Goal: Information Seeking & Learning: Learn about a topic

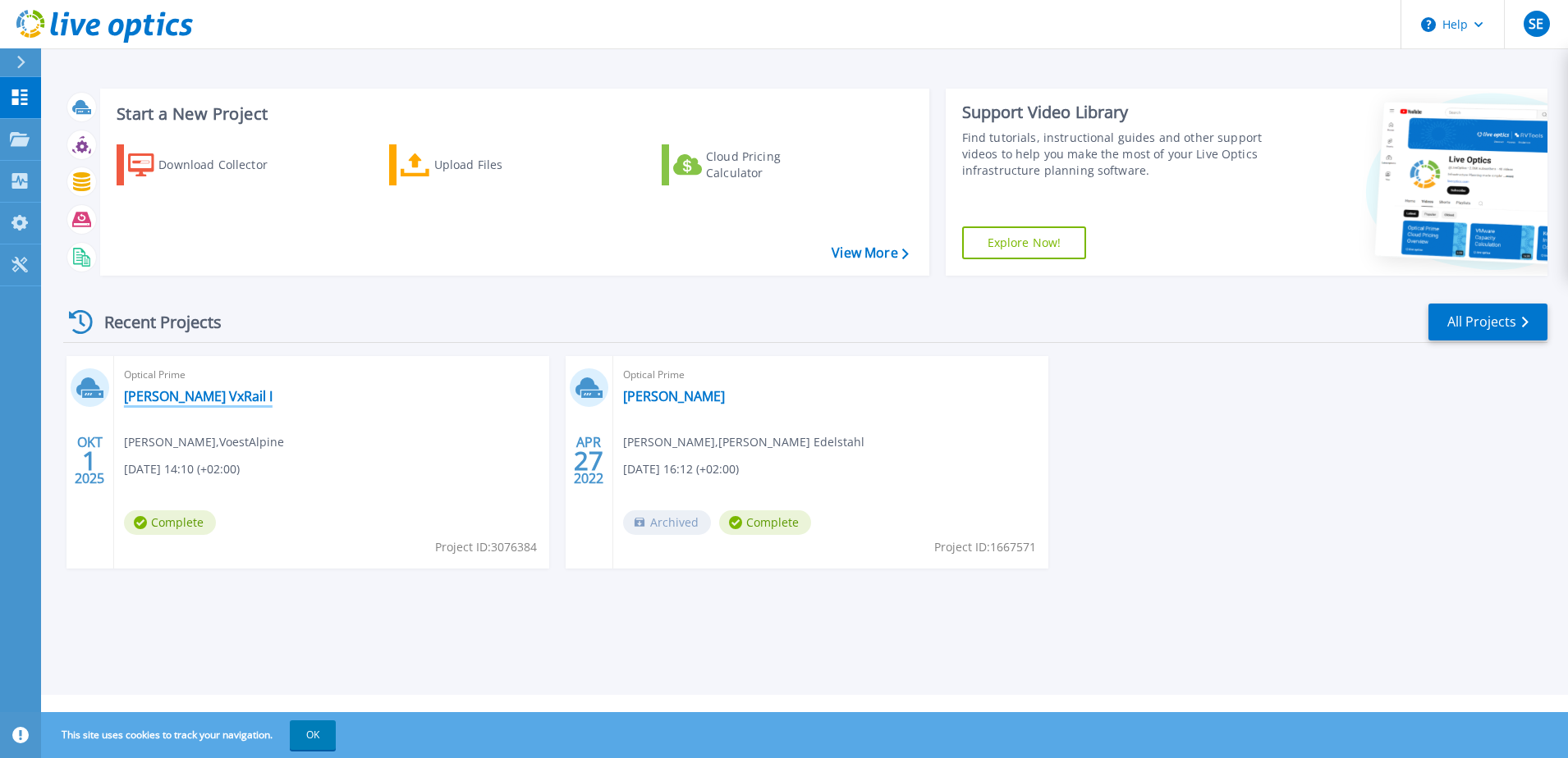
click at [156, 402] on link "[PERSON_NAME] VxRail I" at bounding box center [198, 396] width 149 height 16
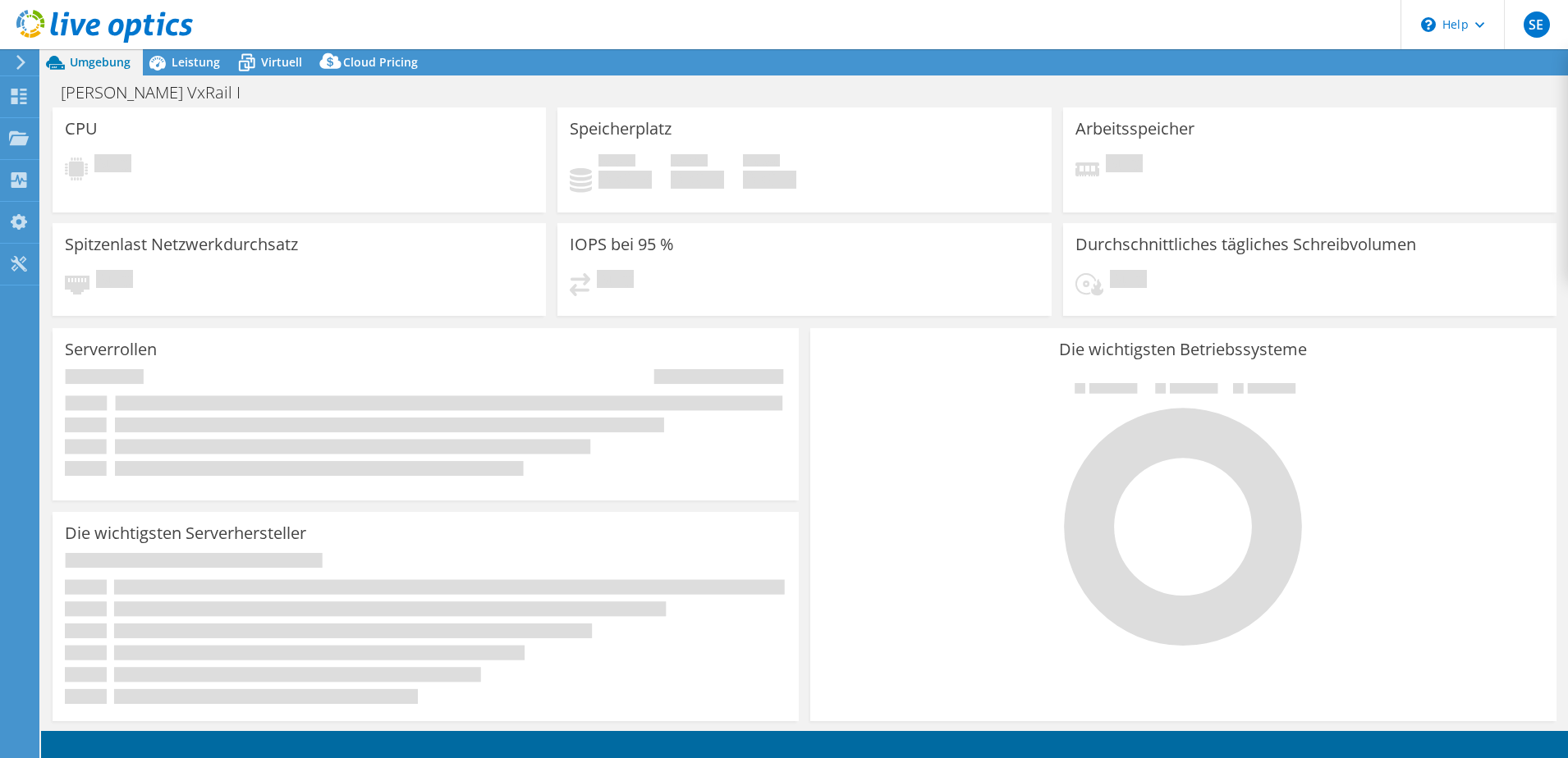
select select "EUFrankfurt"
select select "EUR"
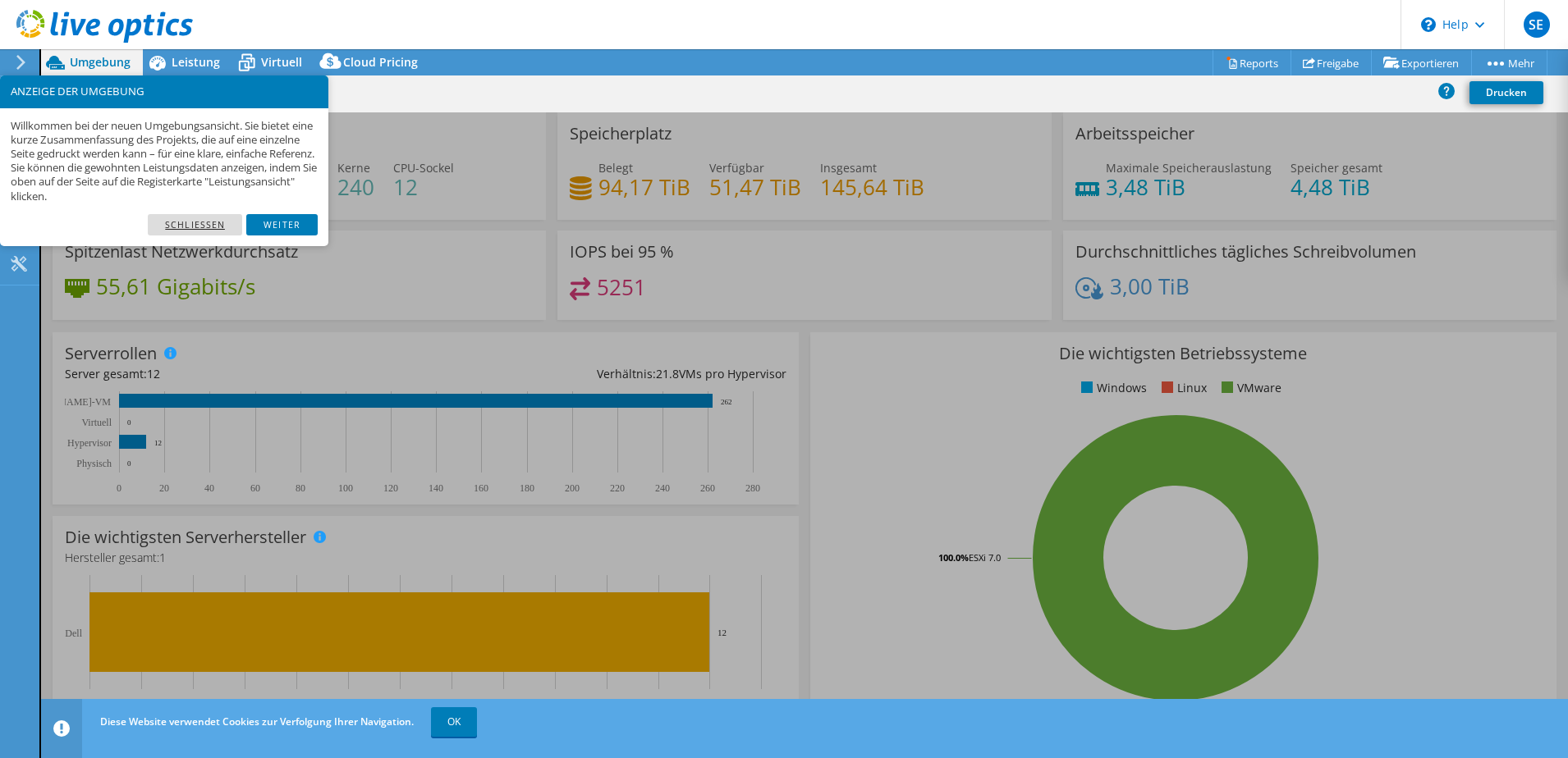
click at [220, 224] on link "Schließen" at bounding box center [195, 225] width 95 height 22
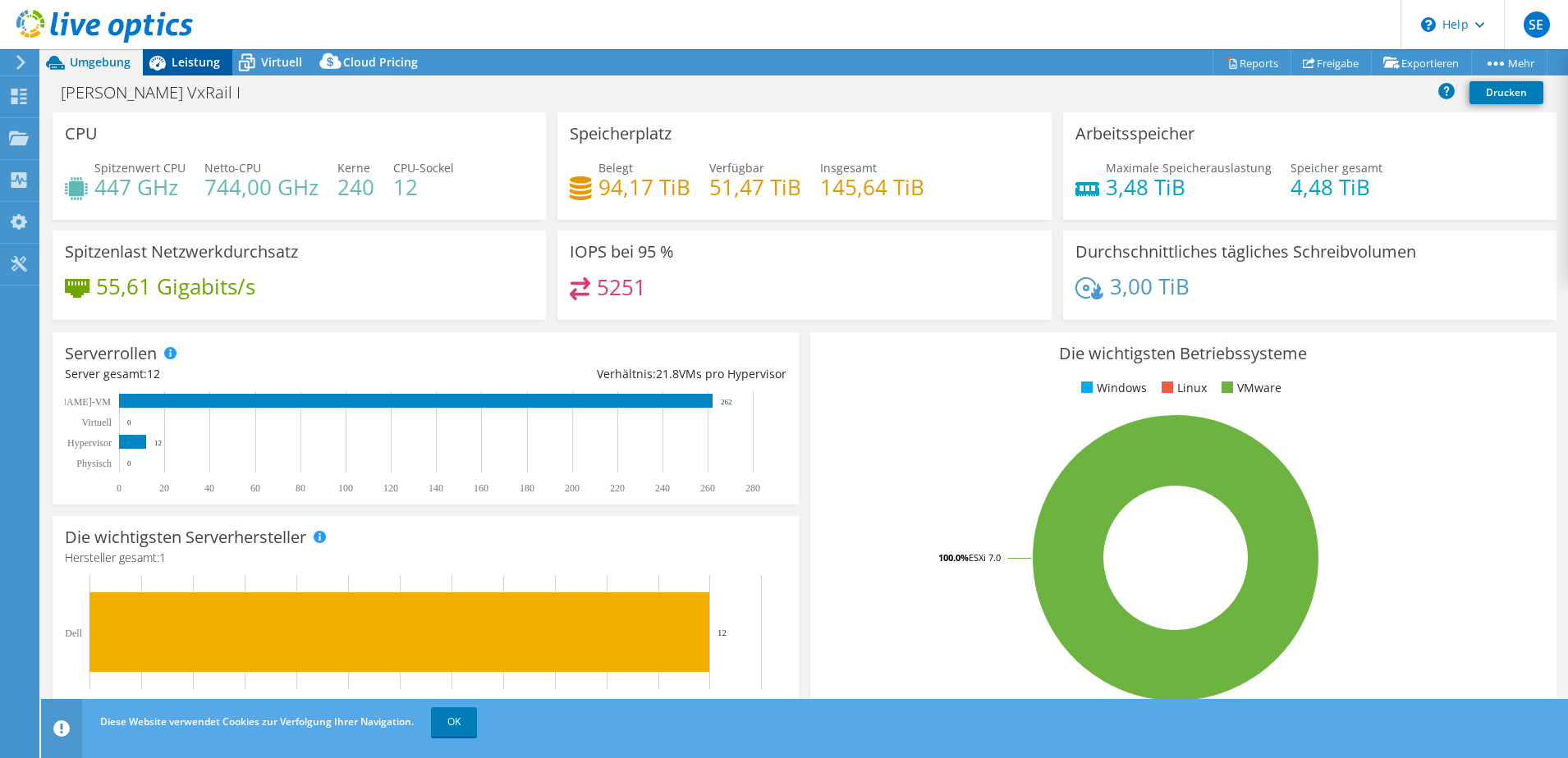
click at [157, 60] on icon at bounding box center [157, 63] width 16 height 15
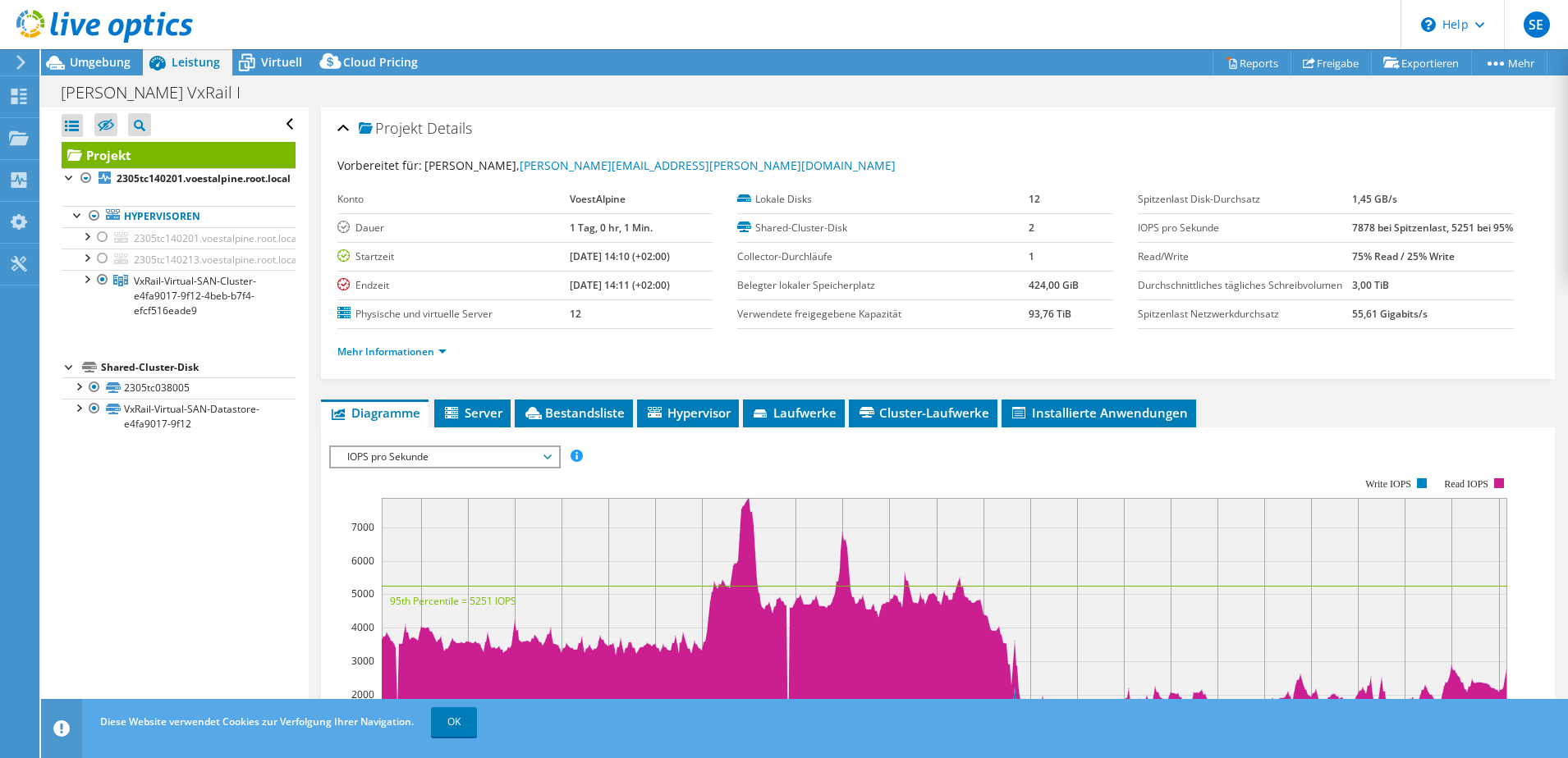
click at [264, 48] on header "SE Endbenutzer [PERSON_NAME] [PERSON_NAME][EMAIL_ADDRESS][PERSON_NAME][DOMAIN_N…" at bounding box center [784, 25] width 1568 height 49
click at [264, 61] on span "Virtuell" at bounding box center [281, 62] width 41 height 15
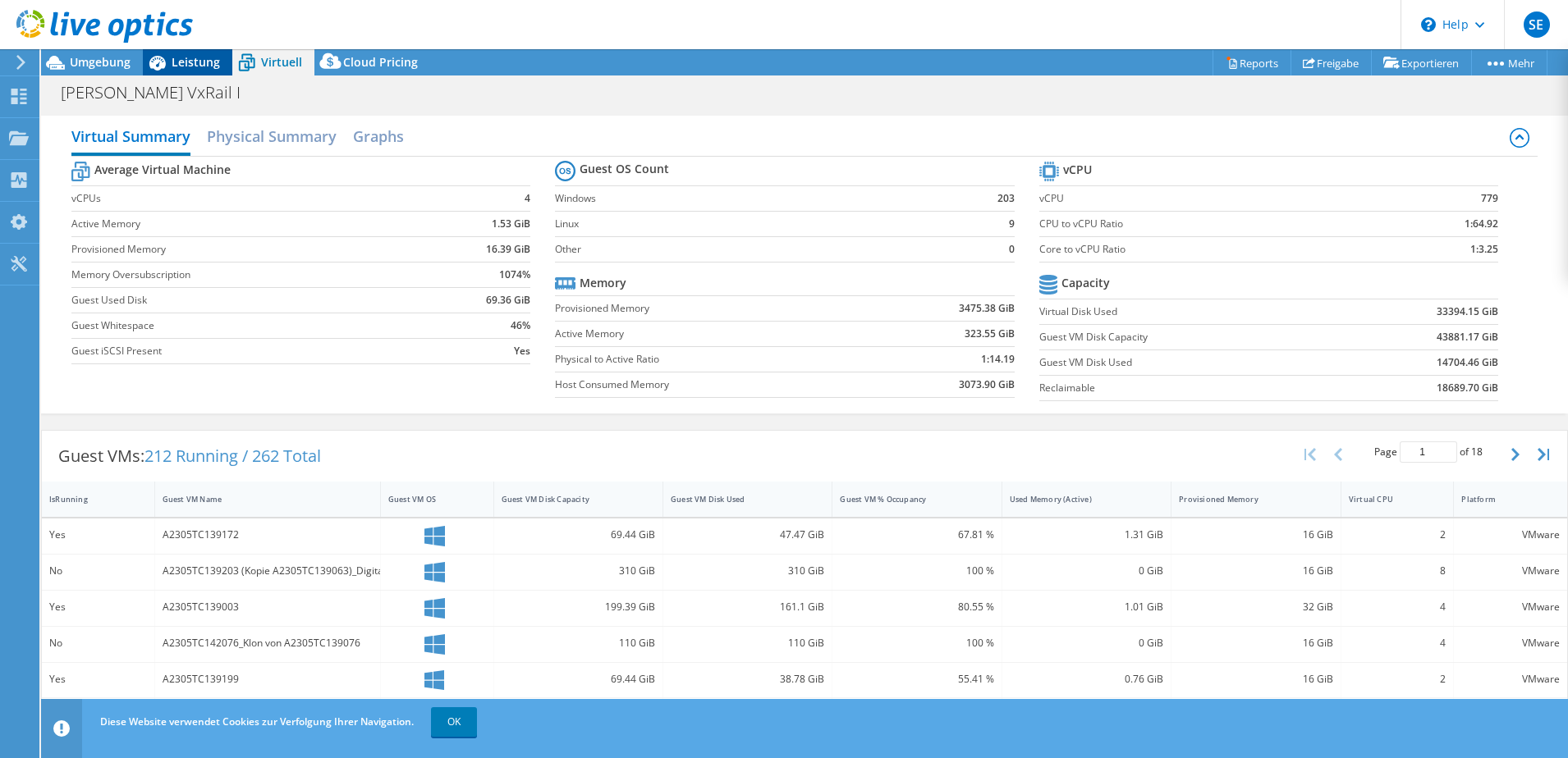
click at [191, 67] on span "Leistung" at bounding box center [195, 62] width 48 height 15
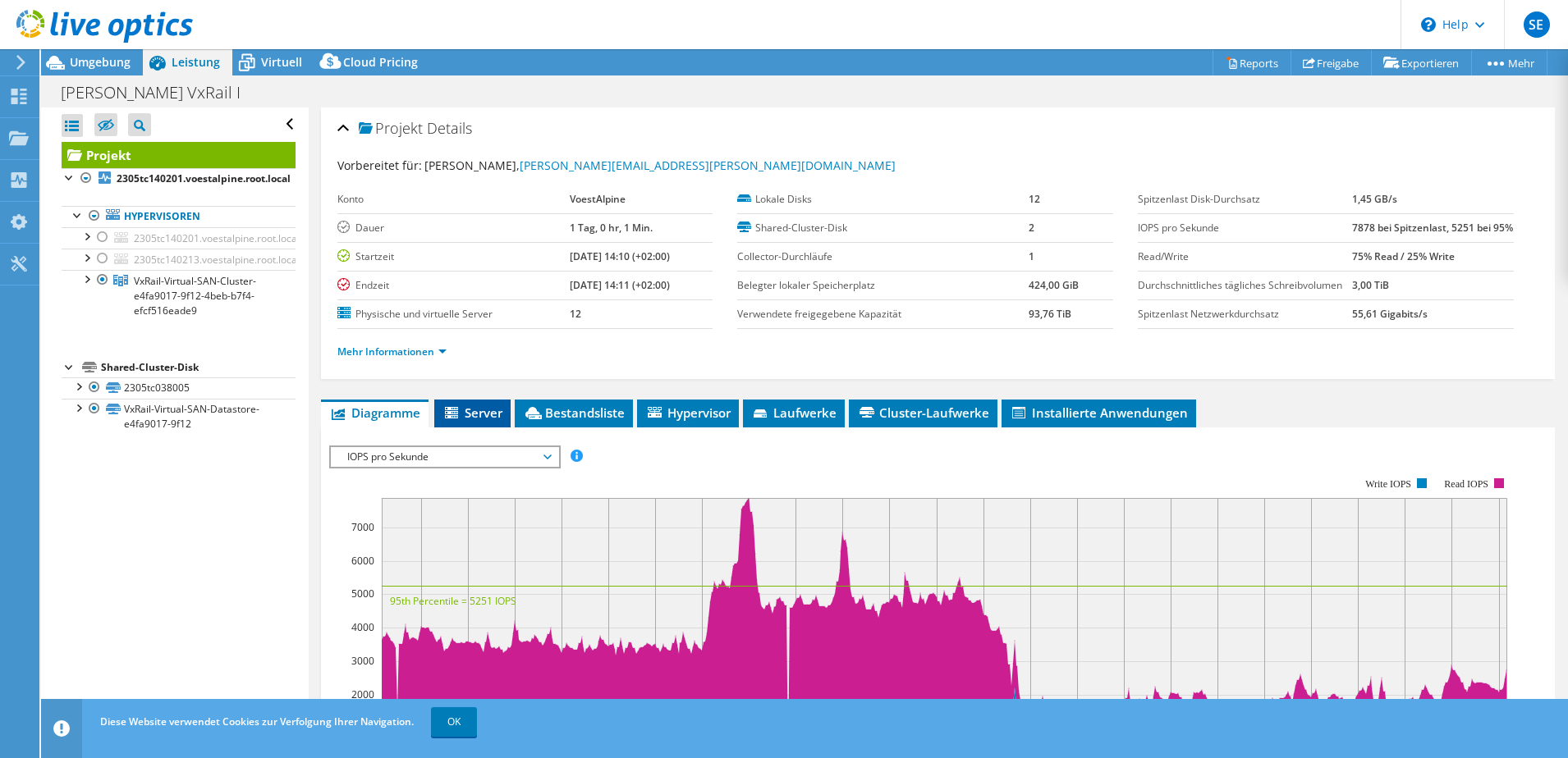
click at [498, 421] on span "Server" at bounding box center [472, 412] width 60 height 16
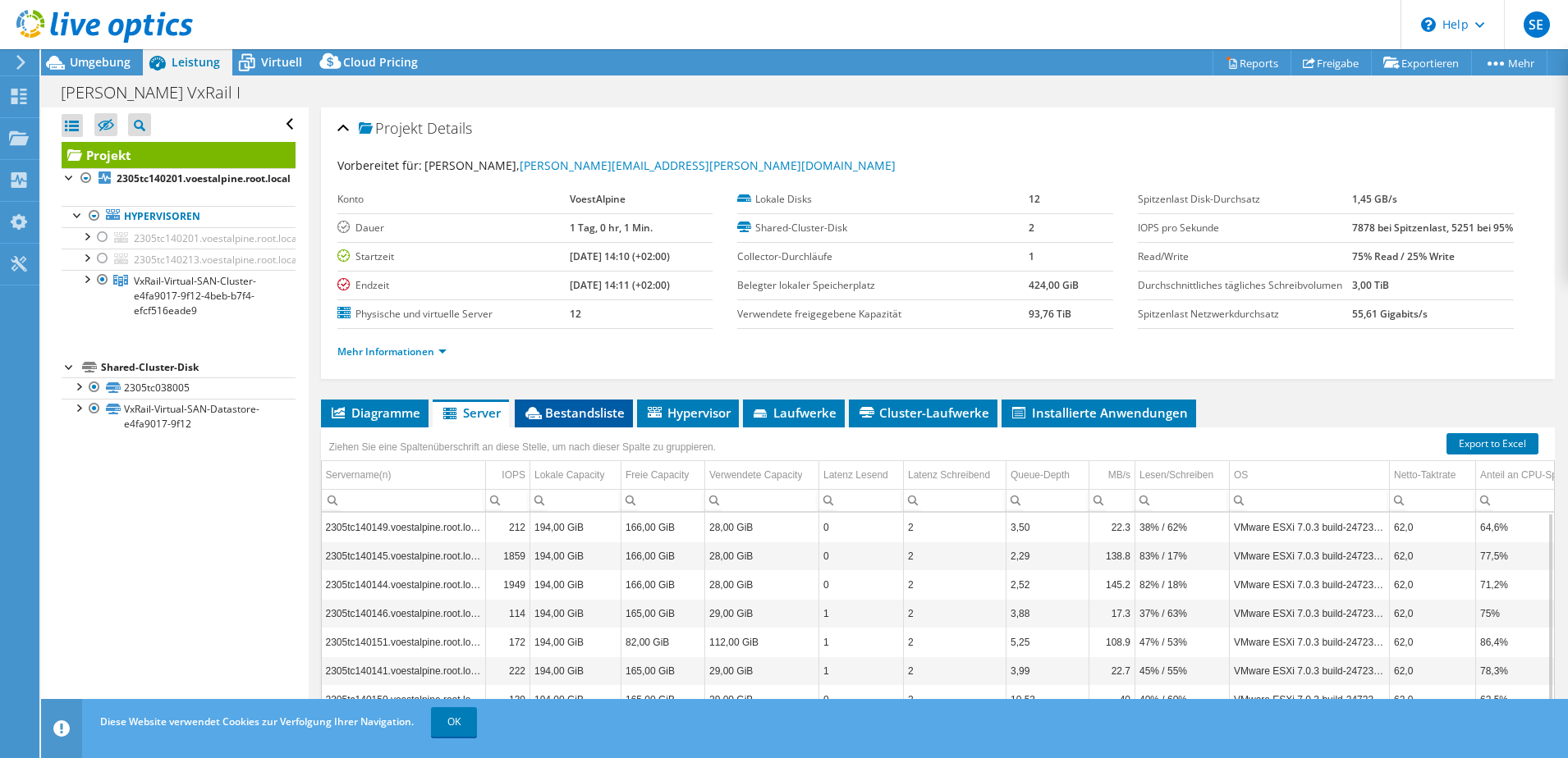
click at [604, 421] on span "Bestandsliste" at bounding box center [574, 412] width 101 height 16
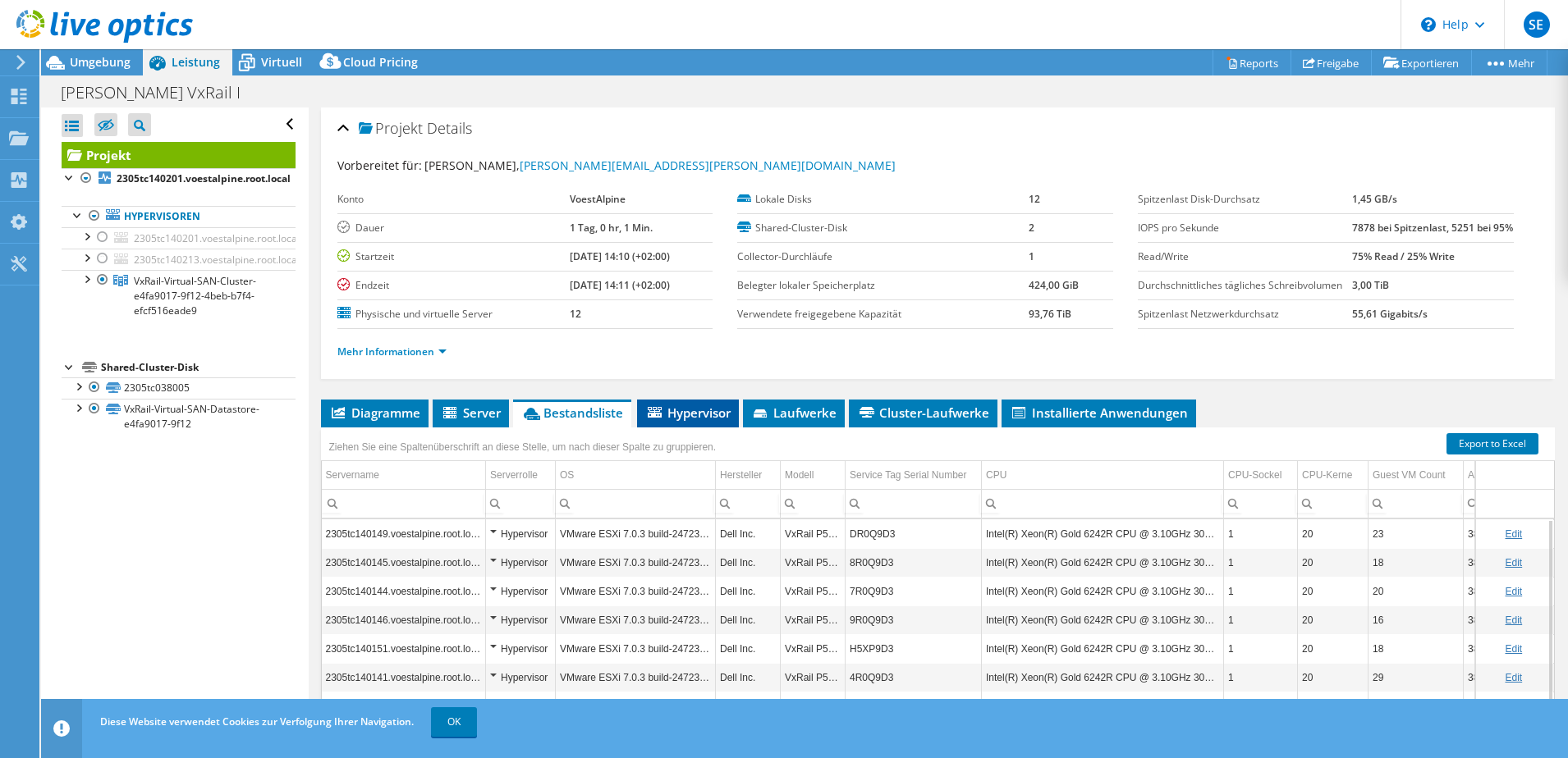
click at [666, 421] on span "Hypervisor" at bounding box center [688, 412] width 85 height 16
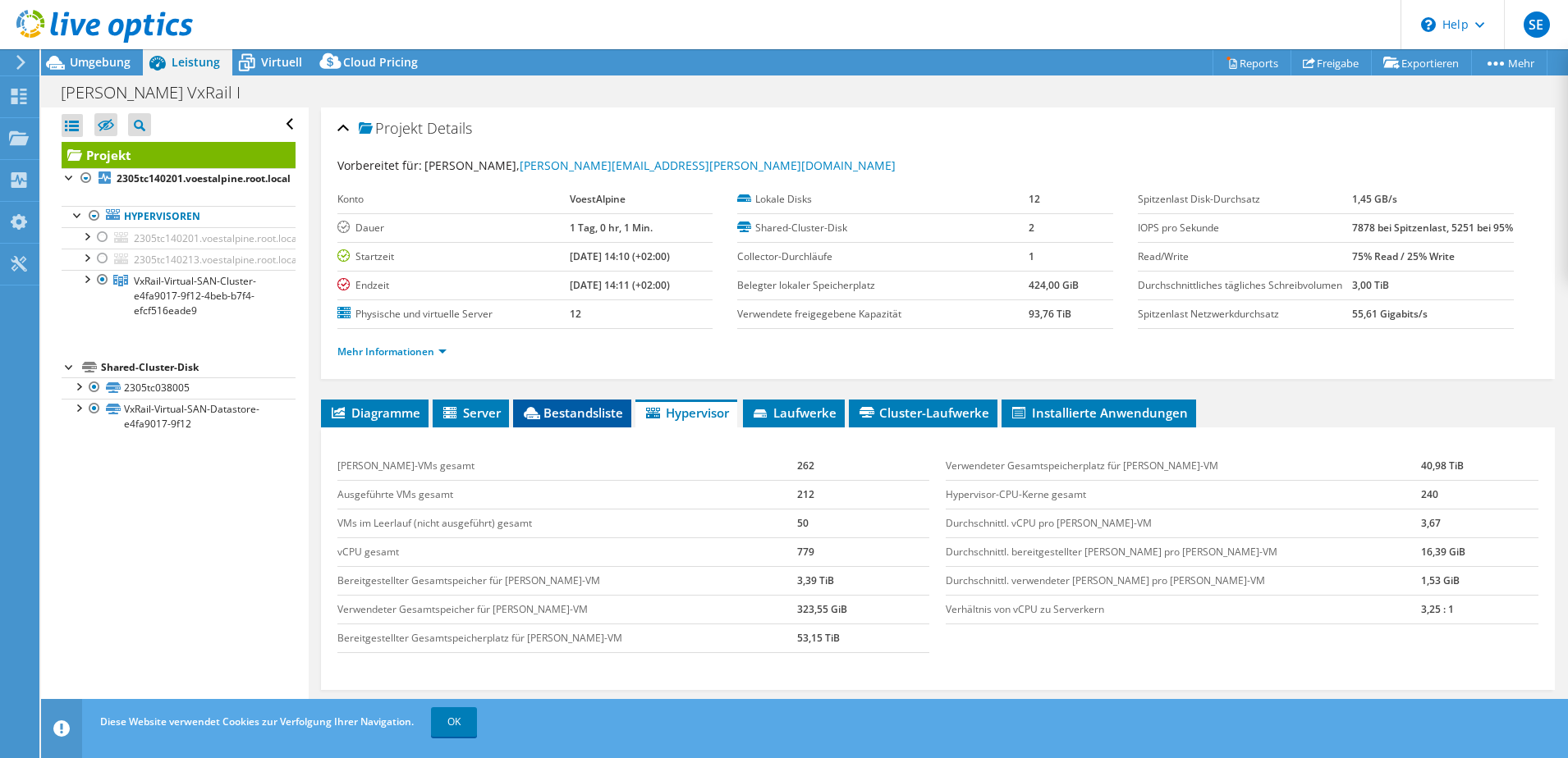
click at [606, 421] on span "Bestandsliste" at bounding box center [572, 412] width 101 height 16
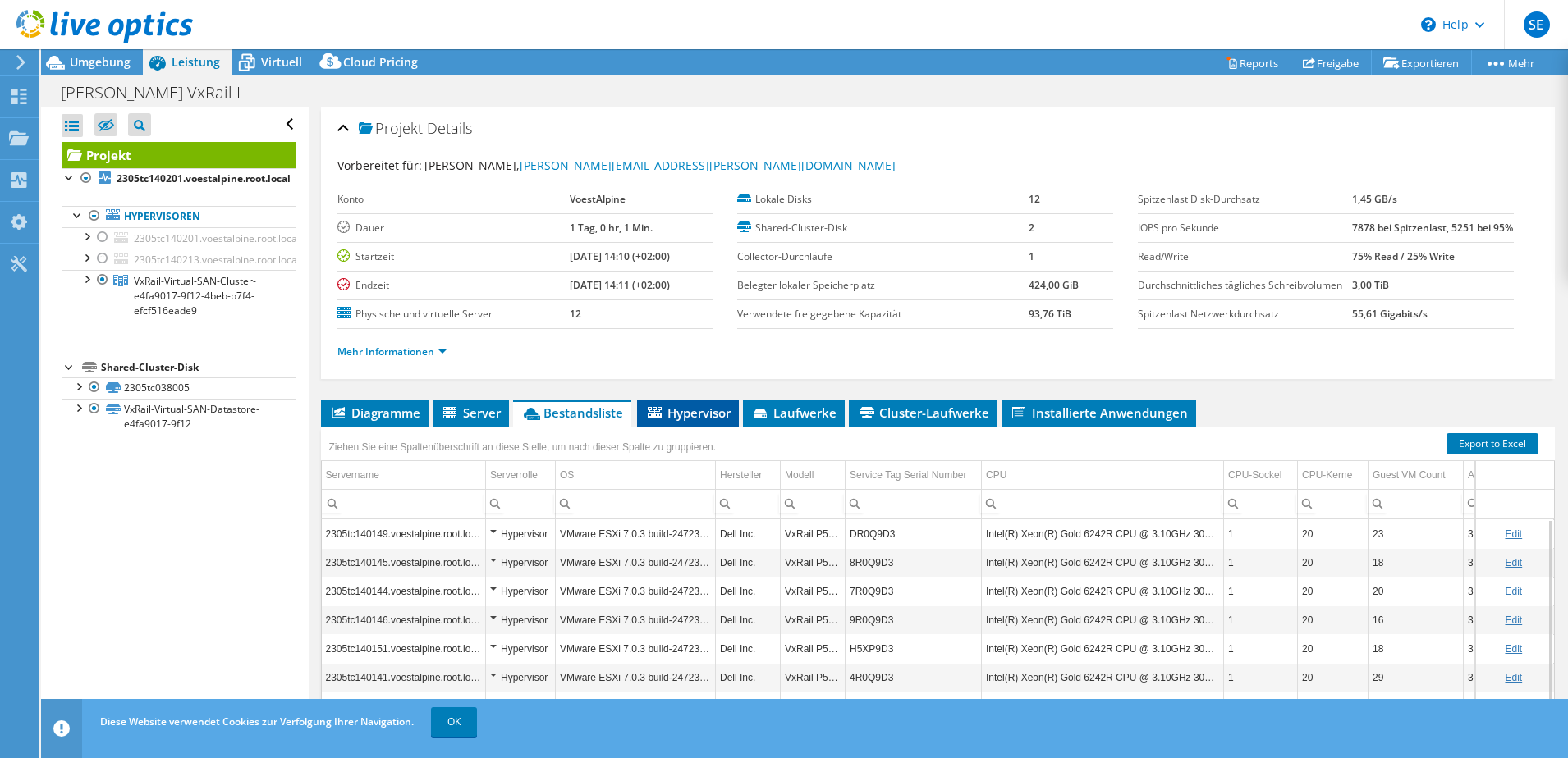
click at [655, 418] on icon at bounding box center [654, 412] width 14 height 10
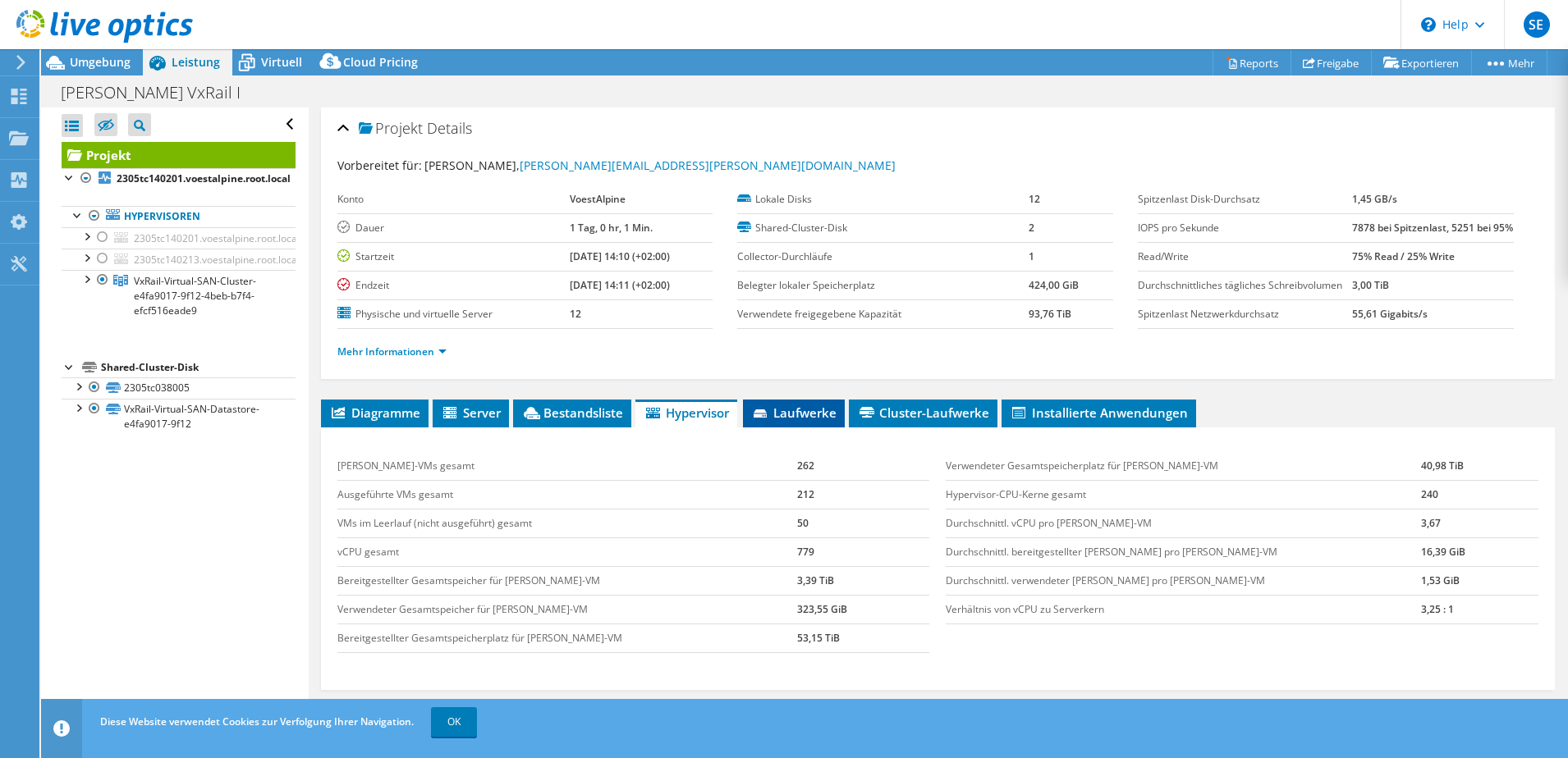
click at [779, 427] on li "Laufwerke" at bounding box center [793, 413] width 101 height 27
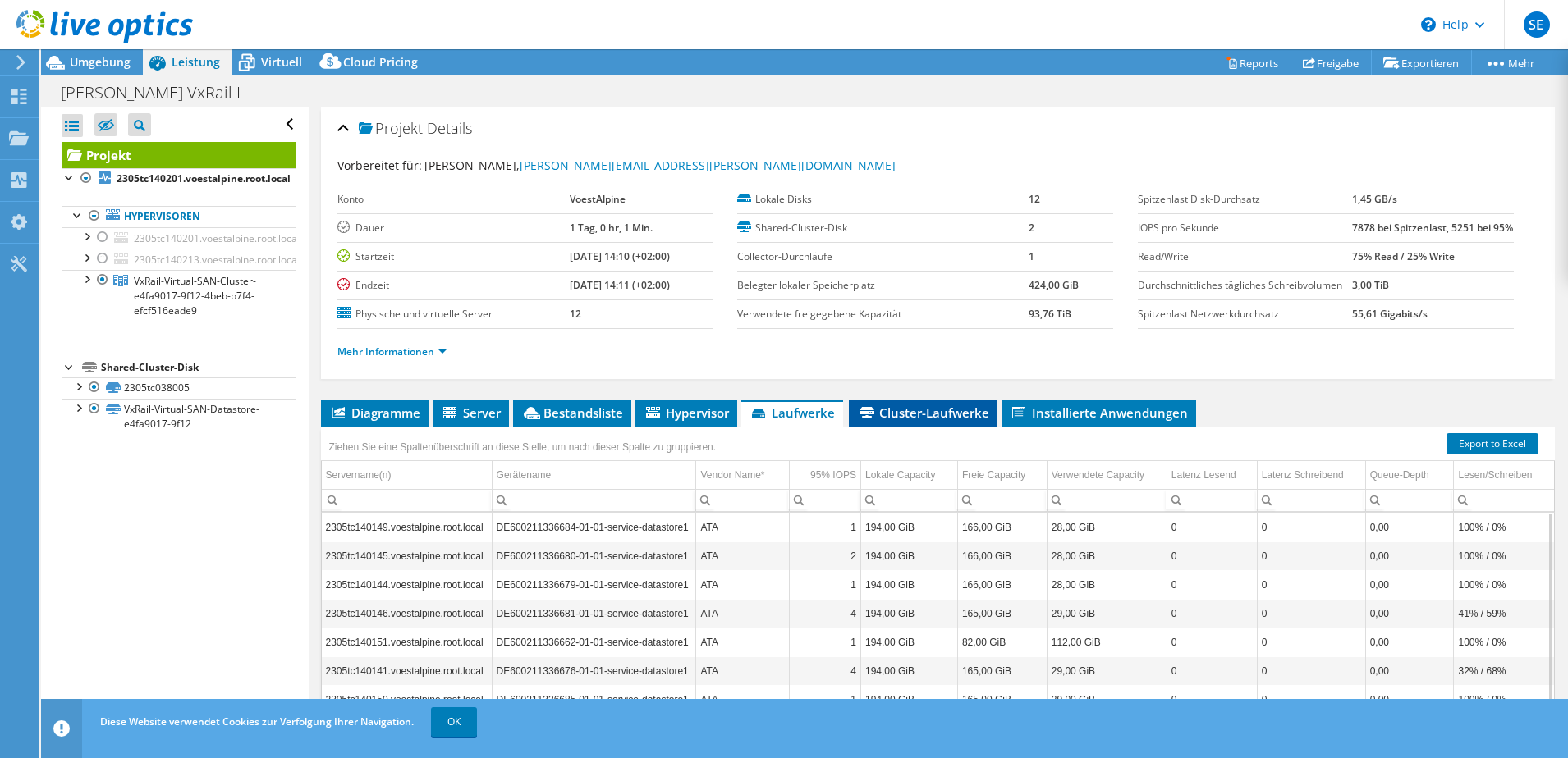
click at [901, 421] on span "Cluster-Laufwerke" at bounding box center [922, 412] width 132 height 16
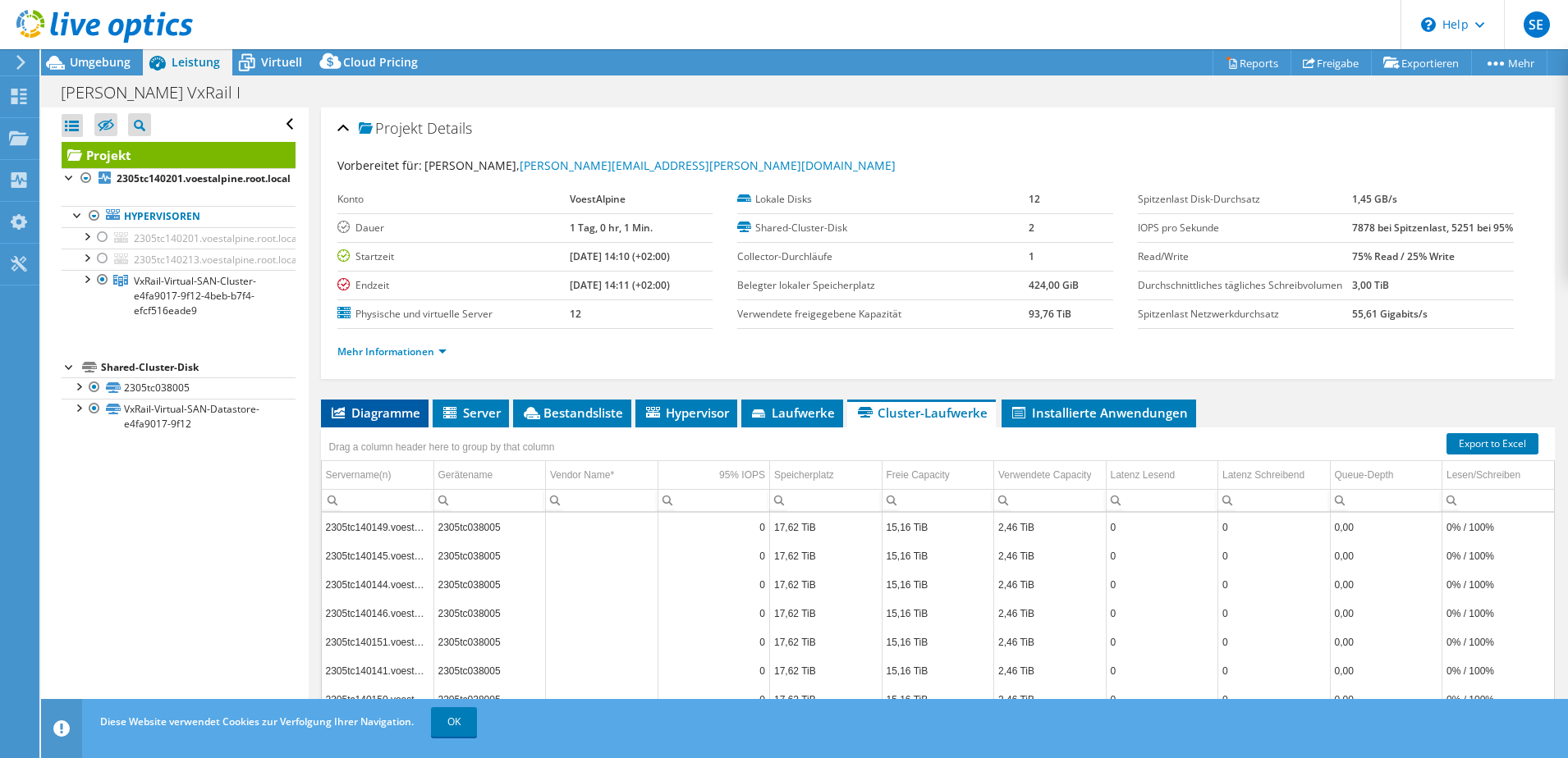
click at [380, 421] on span "Diagramme" at bounding box center [374, 412] width 91 height 16
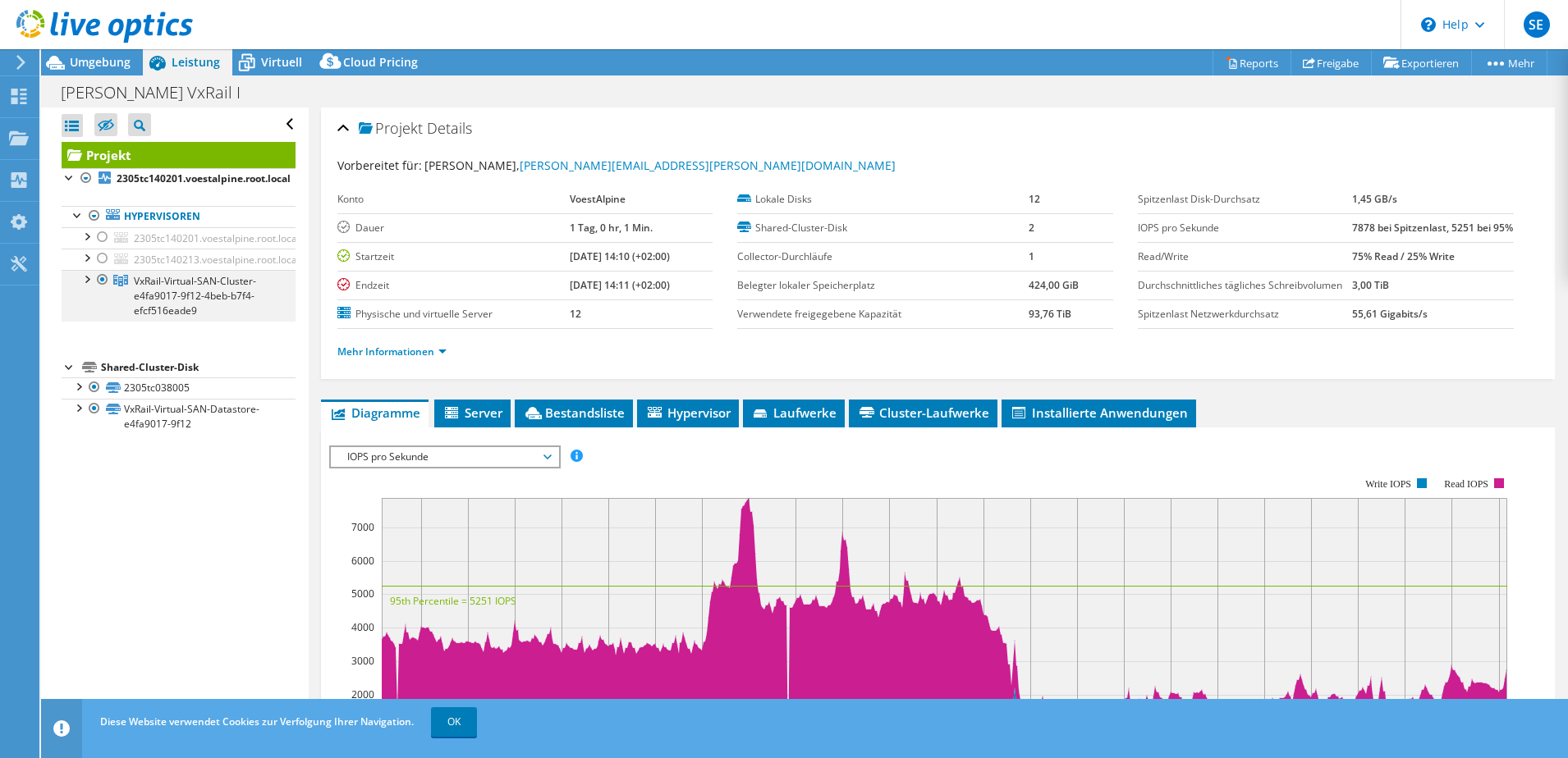
click at [88, 277] on div at bounding box center [85, 278] width 16 height 16
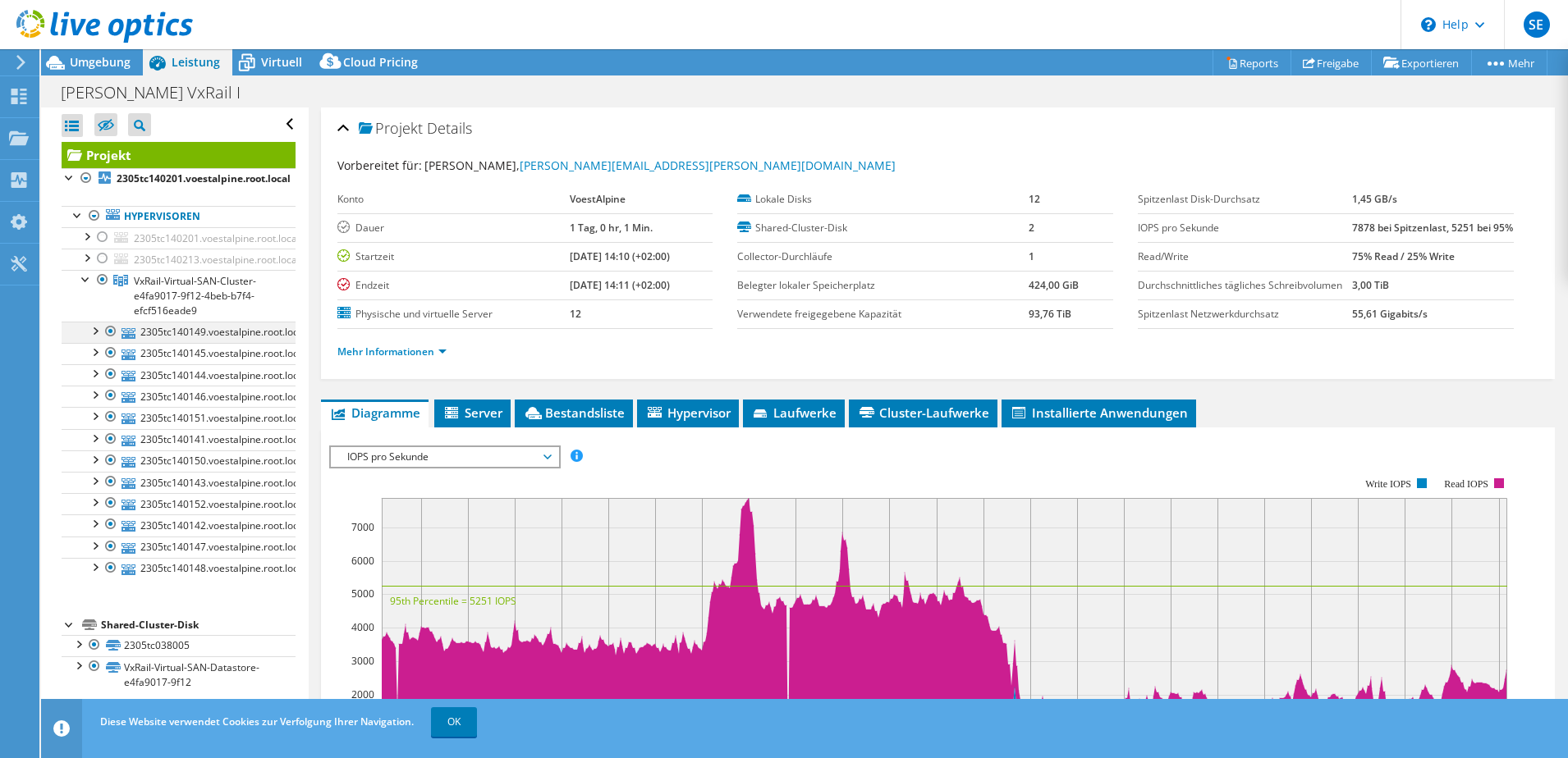
click at [99, 335] on div at bounding box center [94, 330] width 16 height 16
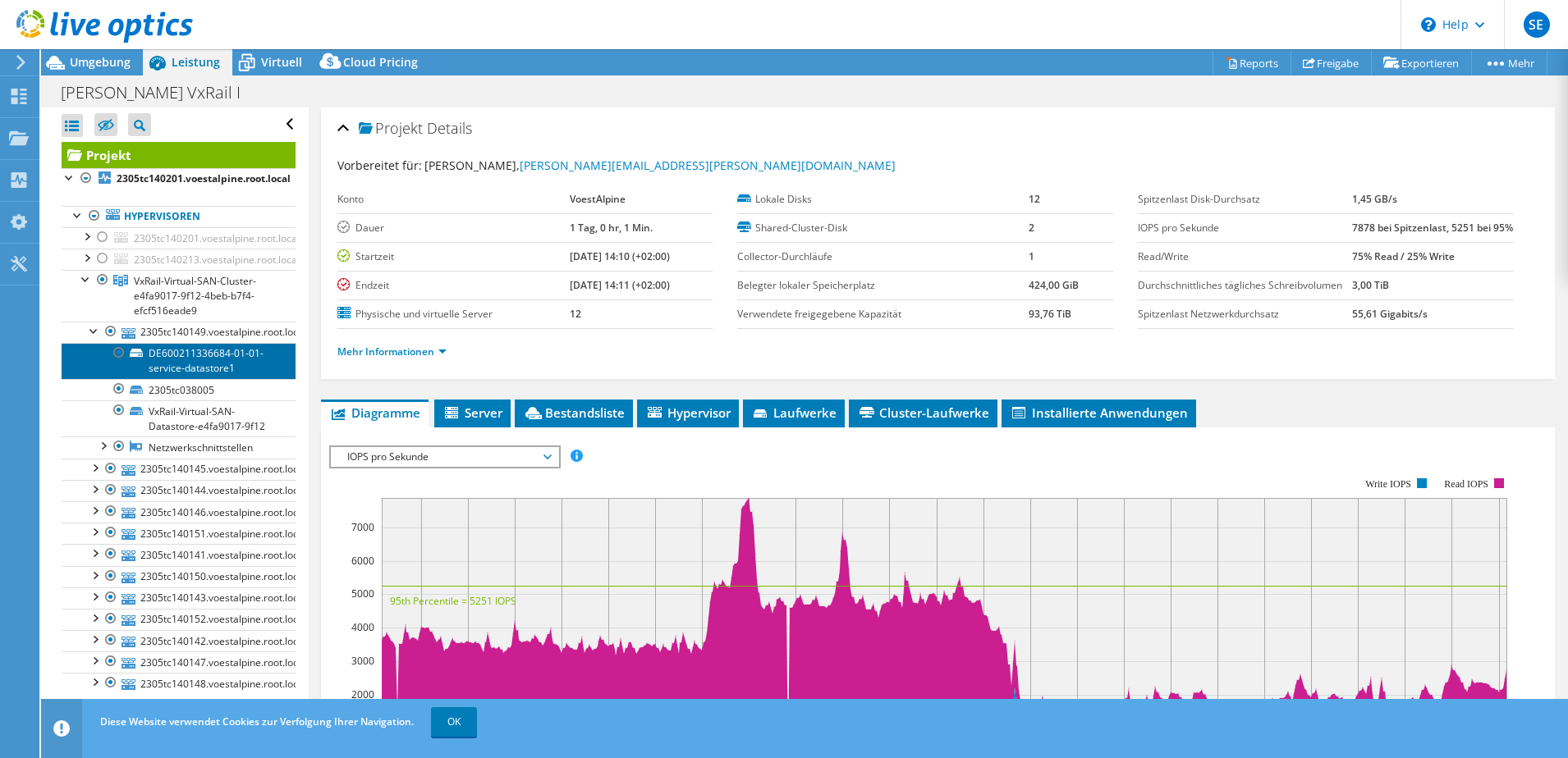
click at [218, 357] on link "DE600211336684-01-01-service-datastore1" at bounding box center [178, 361] width 234 height 36
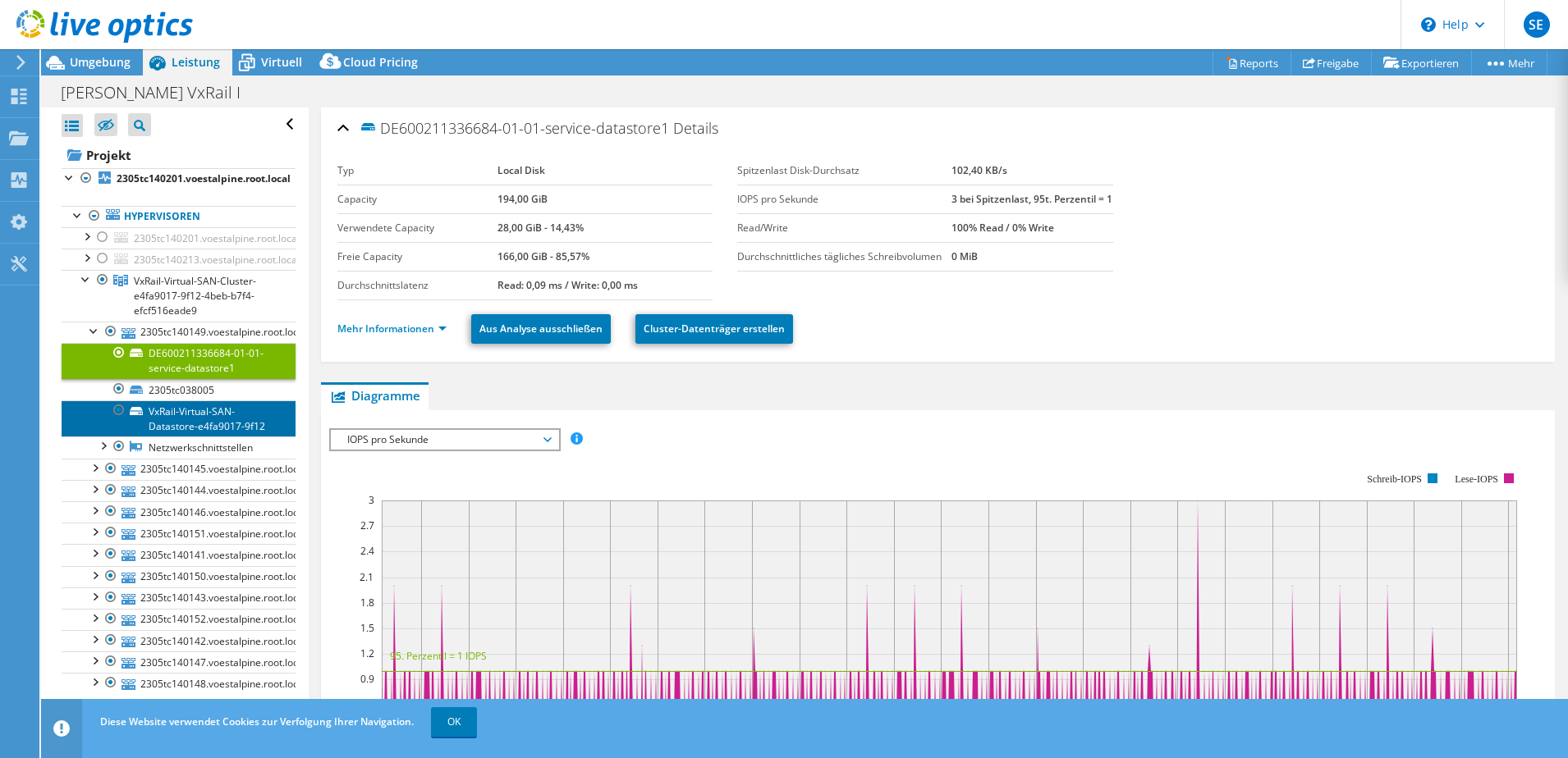
click at [228, 406] on link "VxRail-Virtual-SAN-Datastore-e4fa9017-9f12" at bounding box center [178, 419] width 234 height 36
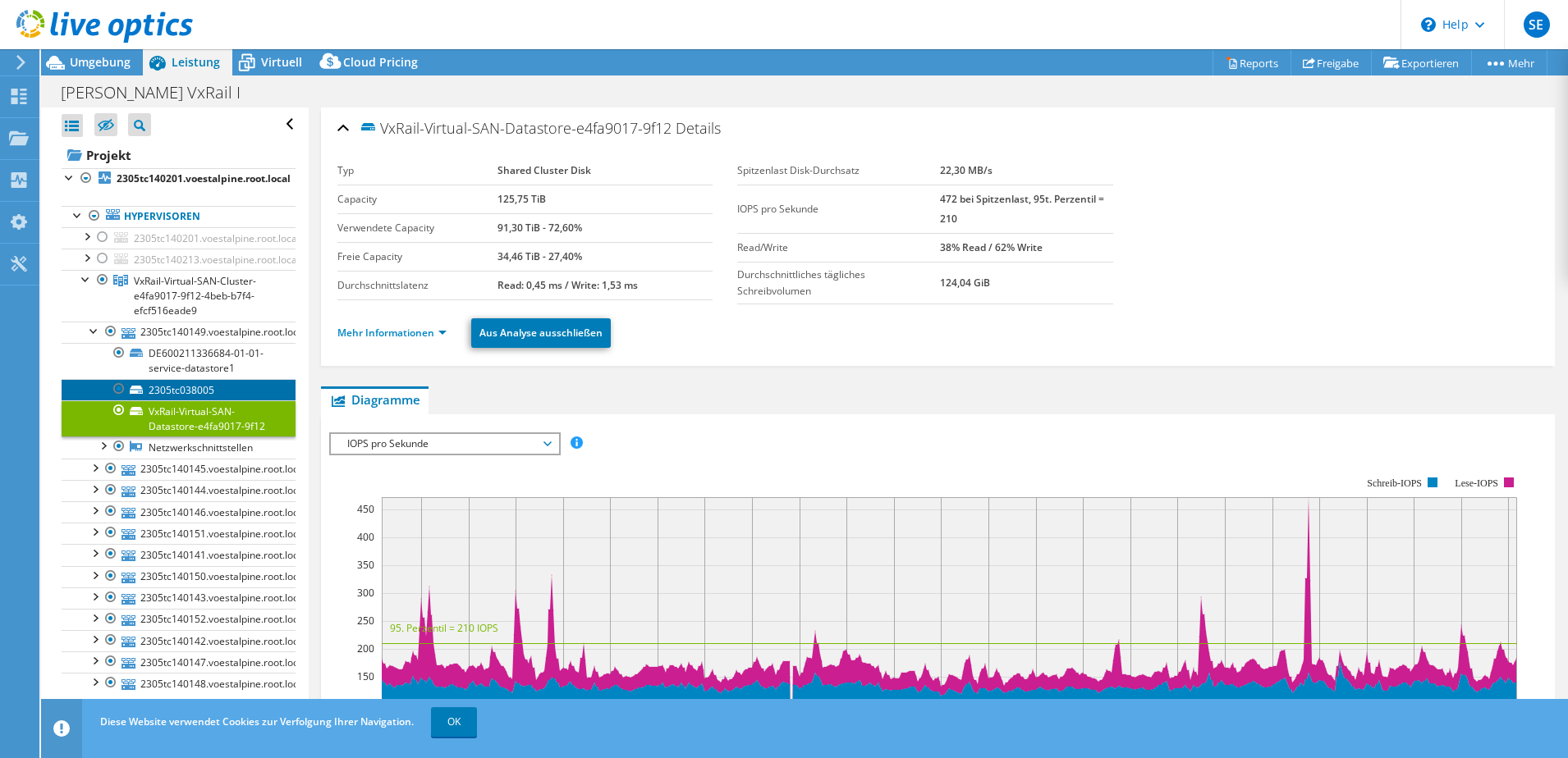
click at [227, 383] on link "2305tc038005" at bounding box center [178, 389] width 234 height 22
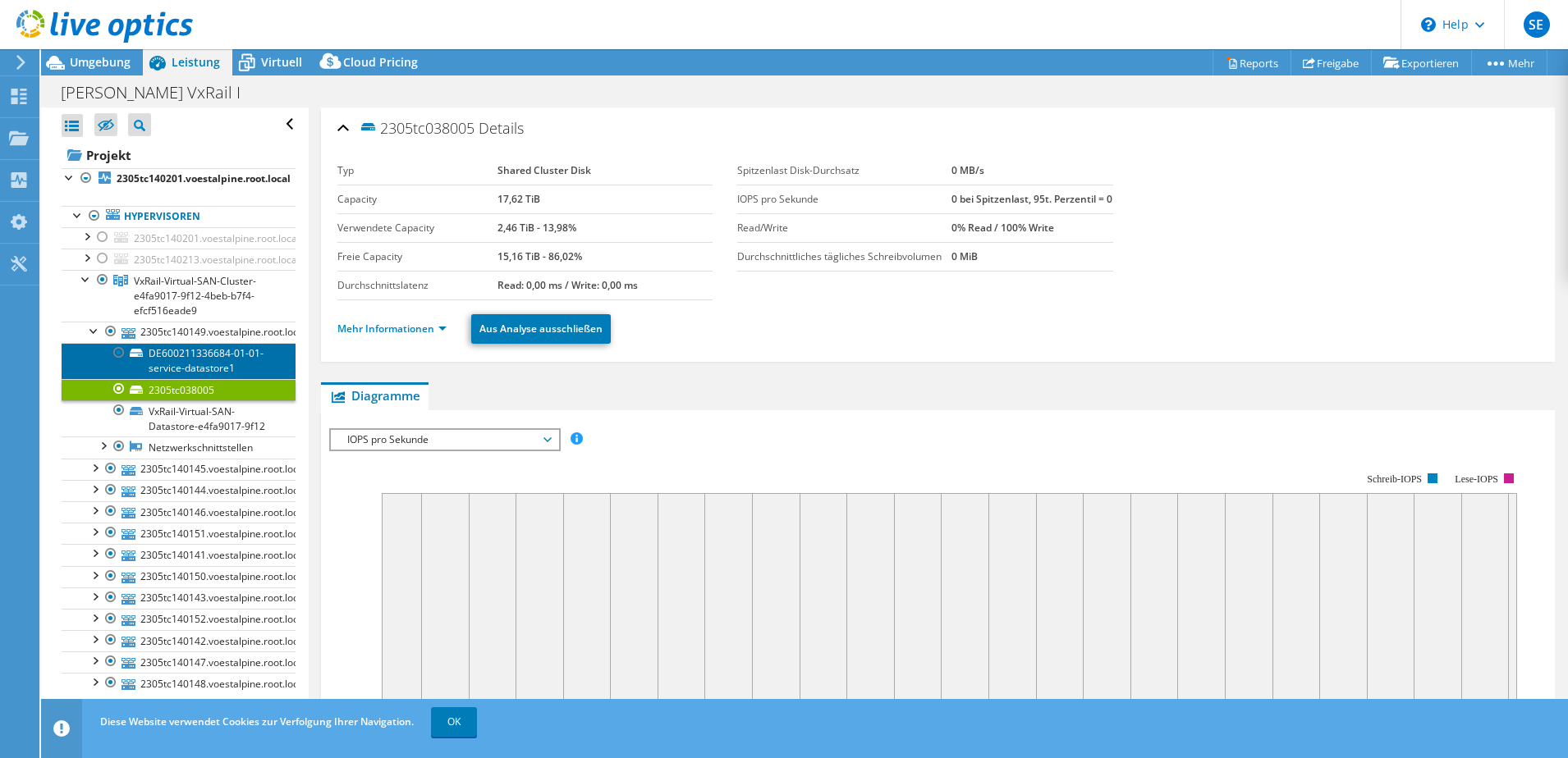
click at [228, 359] on link "DE600211336684-01-01-service-datastore1" at bounding box center [178, 361] width 234 height 36
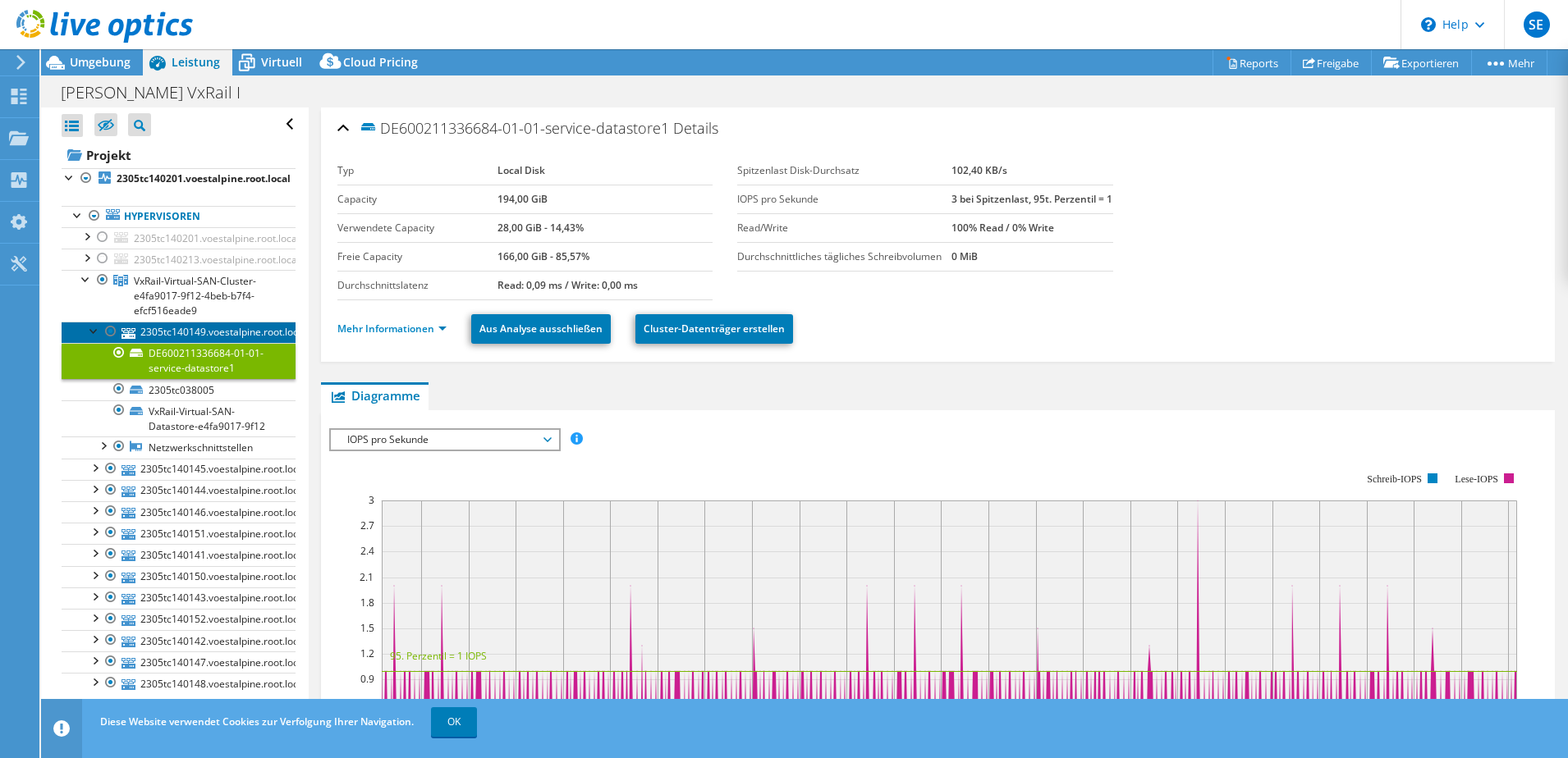
click at [218, 328] on link "2305tc140149.voestalpine.root.local" at bounding box center [178, 333] width 234 height 22
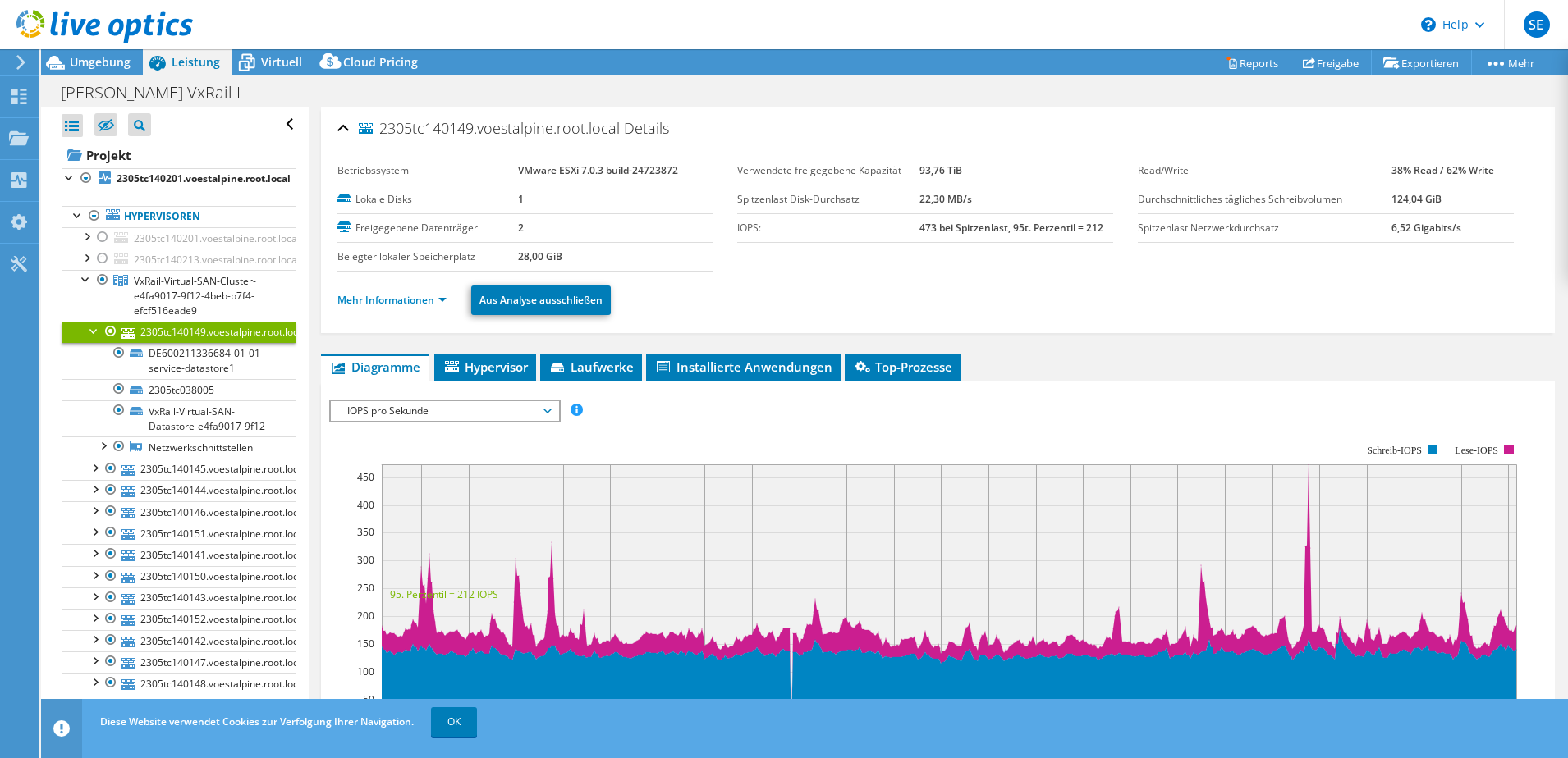
click at [85, 334] on link "2305tc140149.voestalpine.root.local" at bounding box center [178, 333] width 234 height 22
click at [100, 329] on div at bounding box center [94, 330] width 16 height 16
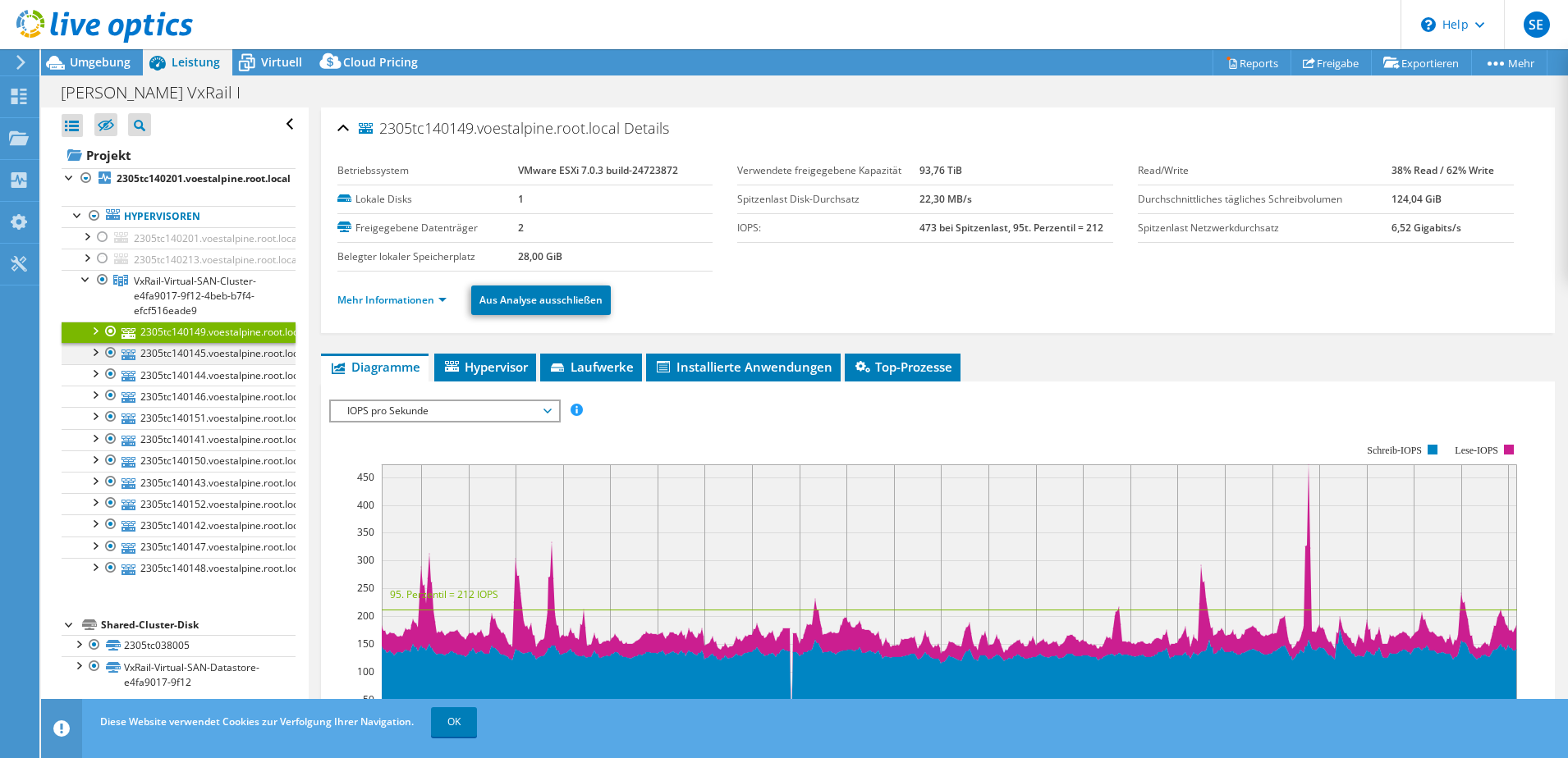
click at [93, 352] on div at bounding box center [94, 351] width 16 height 16
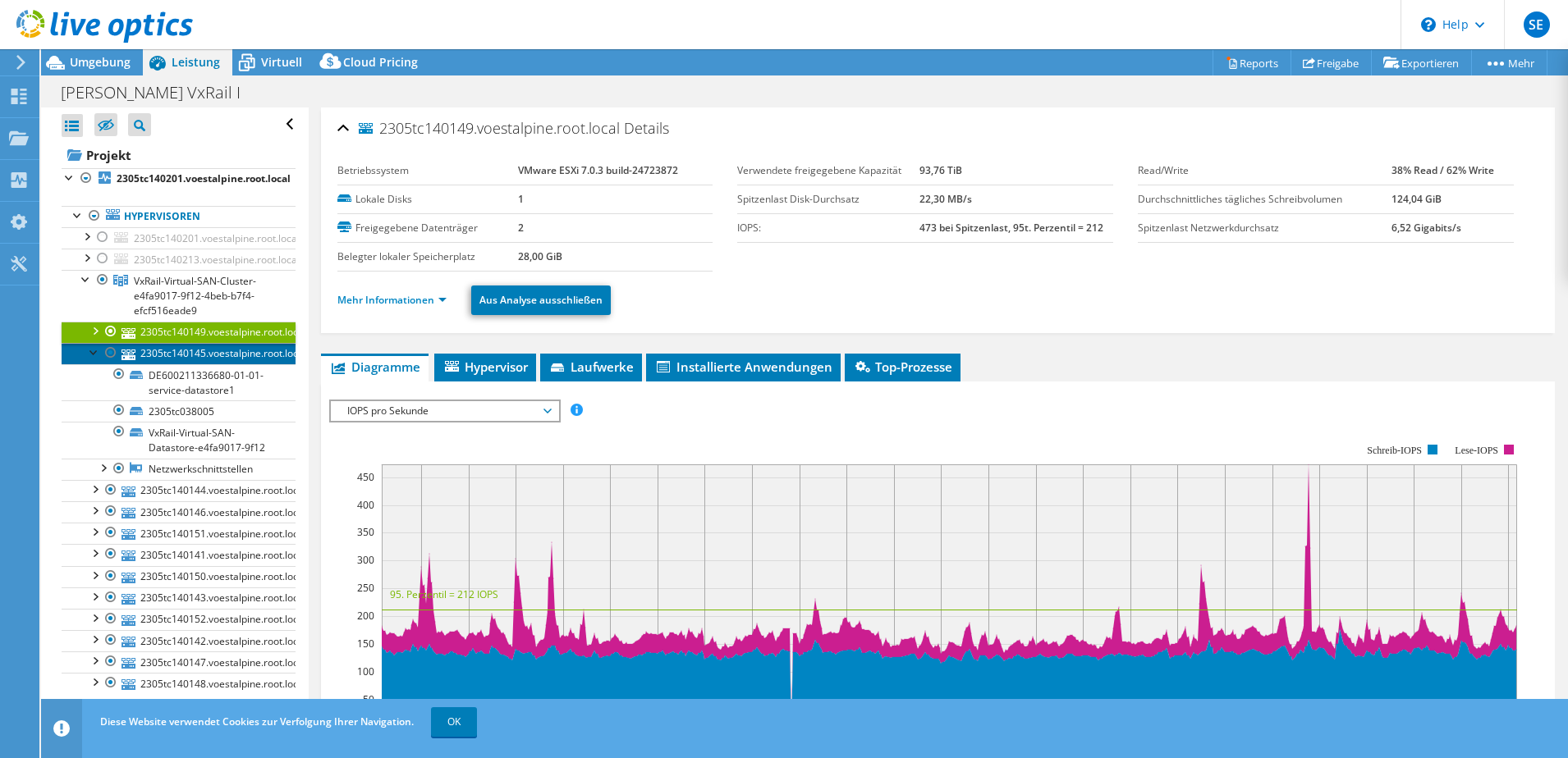
click at [266, 363] on link "2305tc140145.voestalpine.root.local" at bounding box center [178, 353] width 234 height 22
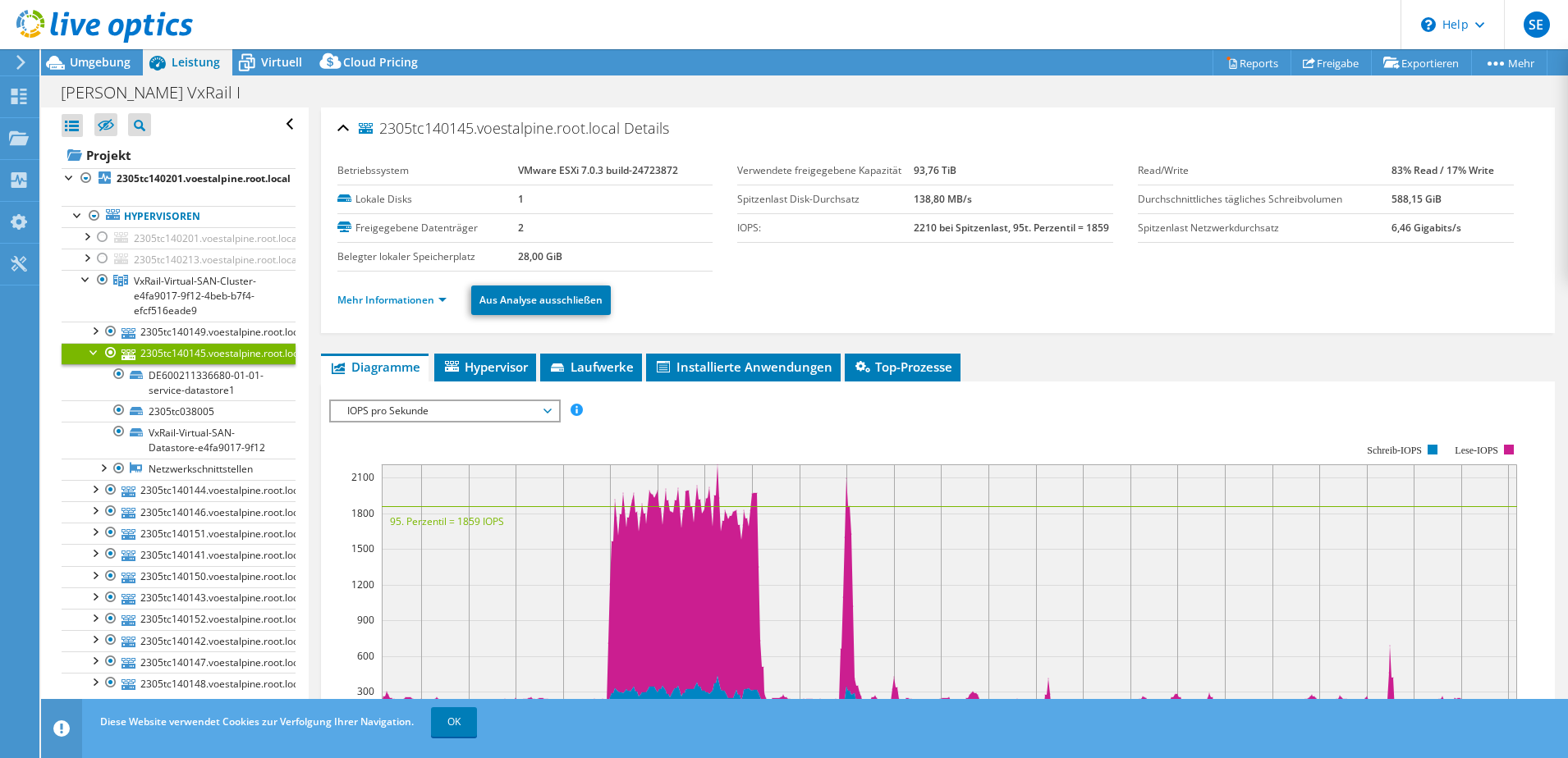
click at [95, 352] on div at bounding box center [94, 351] width 16 height 16
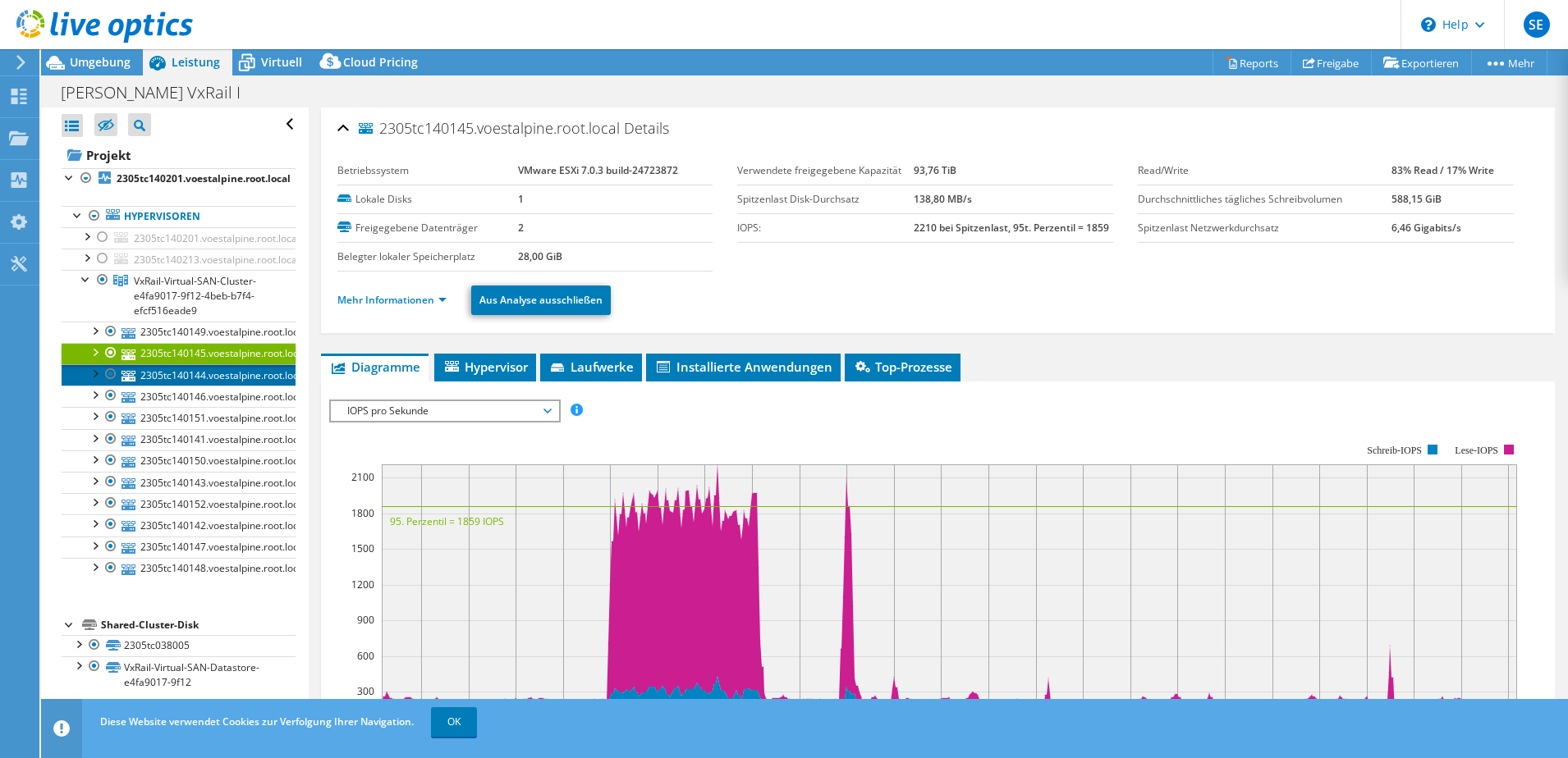
click at [237, 376] on link "2305tc140144.voestalpine.root.local" at bounding box center [178, 375] width 234 height 22
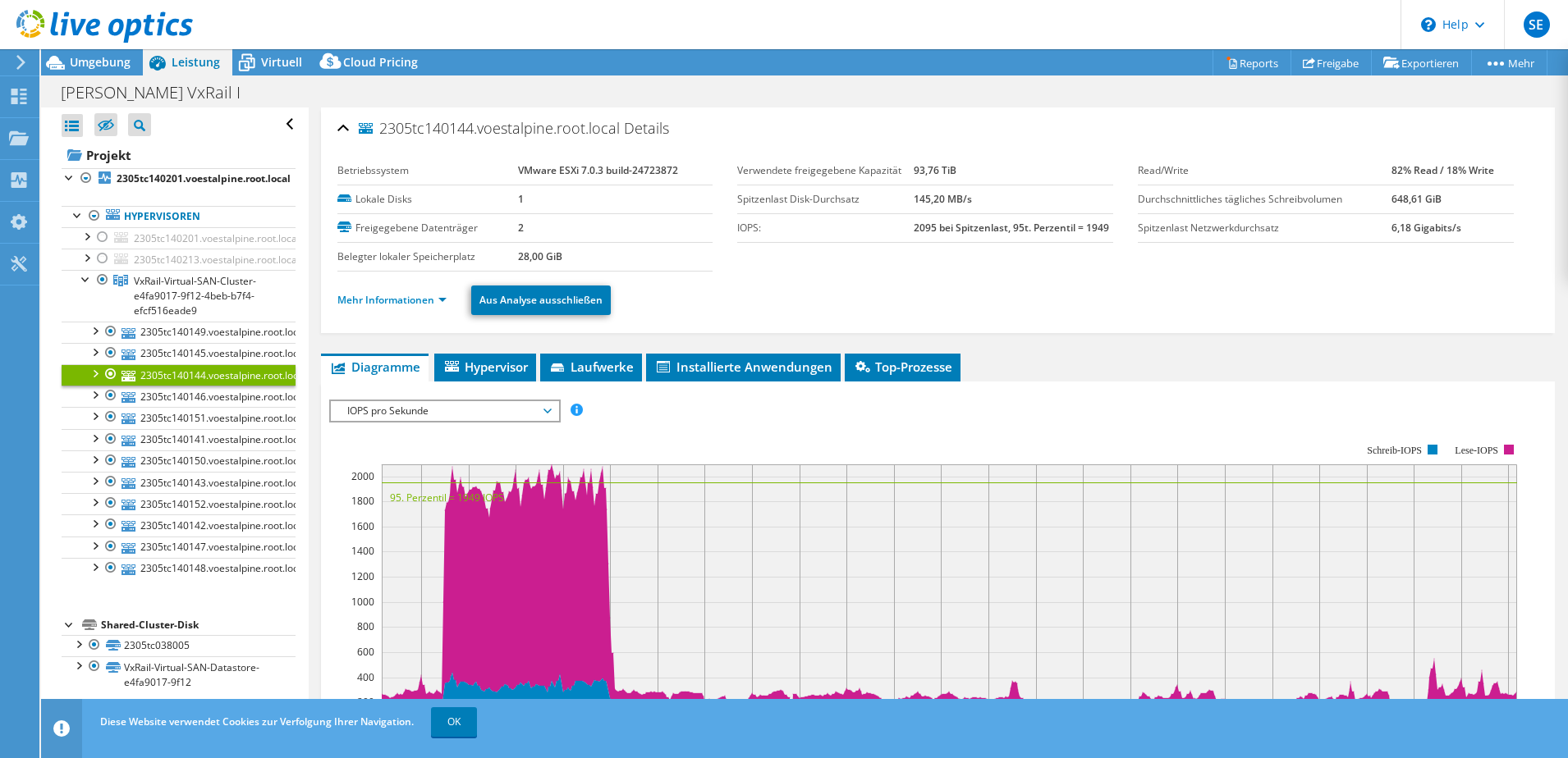
click at [94, 372] on div at bounding box center [94, 372] width 16 height 16
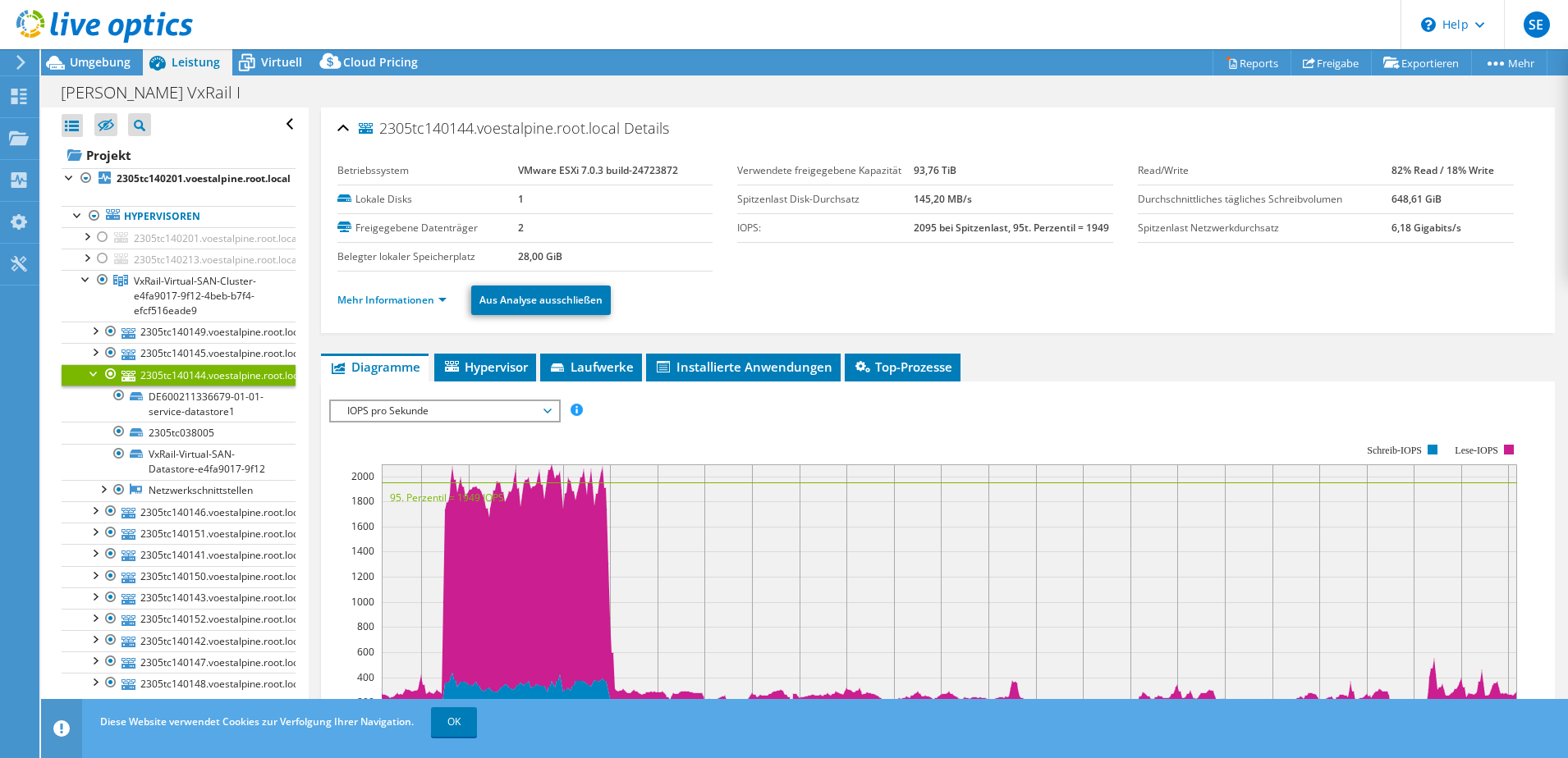
click at [94, 372] on div at bounding box center [94, 372] width 16 height 16
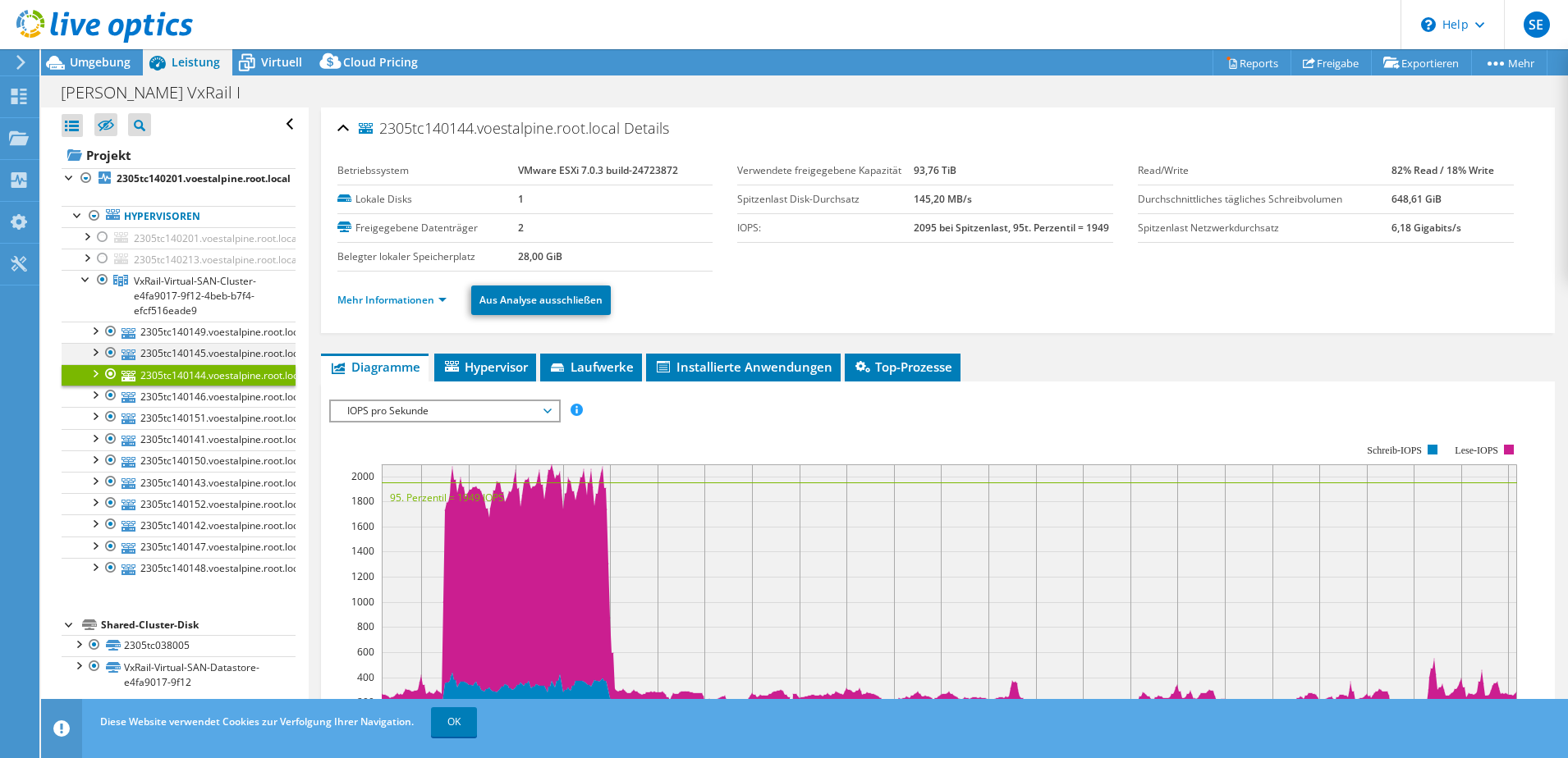
click at [98, 352] on div at bounding box center [94, 351] width 16 height 16
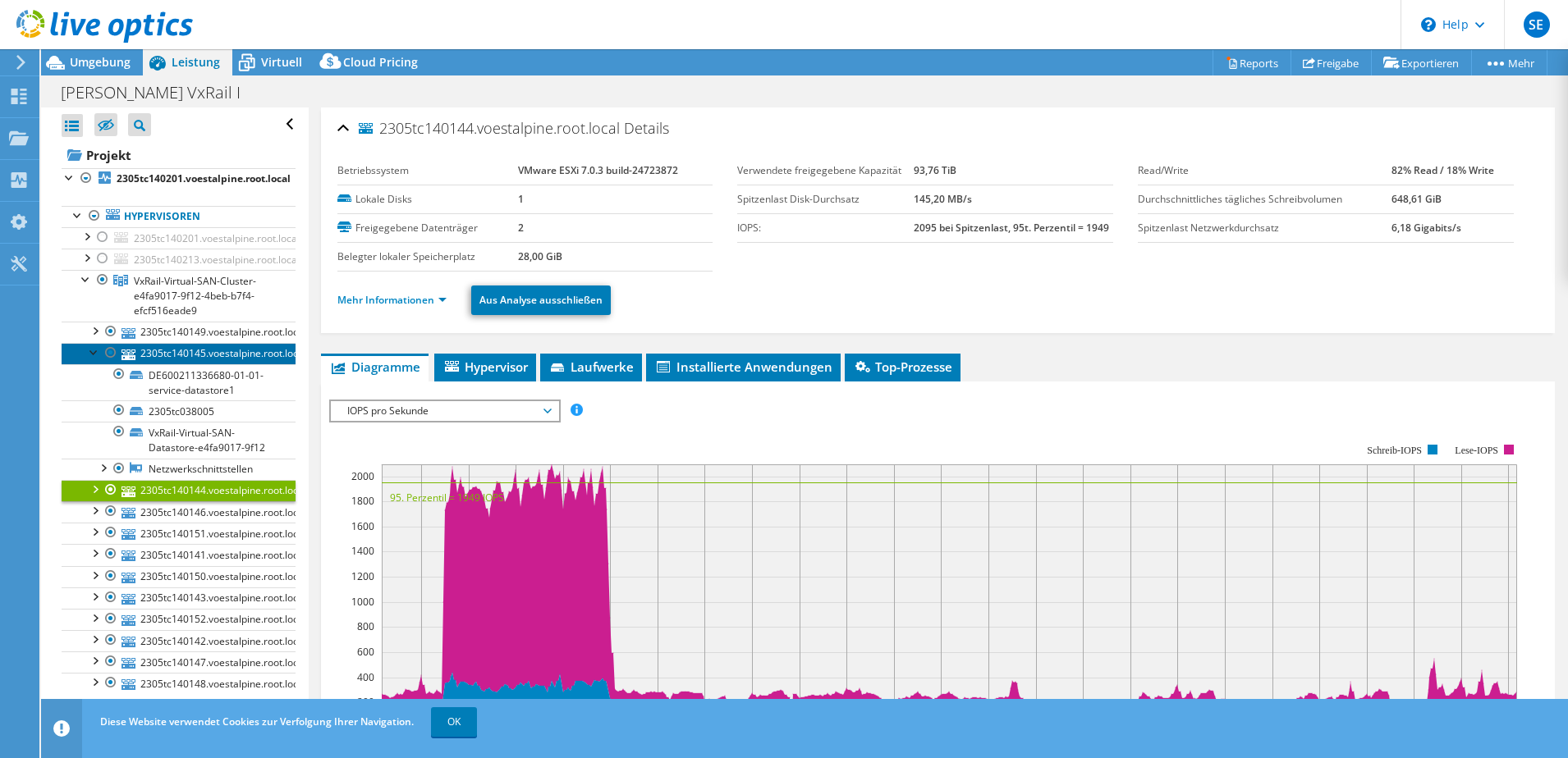
click at [187, 354] on link "2305tc140145.voestalpine.root.local" at bounding box center [178, 353] width 234 height 22
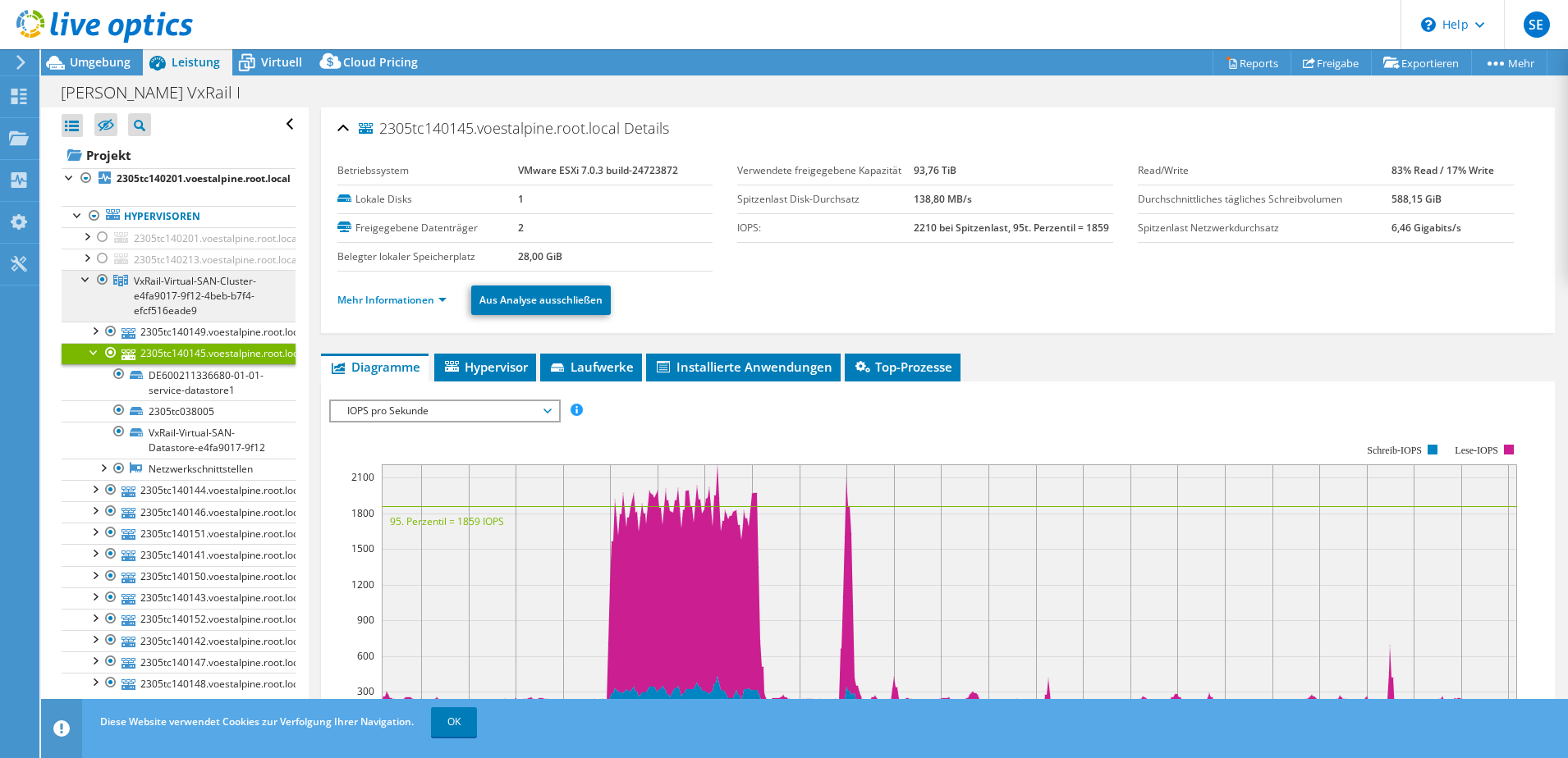
click at [193, 316] on span "VxRail-Virtual-SAN-Cluster-e4fa9017-9f12-4beb-b7f4-efcf516eade9" at bounding box center [194, 296] width 122 height 44
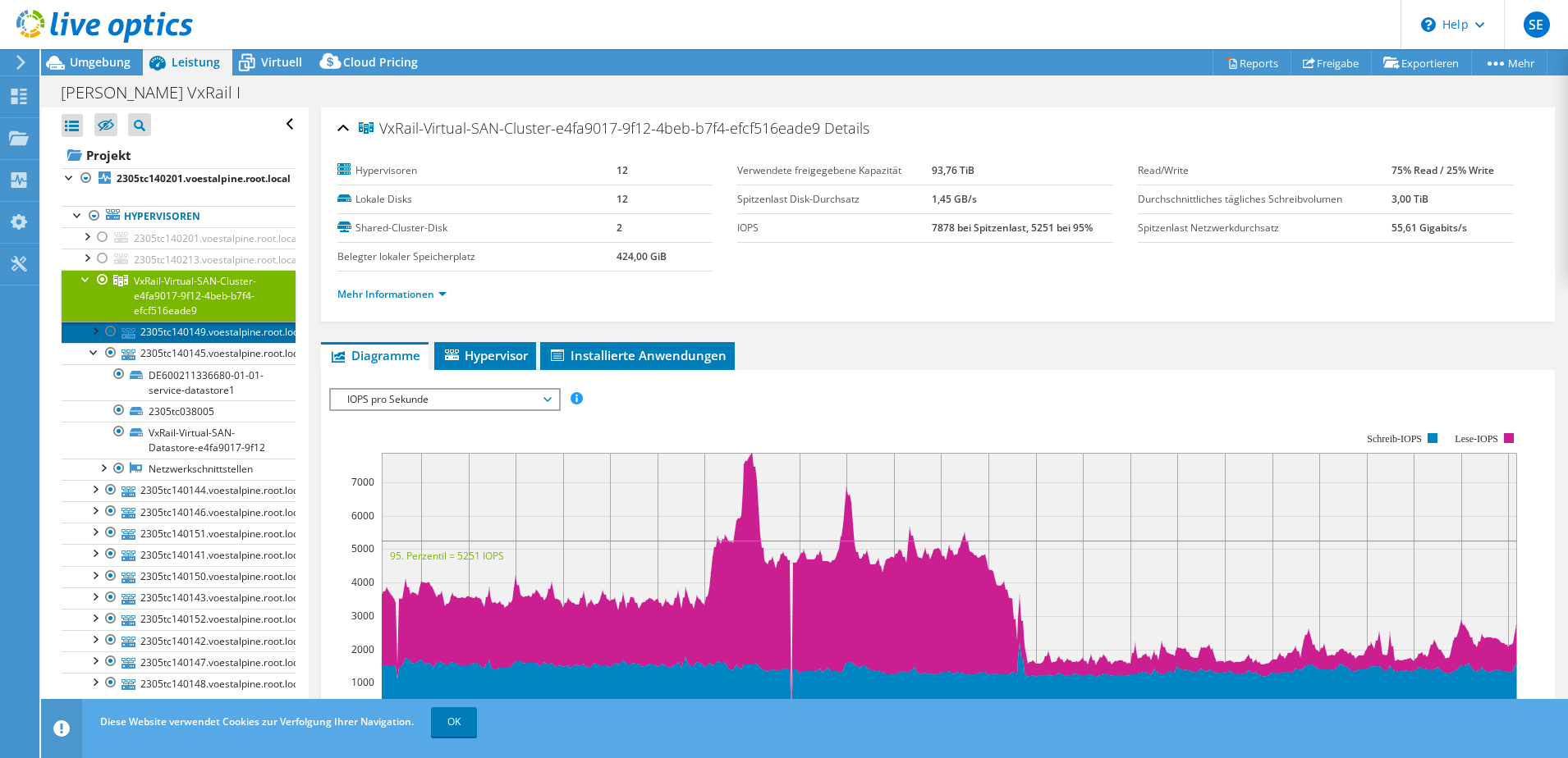
click at [195, 334] on link "2305tc140149.voestalpine.root.local" at bounding box center [178, 333] width 234 height 22
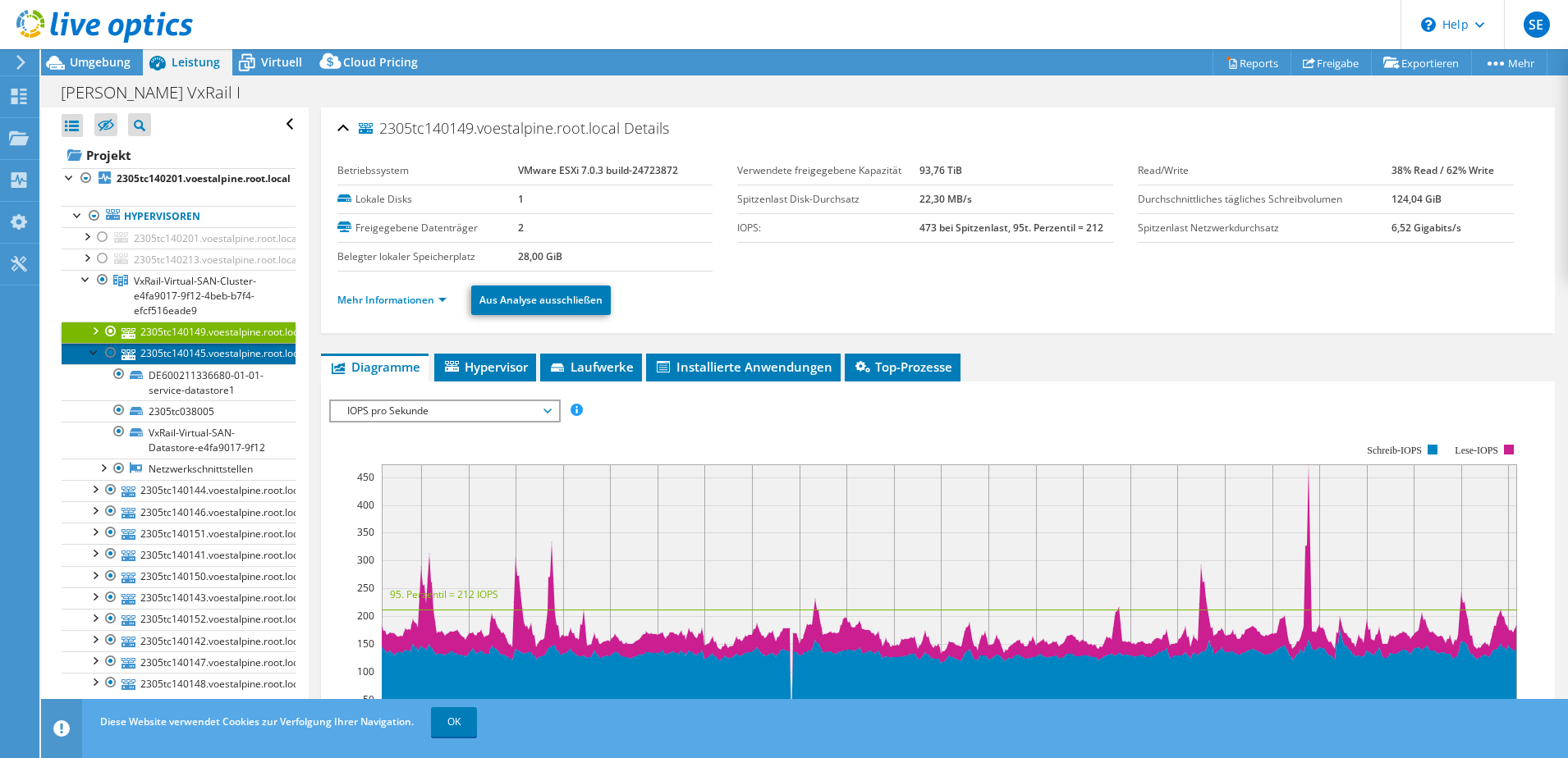
click at [85, 349] on link "2305tc140145.voestalpine.root.local" at bounding box center [178, 353] width 234 height 22
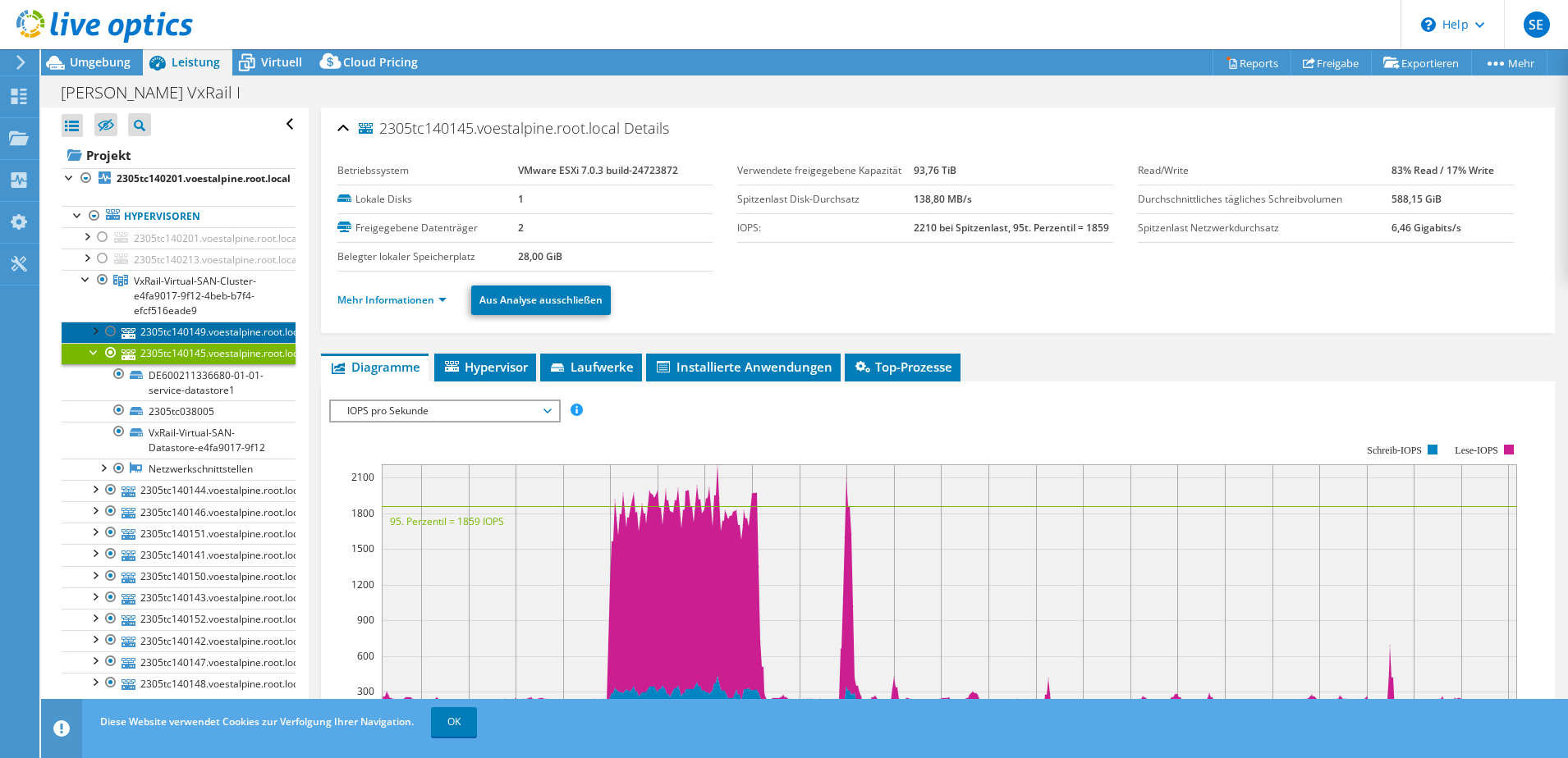
click at [211, 332] on link "2305tc140149.voestalpine.root.local" at bounding box center [178, 333] width 234 height 22
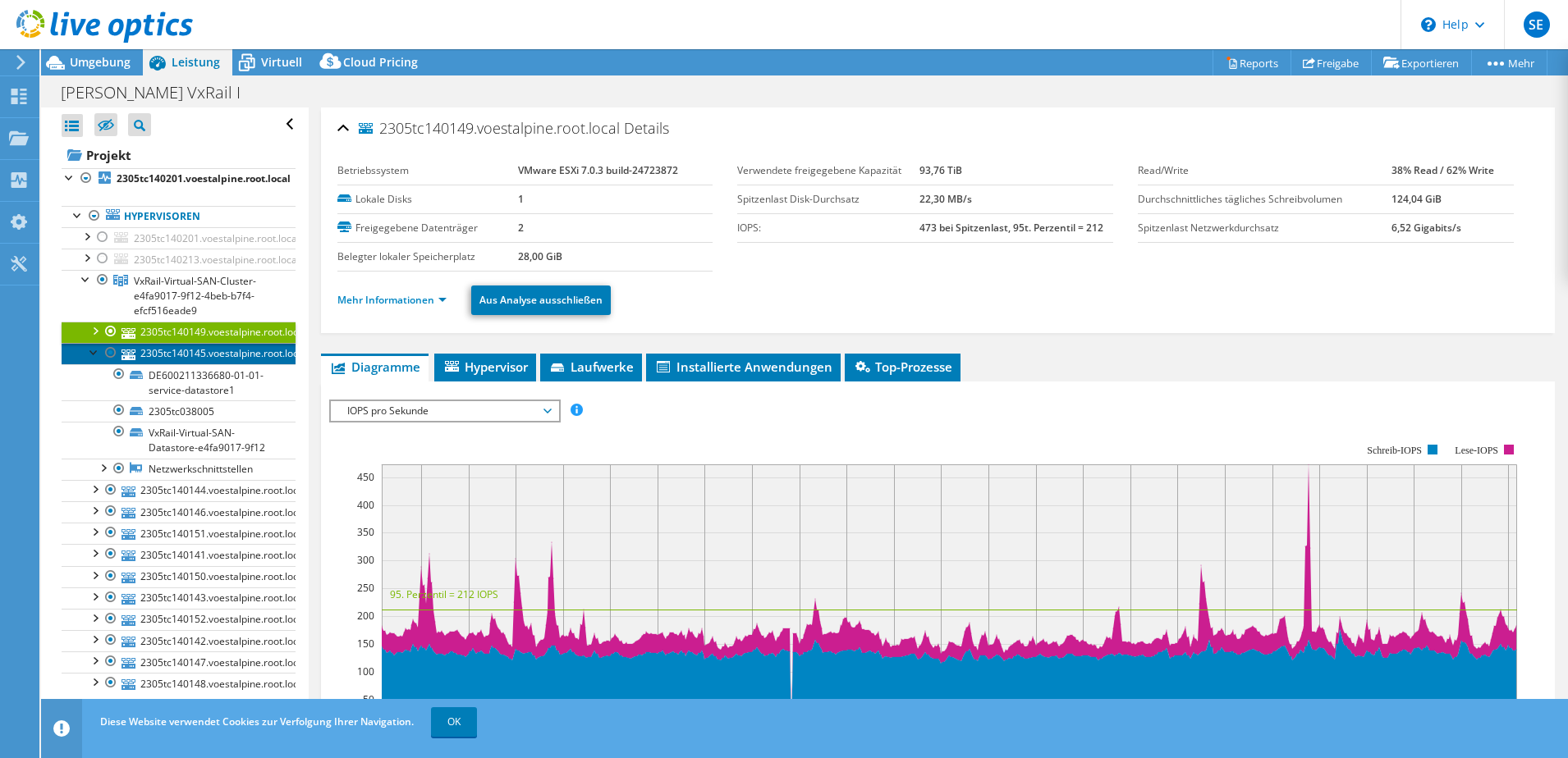
click at [85, 348] on link "2305tc140145.voestalpine.root.local" at bounding box center [178, 353] width 234 height 22
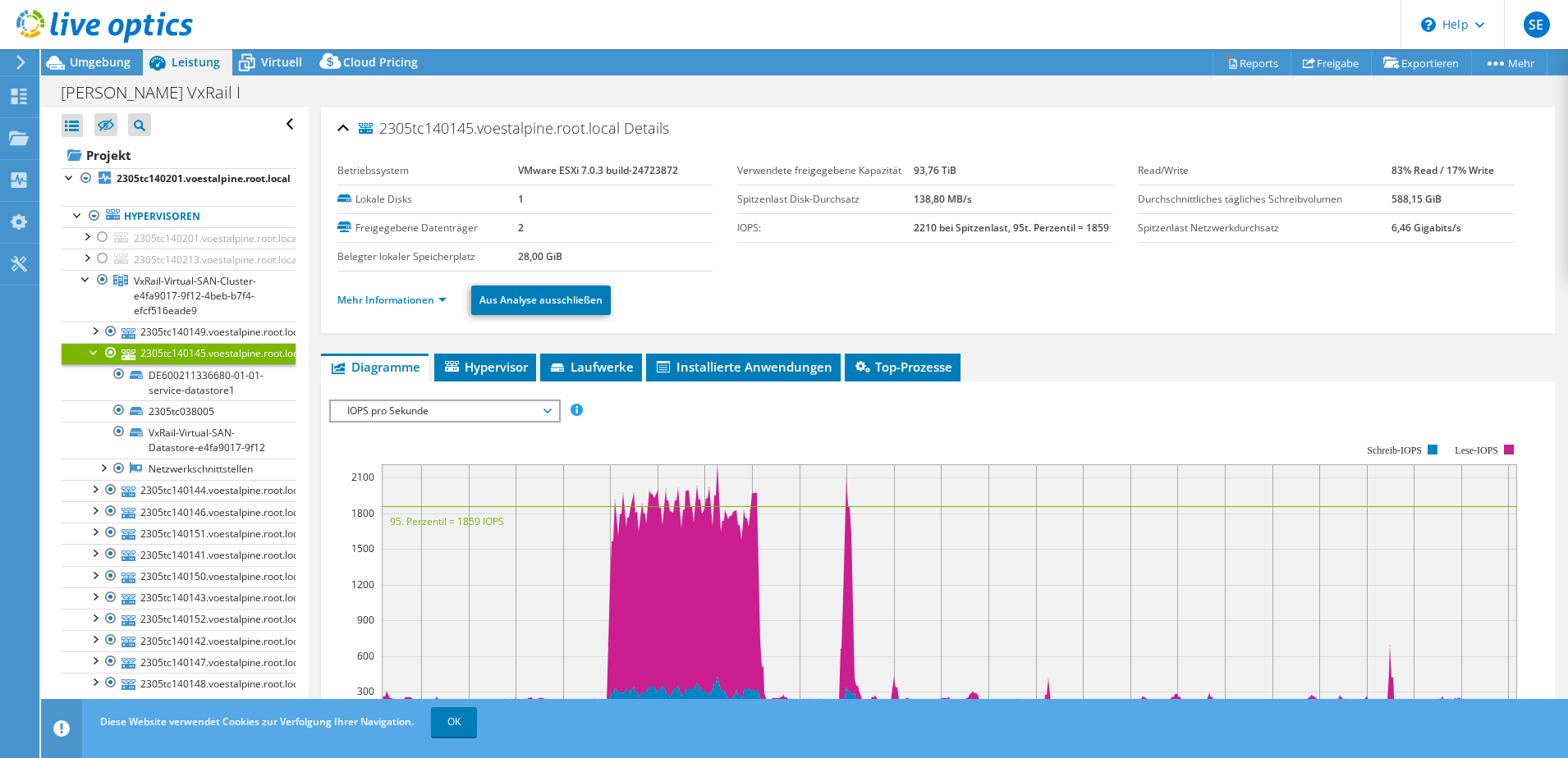
click at [90, 352] on div at bounding box center [94, 351] width 16 height 16
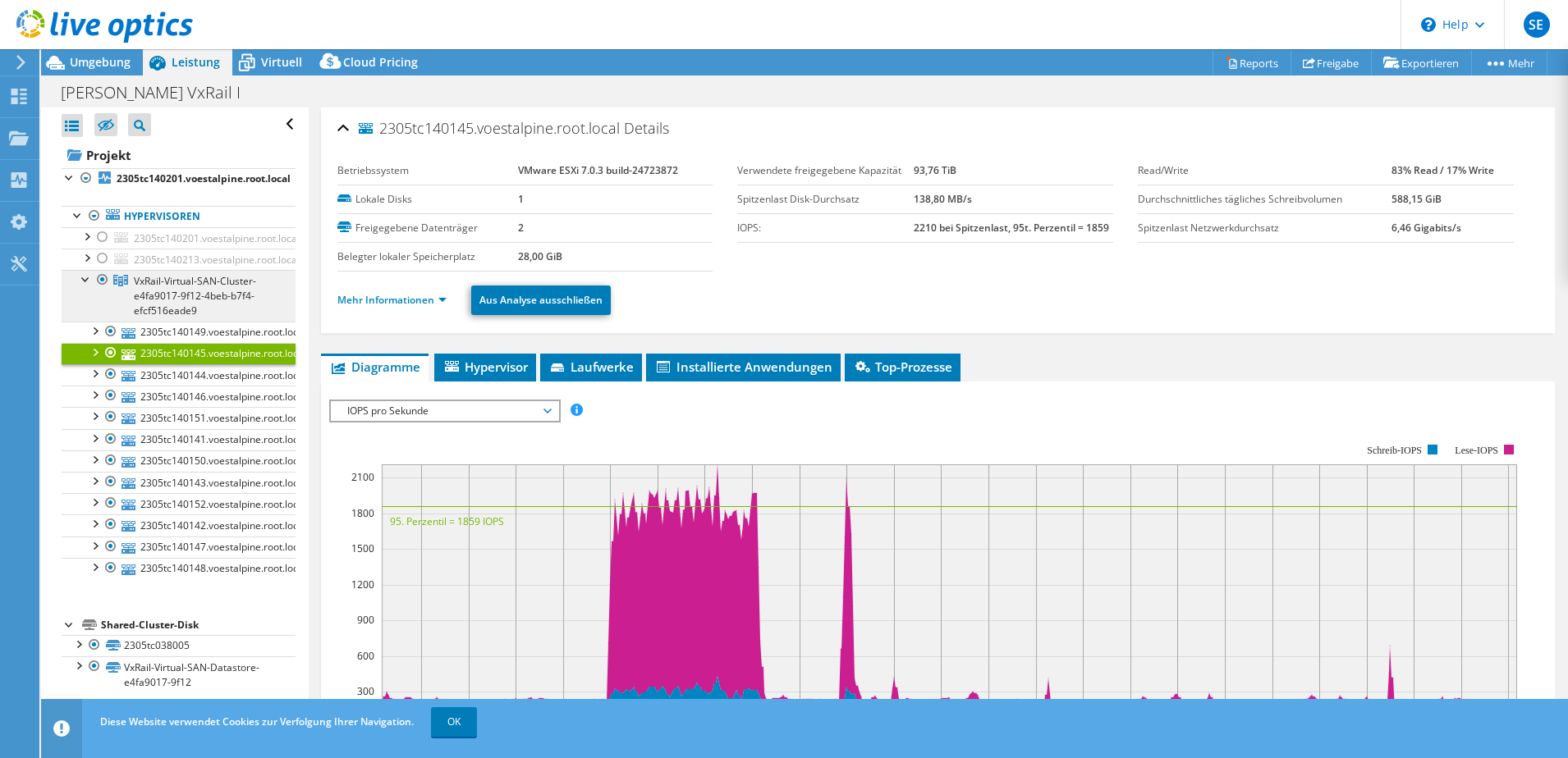
click at [173, 301] on span "VxRail-Virtual-SAN-Cluster-e4fa9017-9f12-4beb-b7f4-efcf516eade9" at bounding box center [194, 296] width 122 height 44
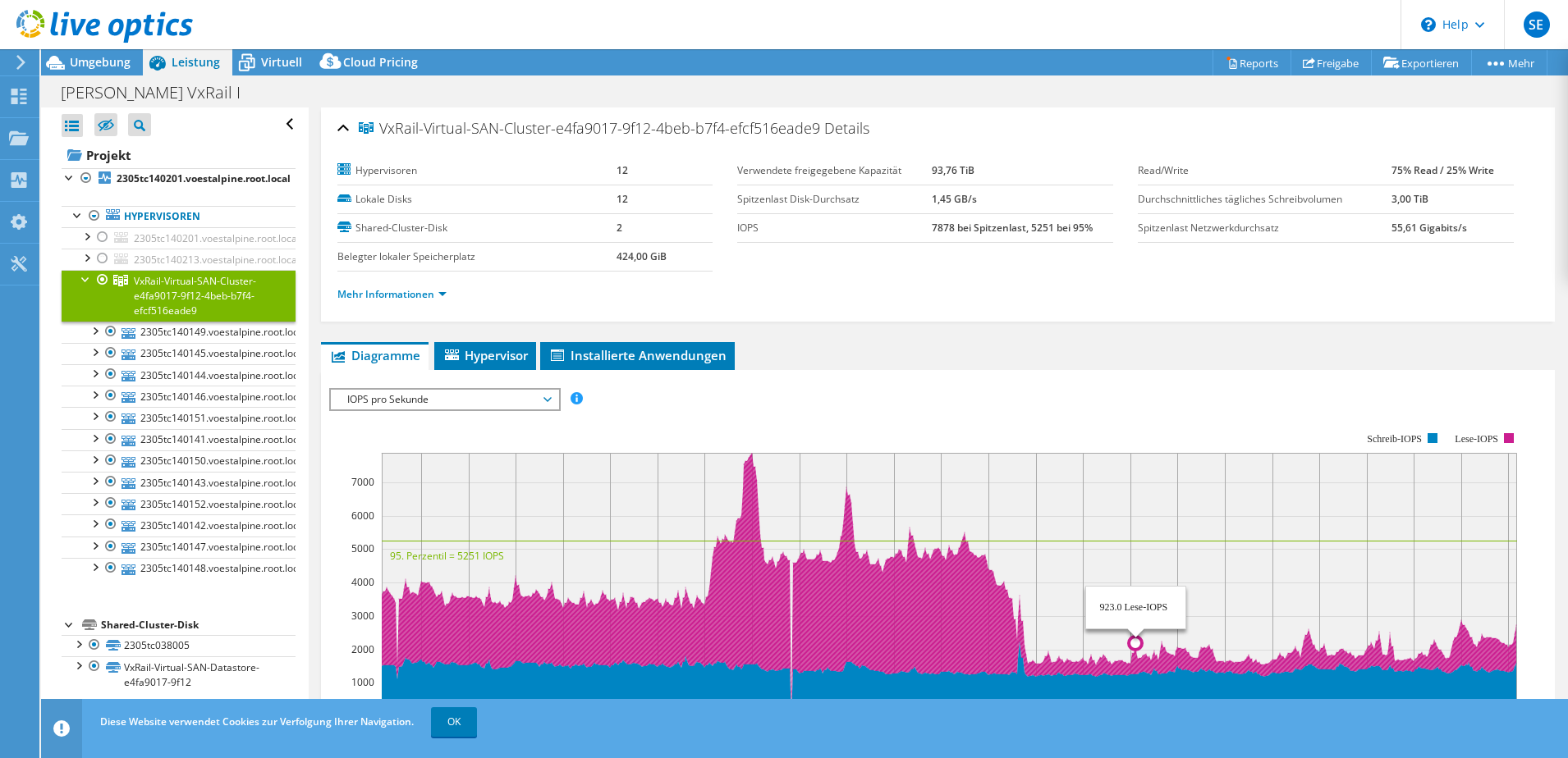
click at [1136, 639] on circle at bounding box center [1136, 643] width 13 height 13
click at [886, 558] on circle at bounding box center [889, 559] width 13 height 13
click at [847, 491] on icon at bounding box center [949, 585] width 1135 height 263
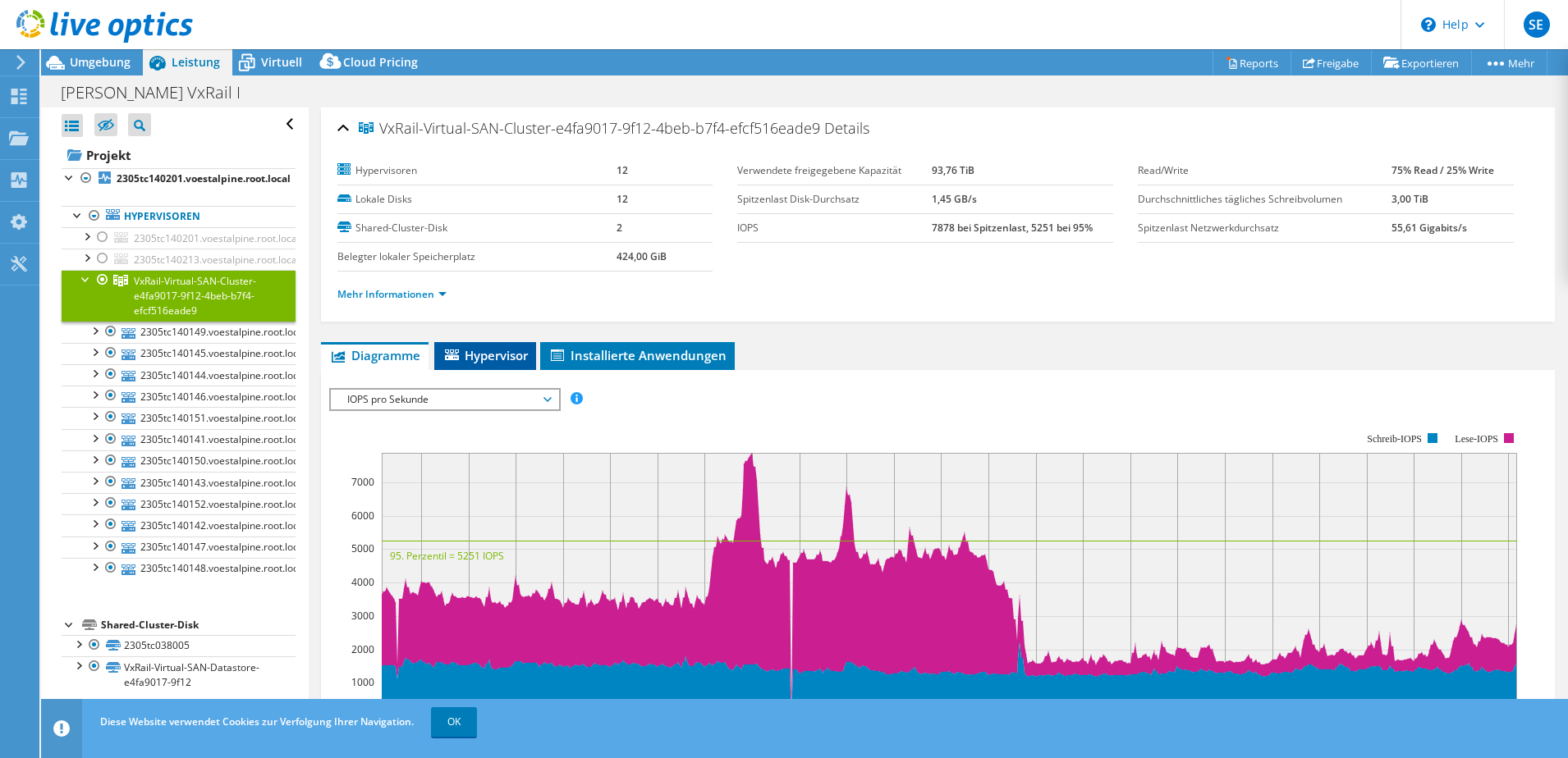
click at [504, 346] on li "Hypervisor" at bounding box center [484, 355] width 101 height 27
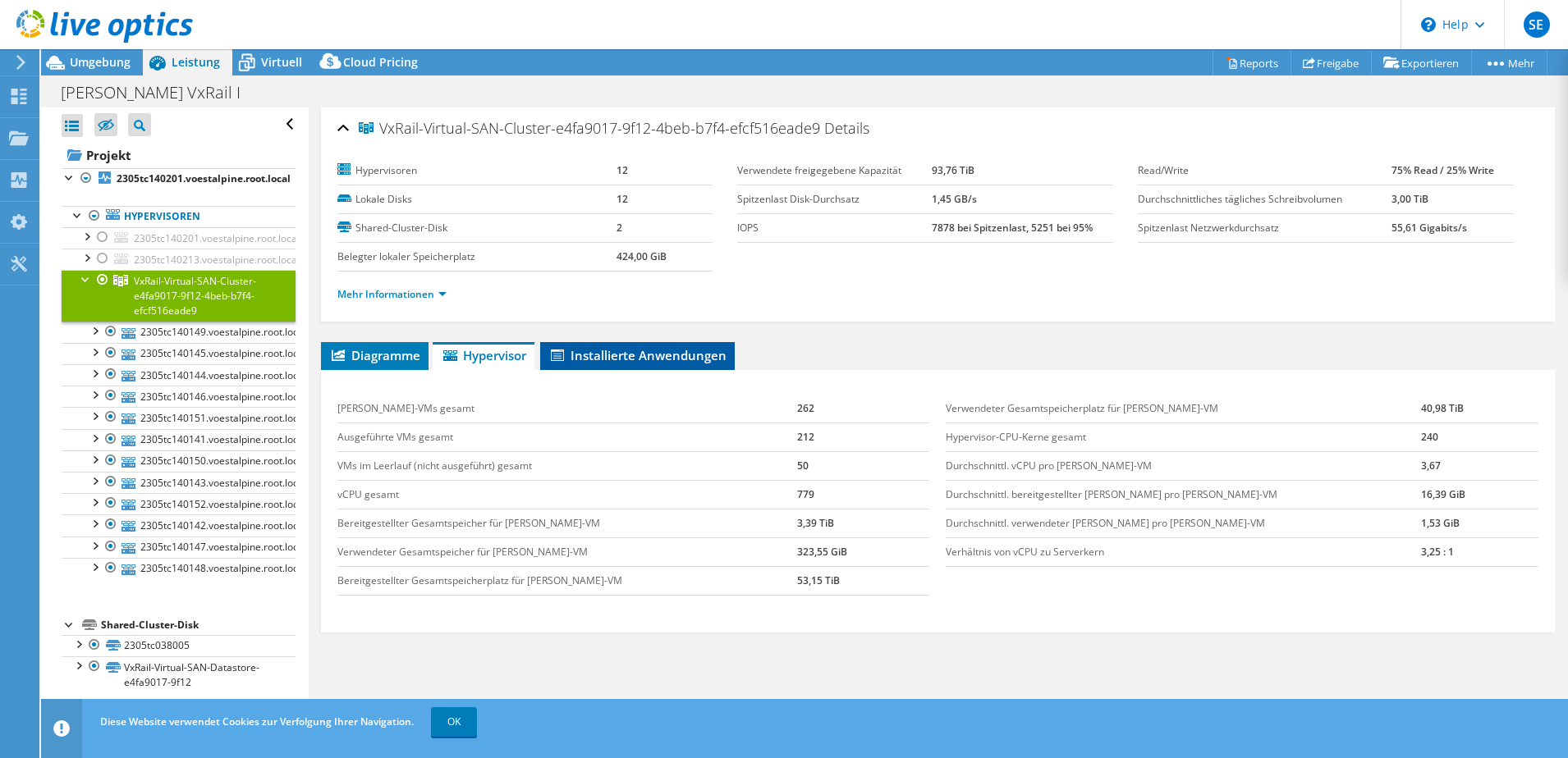
click at [720, 352] on span "Installierte Anwendungen" at bounding box center [638, 354] width 178 height 16
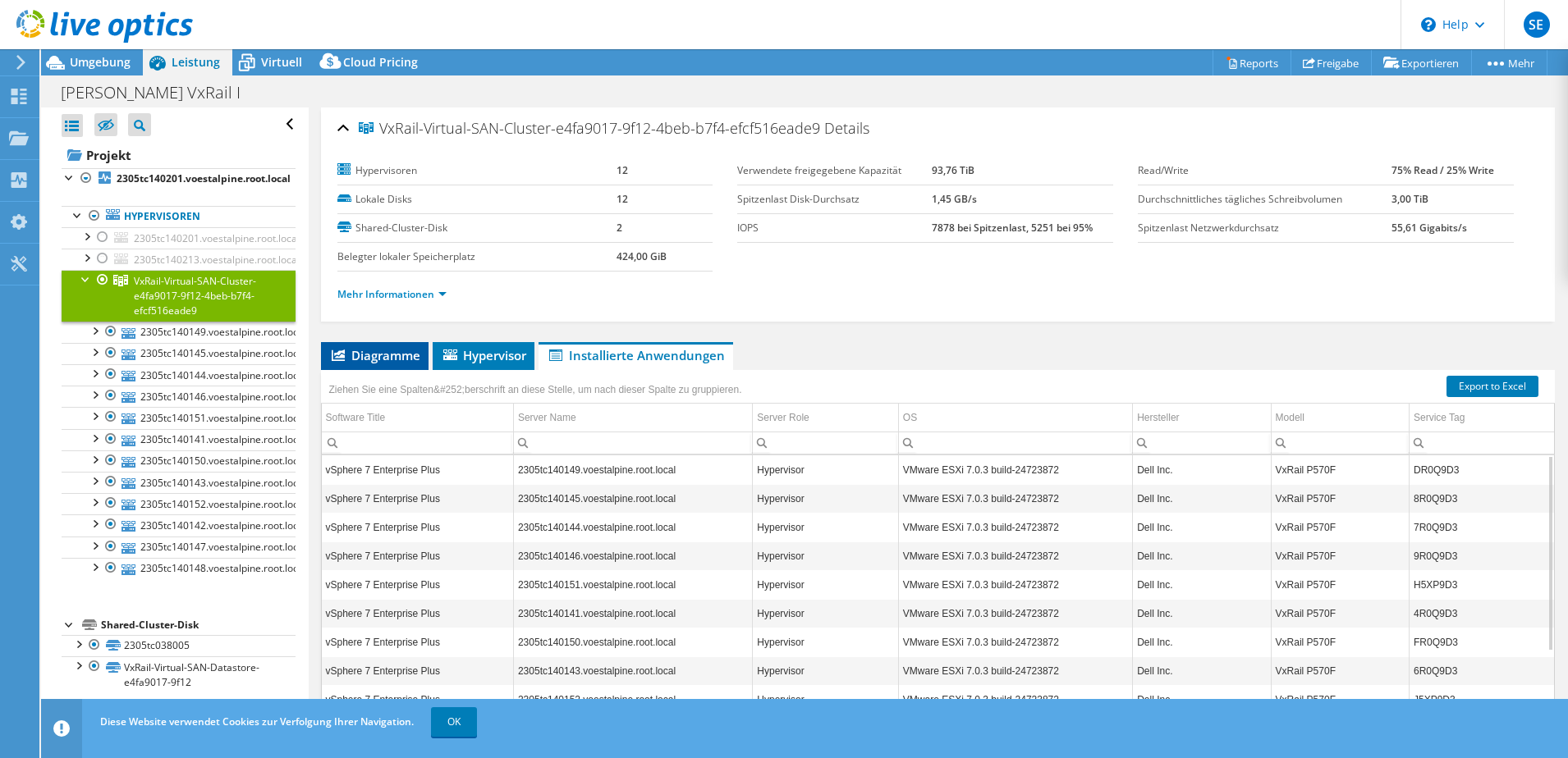
click at [376, 364] on li "Diagramme" at bounding box center [374, 355] width 107 height 27
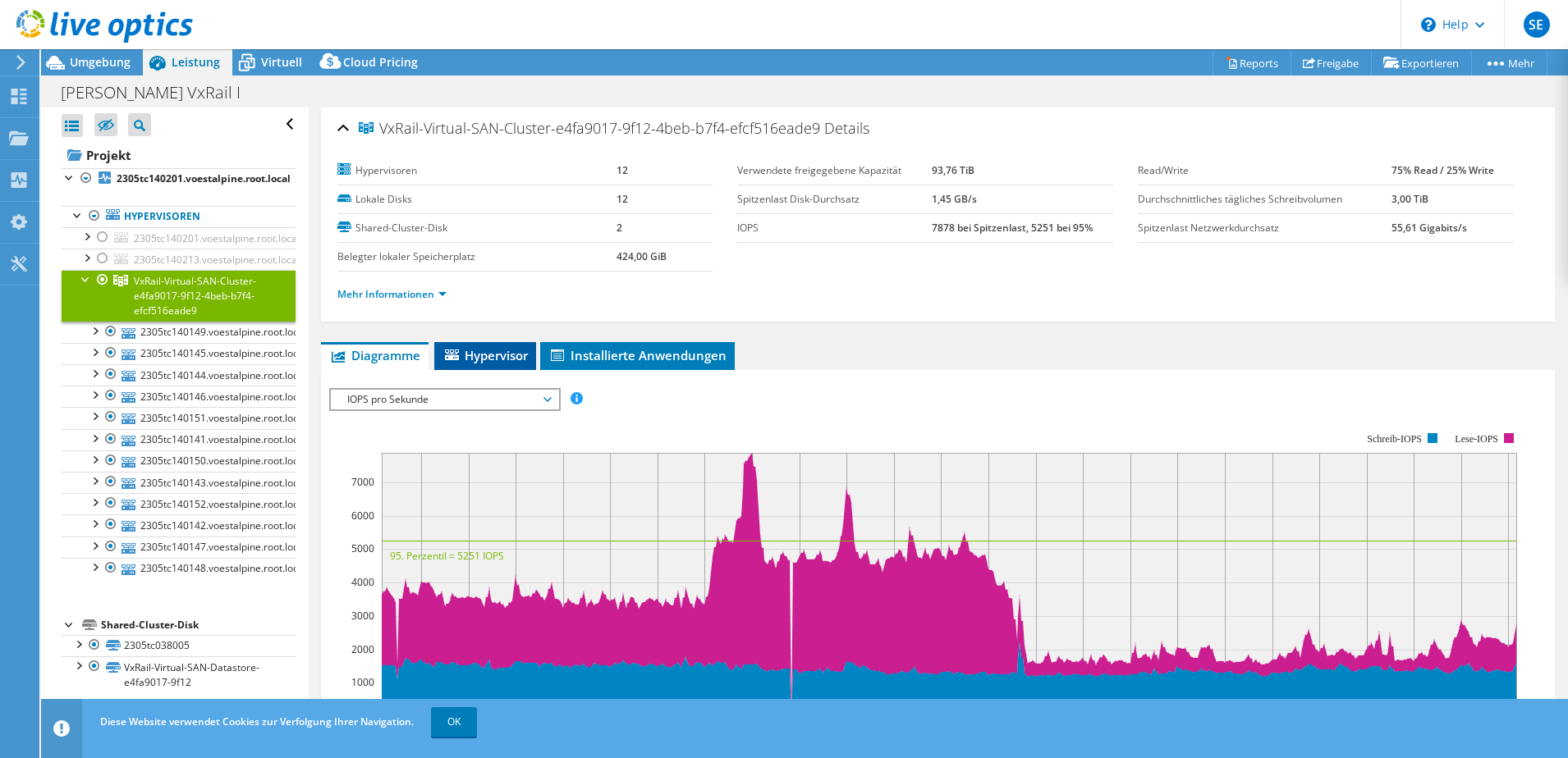
click at [499, 358] on span "Hypervisor" at bounding box center [485, 354] width 85 height 16
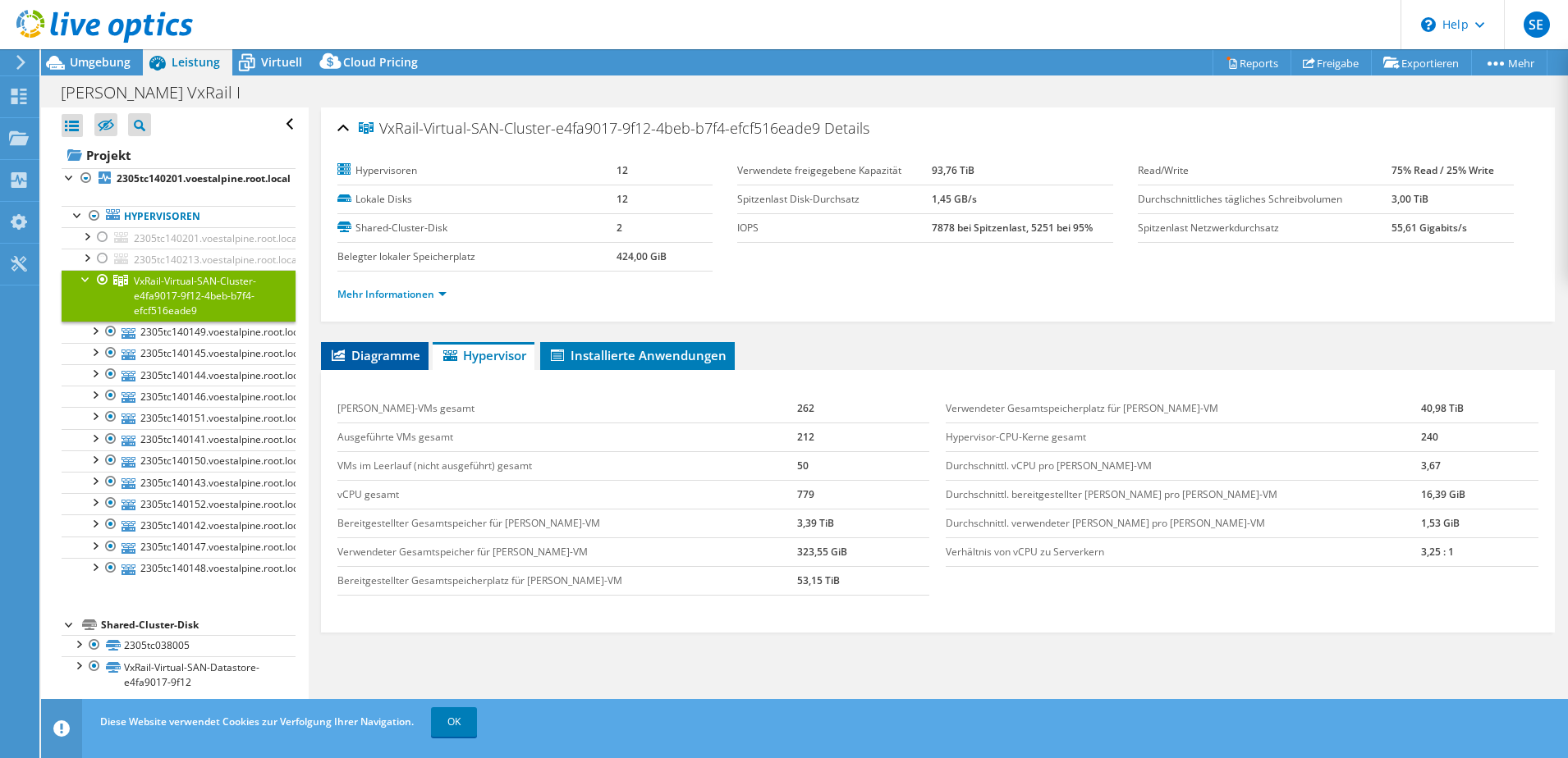
click at [393, 358] on span "Diagramme" at bounding box center [374, 354] width 91 height 16
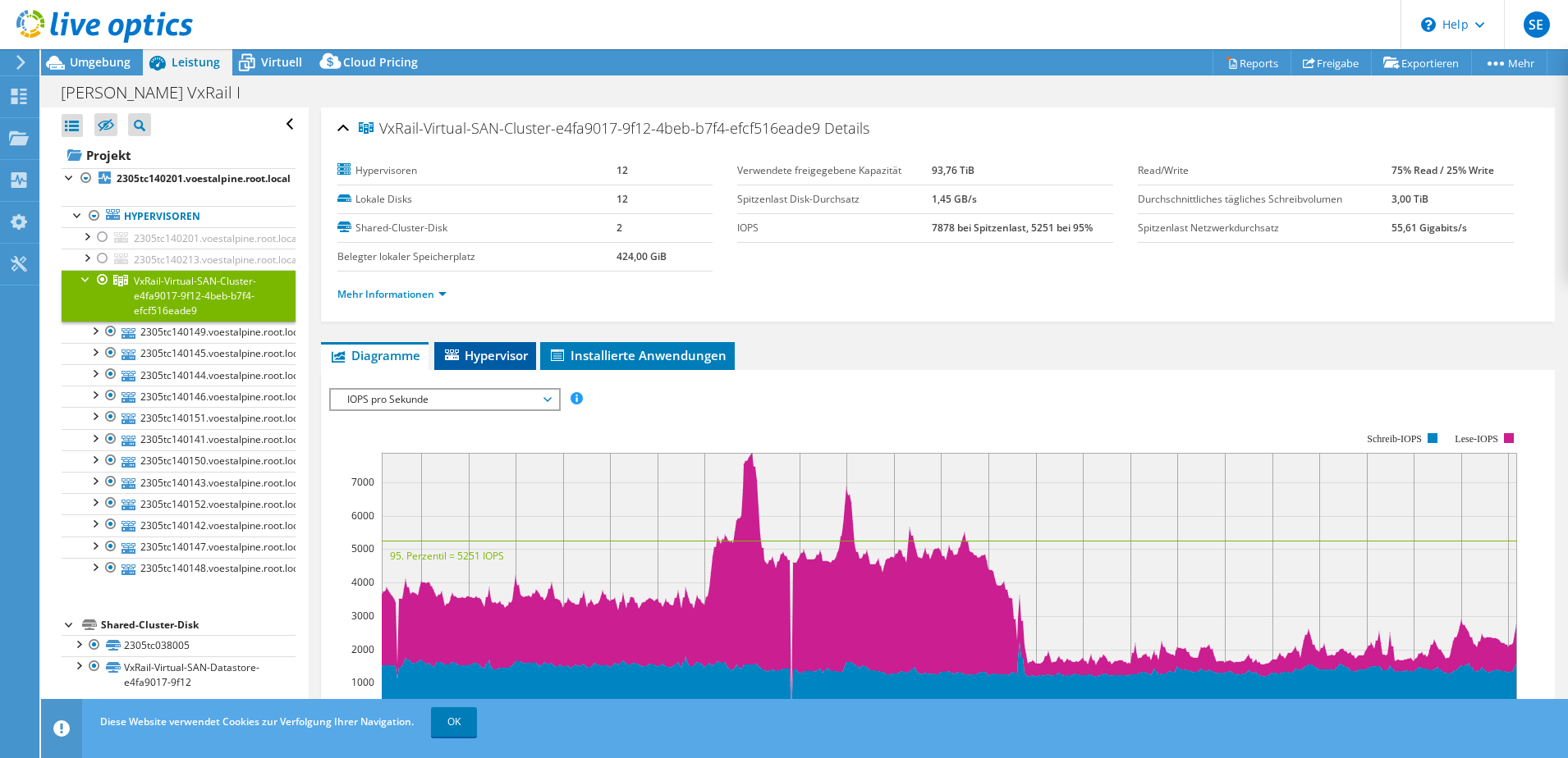
click at [469, 358] on span "Hypervisor" at bounding box center [485, 354] width 85 height 16
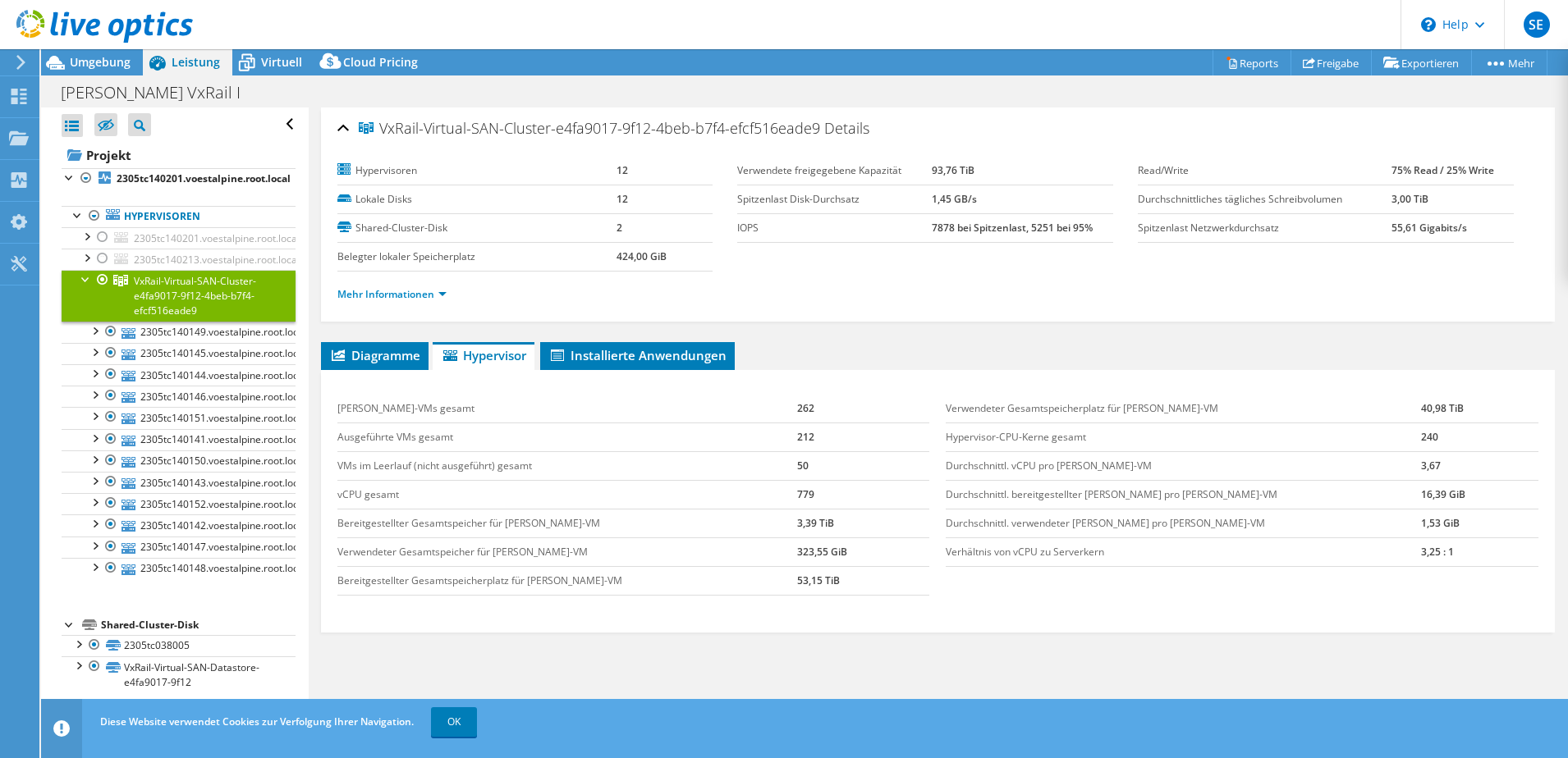
click at [87, 279] on div at bounding box center [85, 278] width 16 height 16
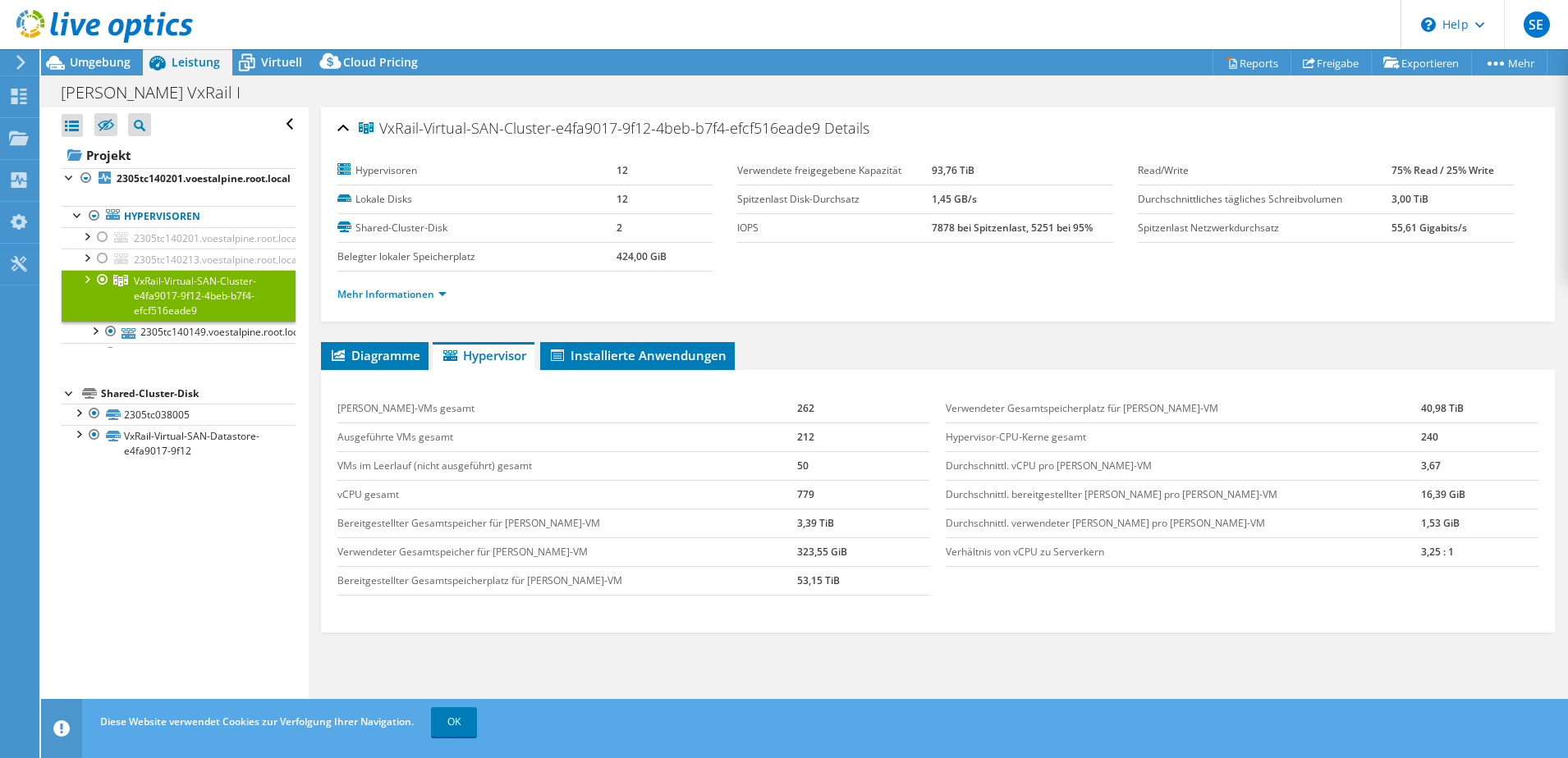
click at [87, 279] on div at bounding box center [85, 278] width 16 height 16
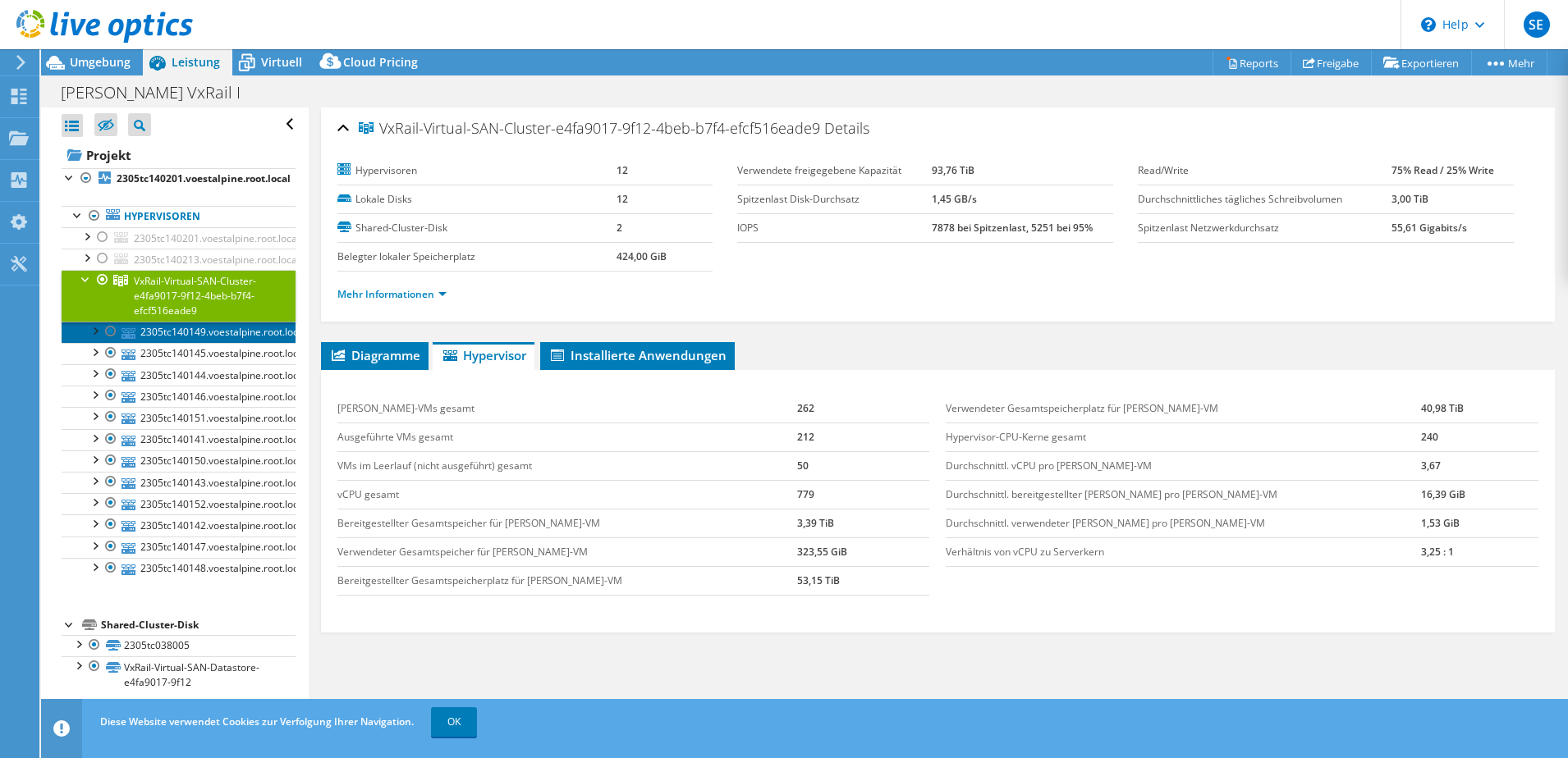
click at [131, 335] on icon at bounding box center [128, 333] width 14 height 10
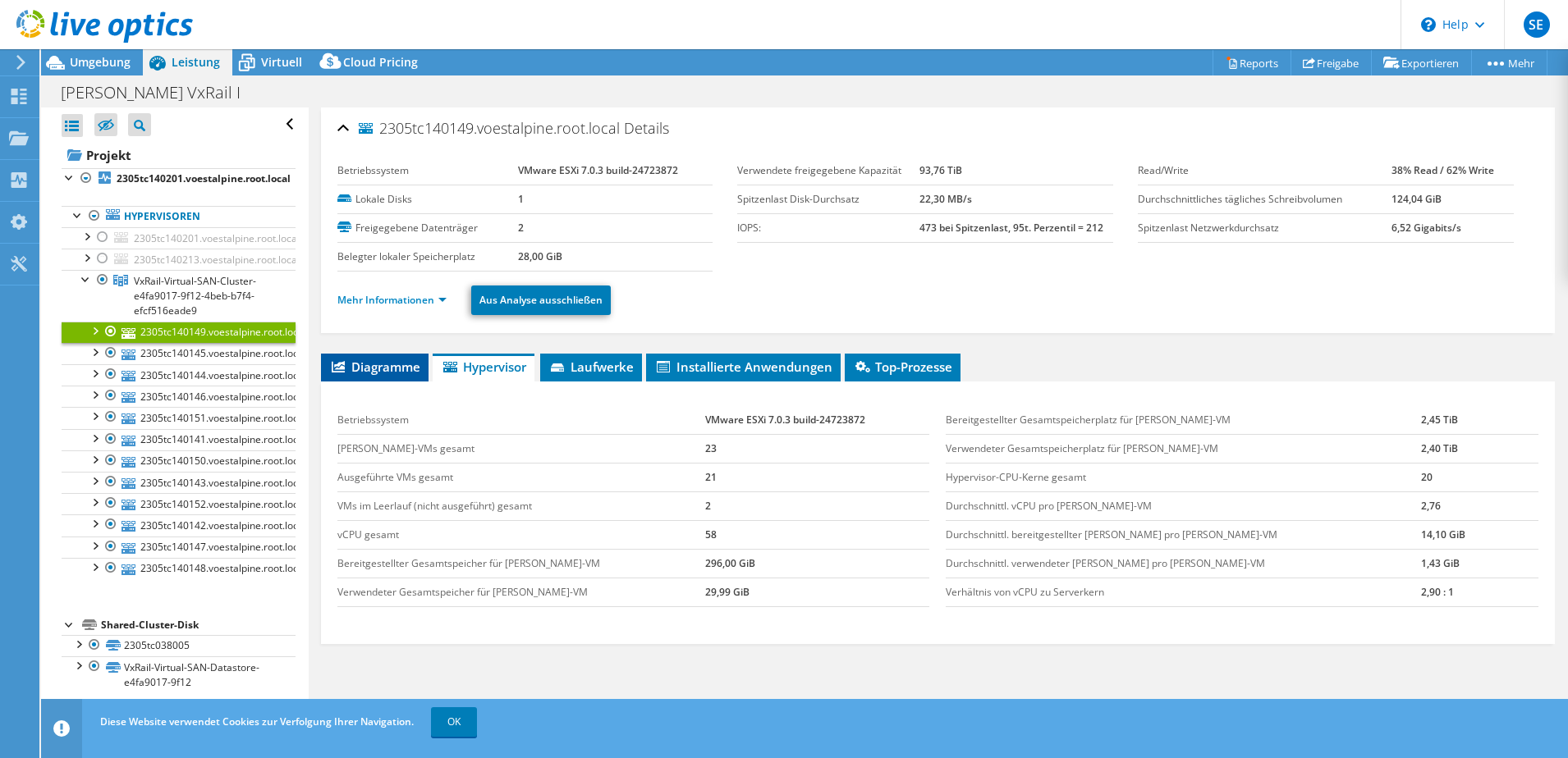
click at [375, 369] on span "Diagramme" at bounding box center [374, 367] width 91 height 16
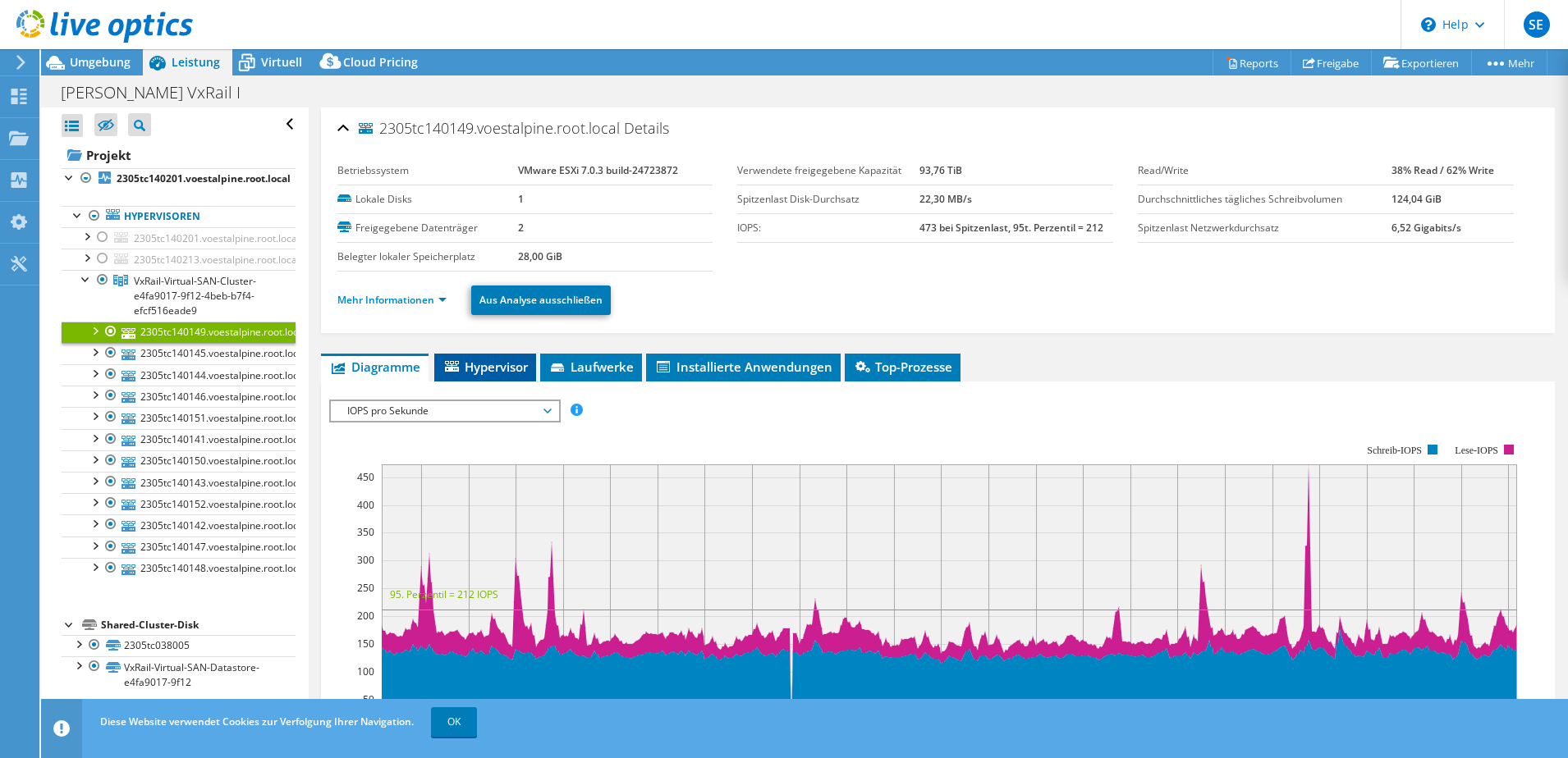
click at [513, 370] on span "Hypervisor" at bounding box center [485, 367] width 85 height 16
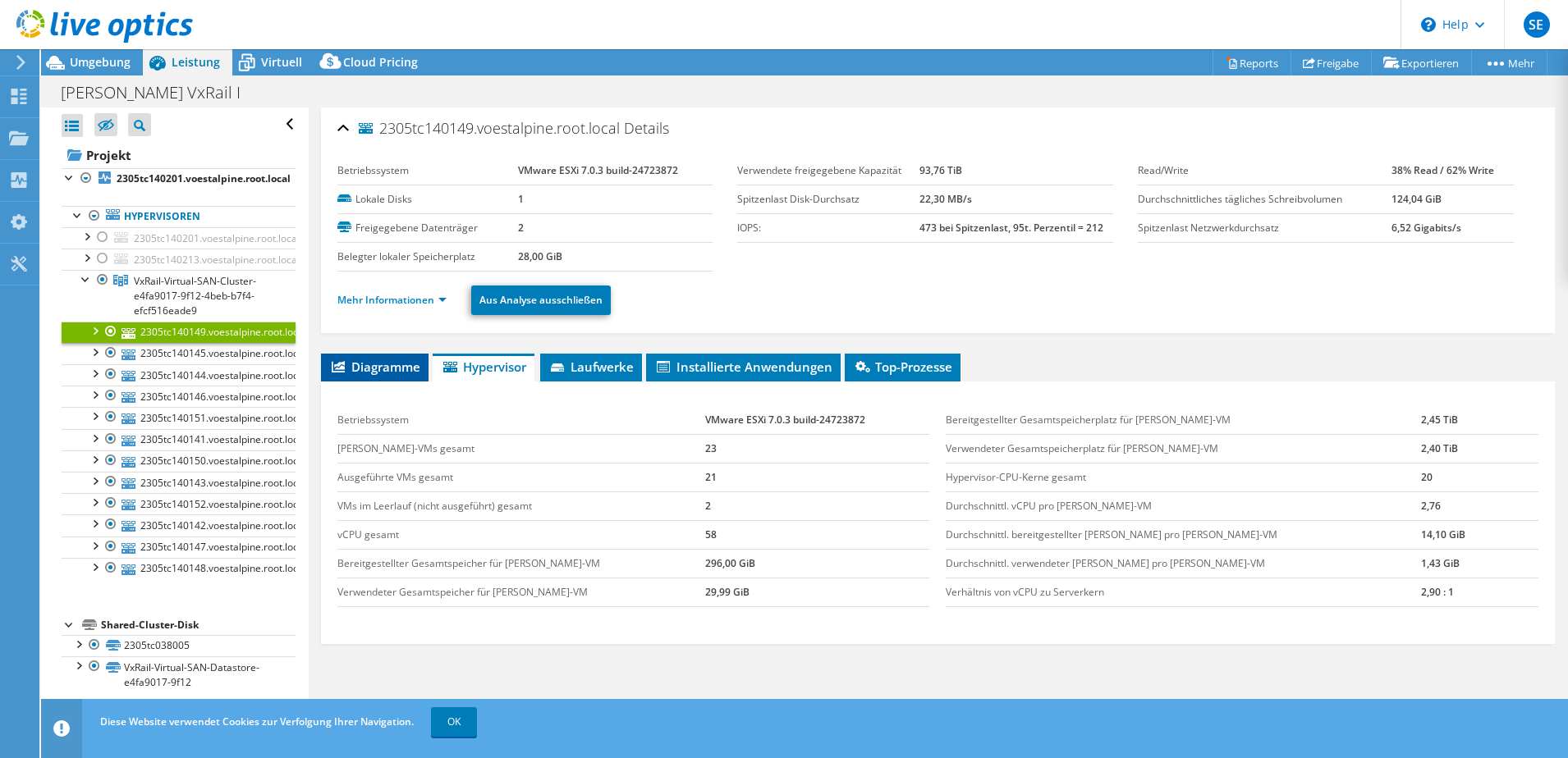
click at [363, 361] on span "Diagramme" at bounding box center [374, 367] width 91 height 16
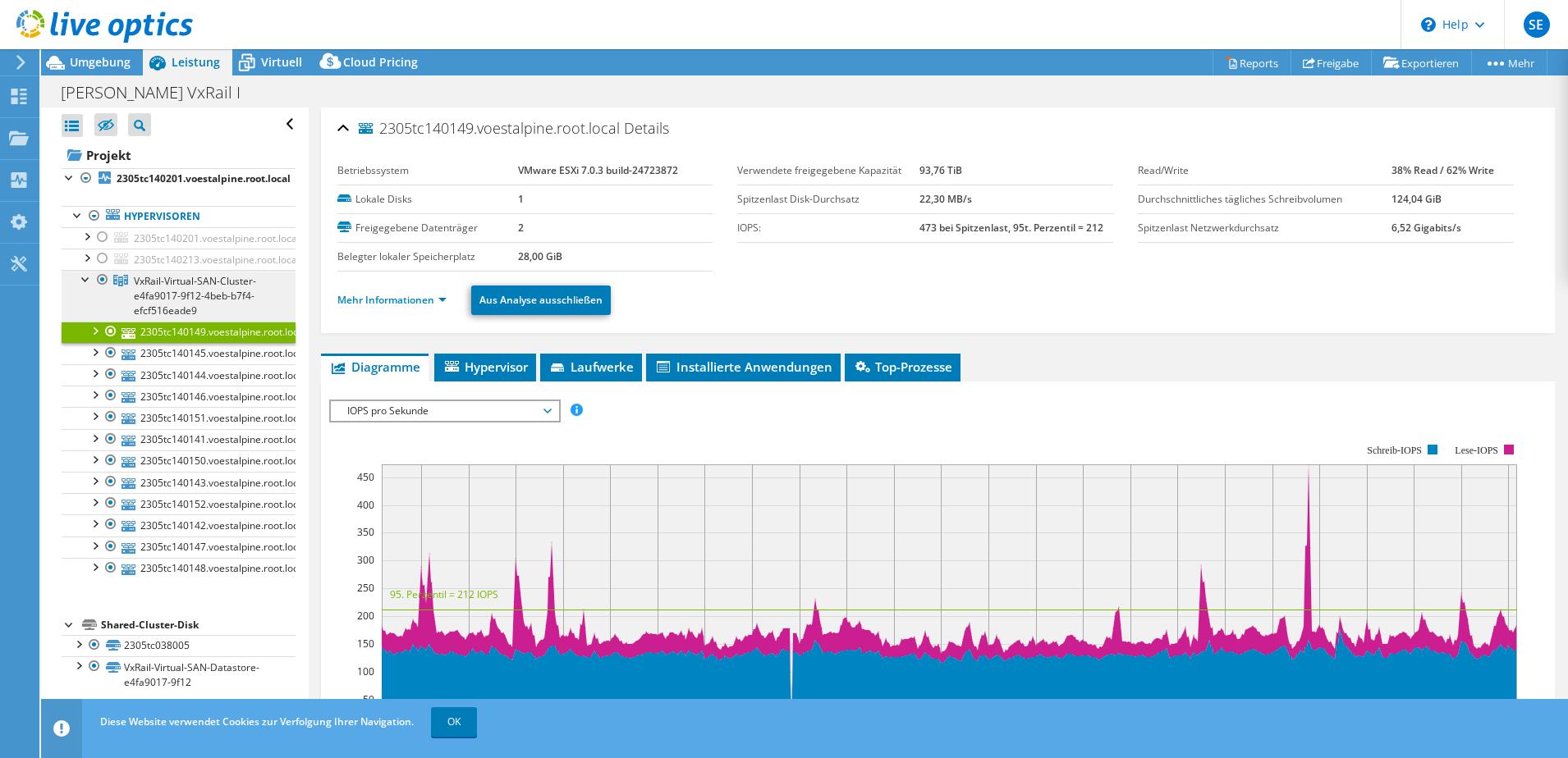
click at [100, 292] on link "VxRail-Virtual-SAN-Cluster-e4fa9017-9f12-4beb-b7f4-efcf516eade9" at bounding box center [178, 296] width 234 height 51
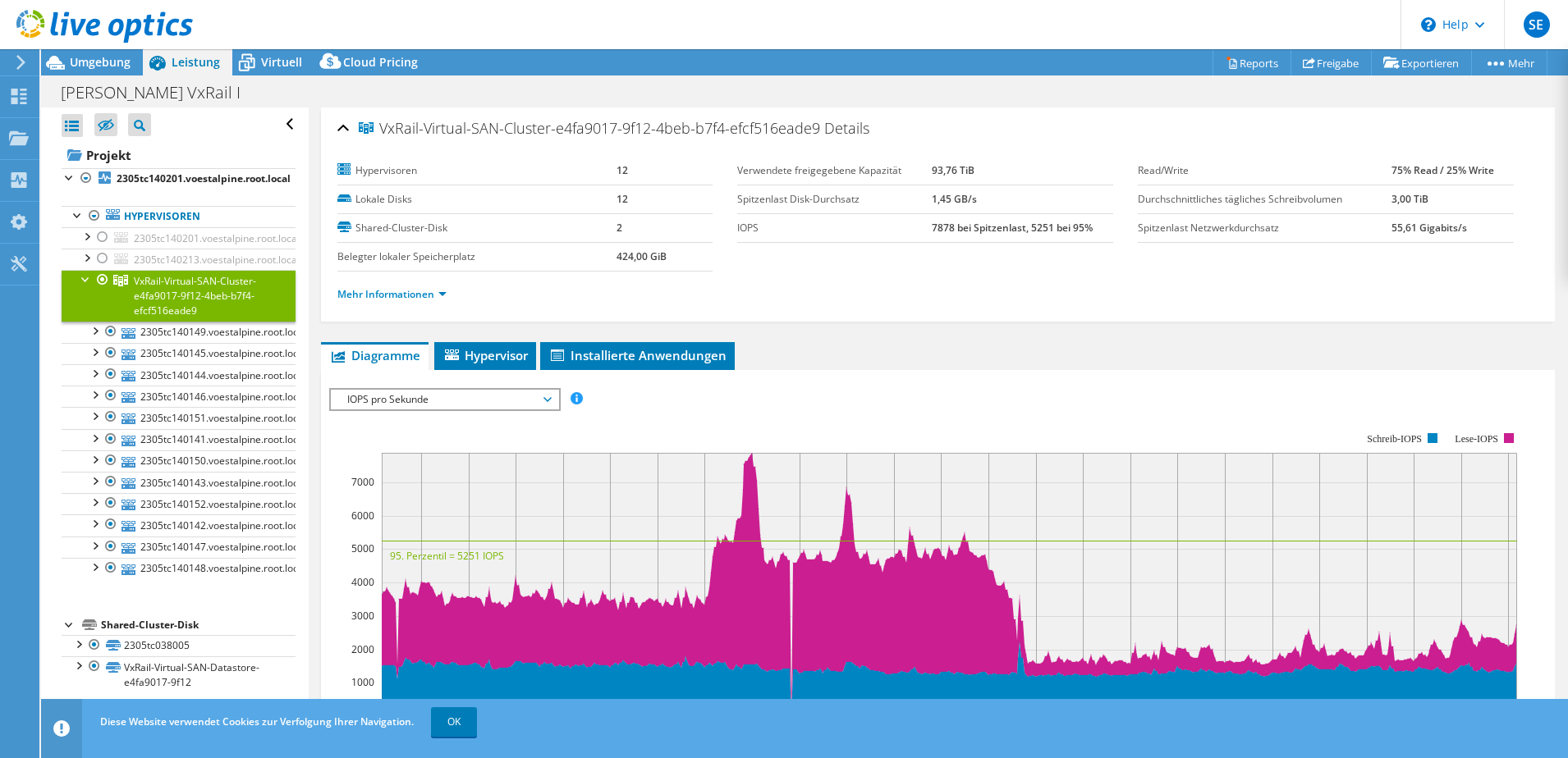
click at [88, 277] on div at bounding box center [85, 278] width 16 height 16
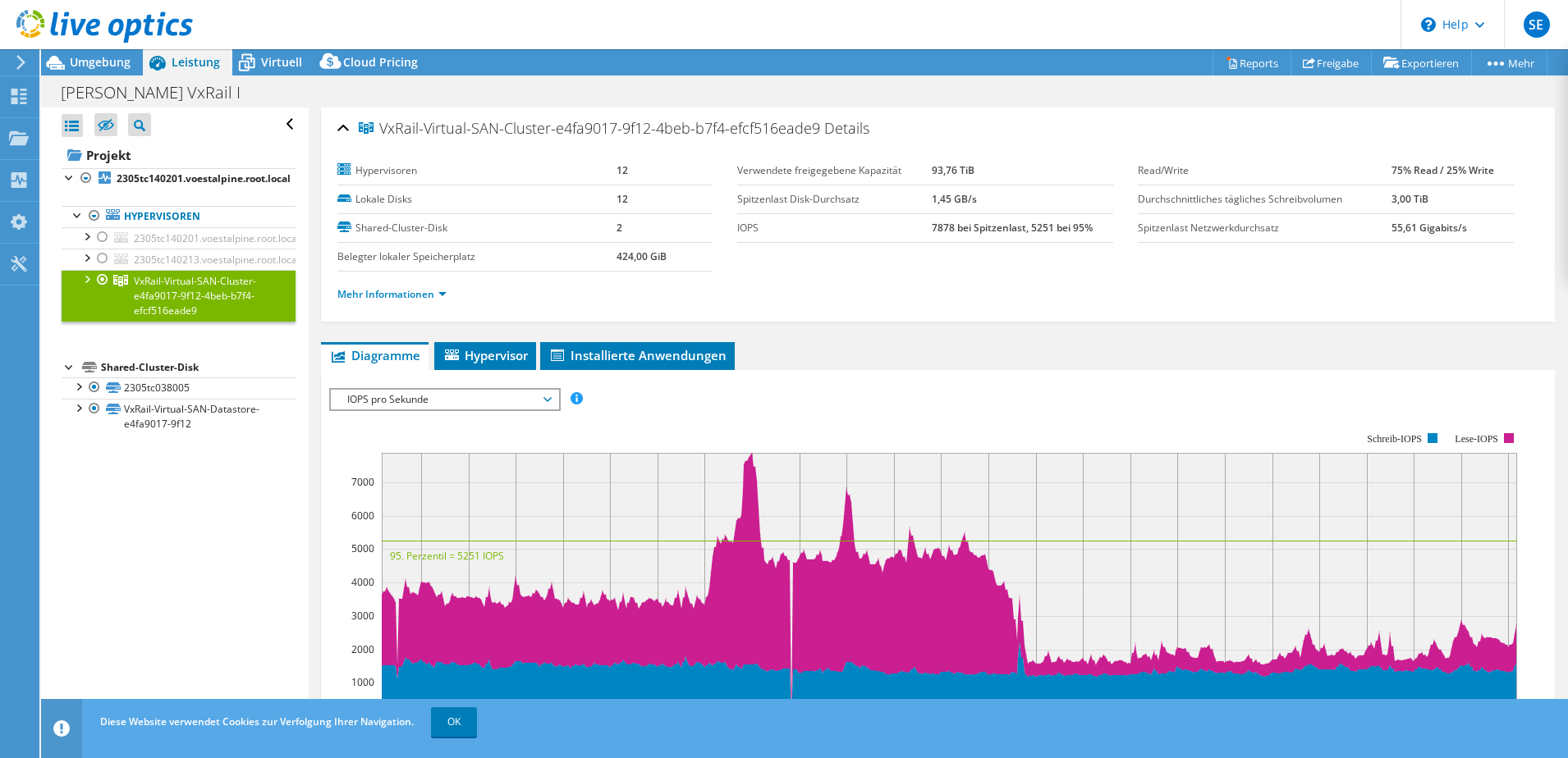
click at [84, 276] on div at bounding box center [85, 278] width 16 height 16
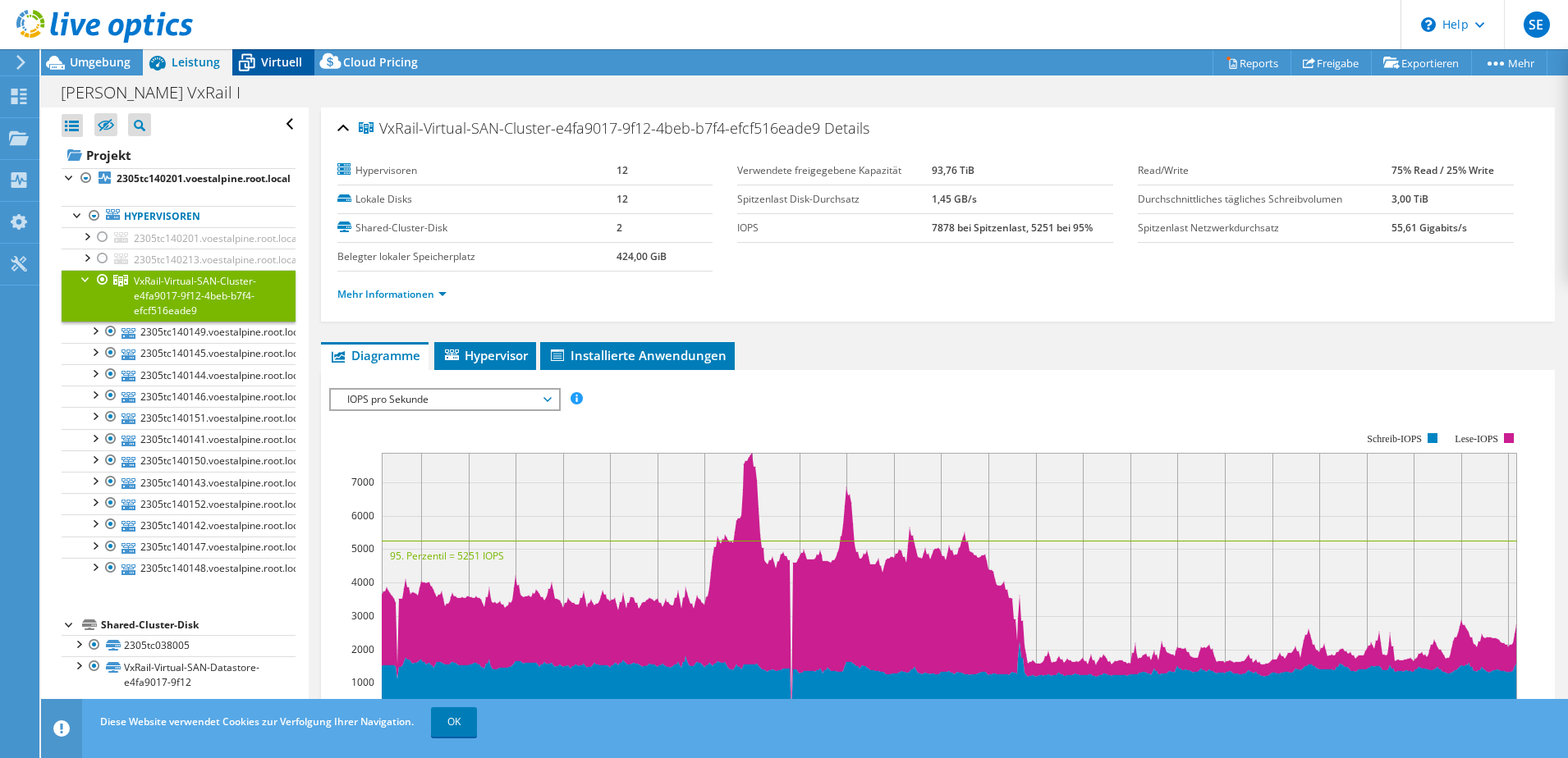
click at [237, 64] on icon at bounding box center [246, 63] width 28 height 28
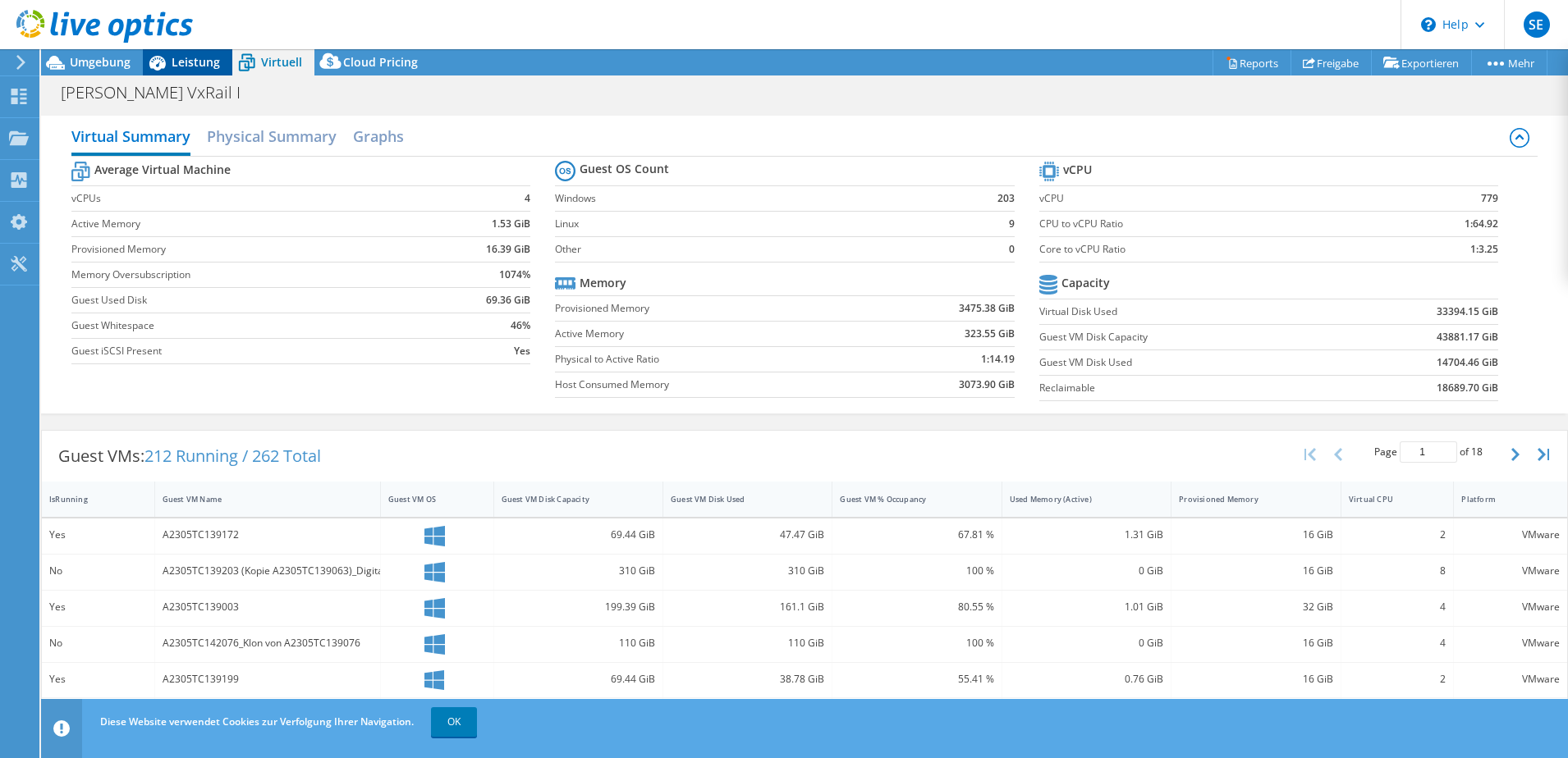
click at [228, 64] on div "Leistung" at bounding box center [188, 63] width 89 height 27
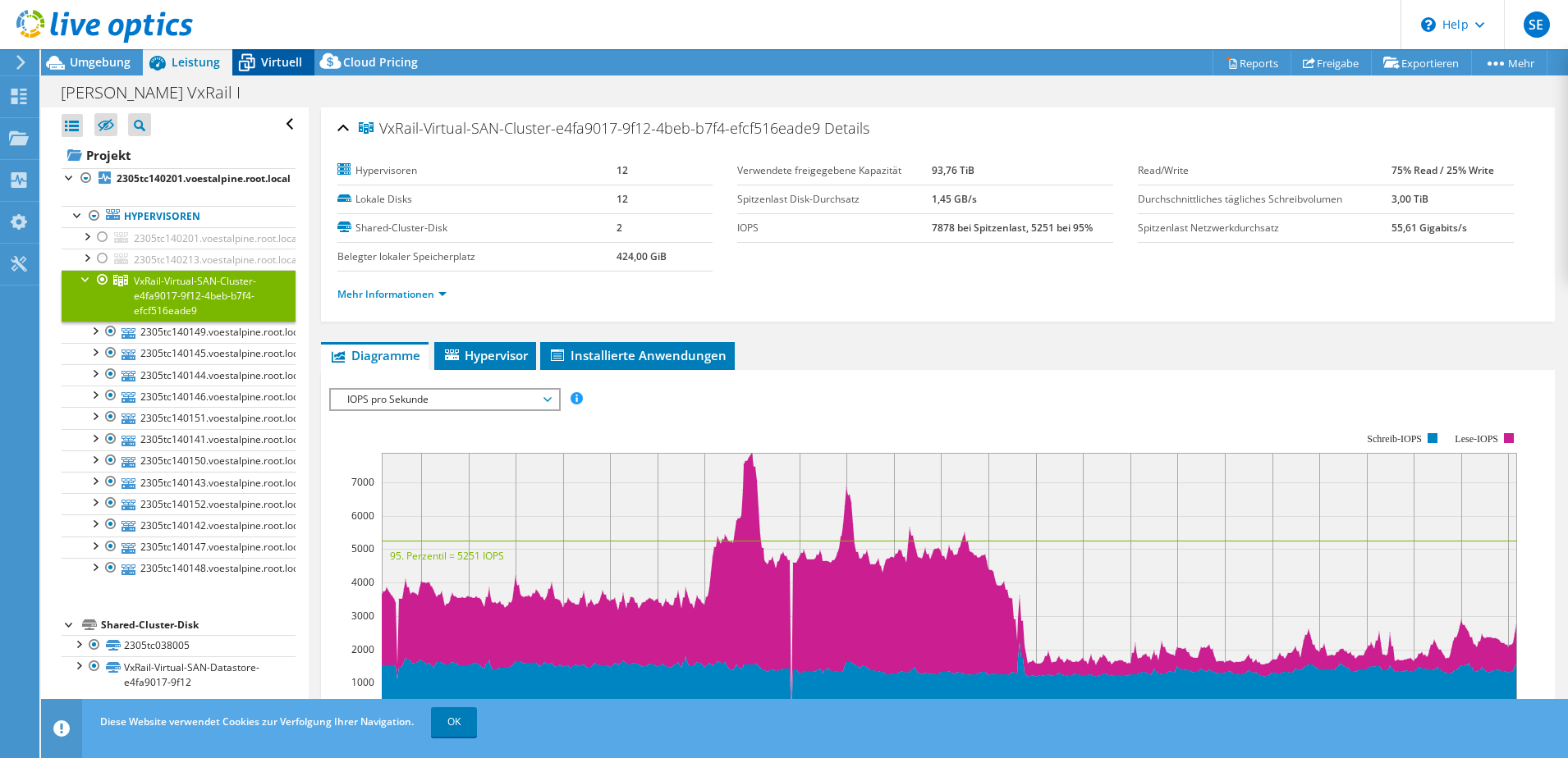
click at [279, 62] on span "Virtuell" at bounding box center [281, 62] width 41 height 15
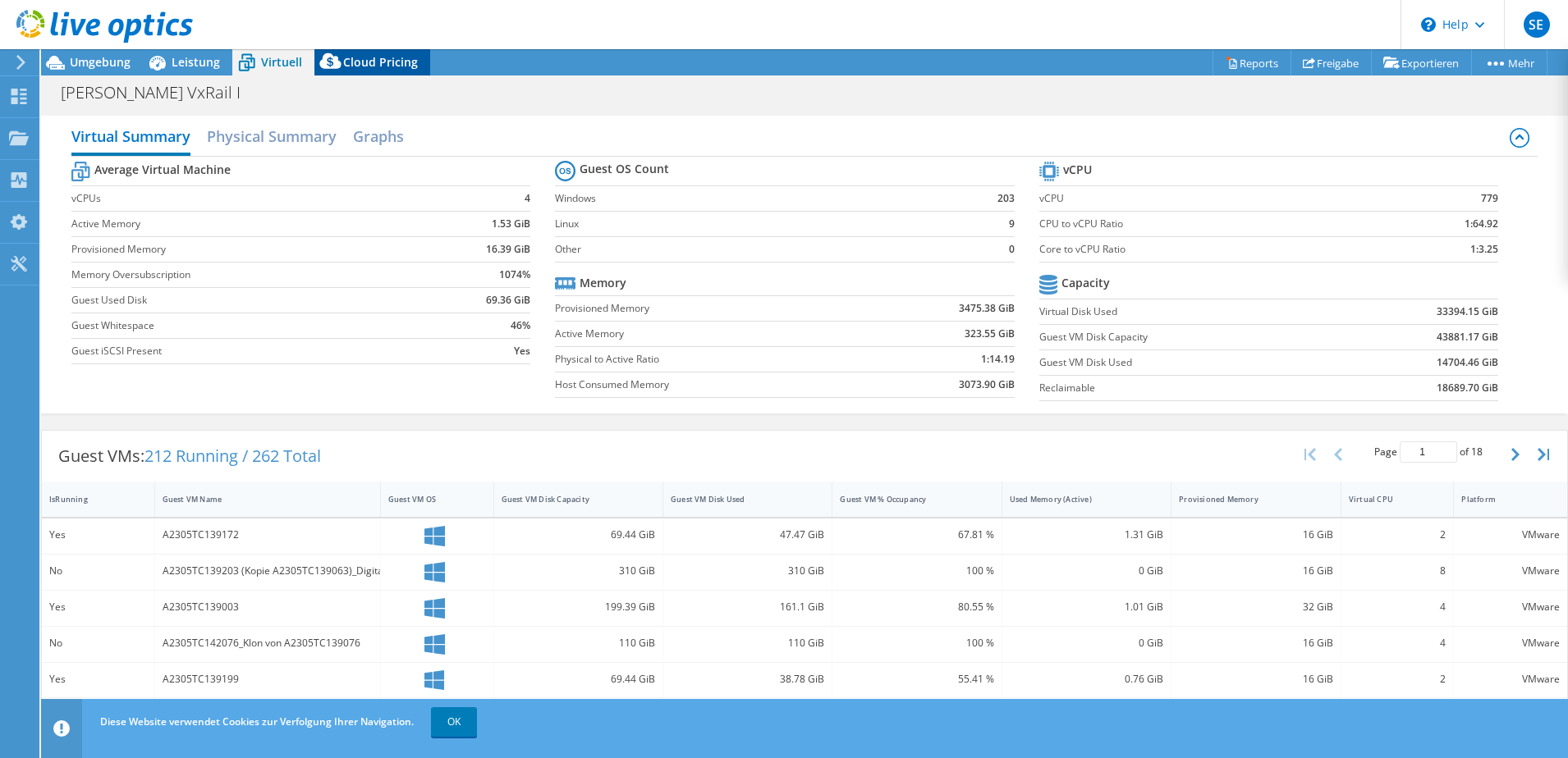
click at [375, 59] on span "Cloud Pricing" at bounding box center [380, 62] width 75 height 15
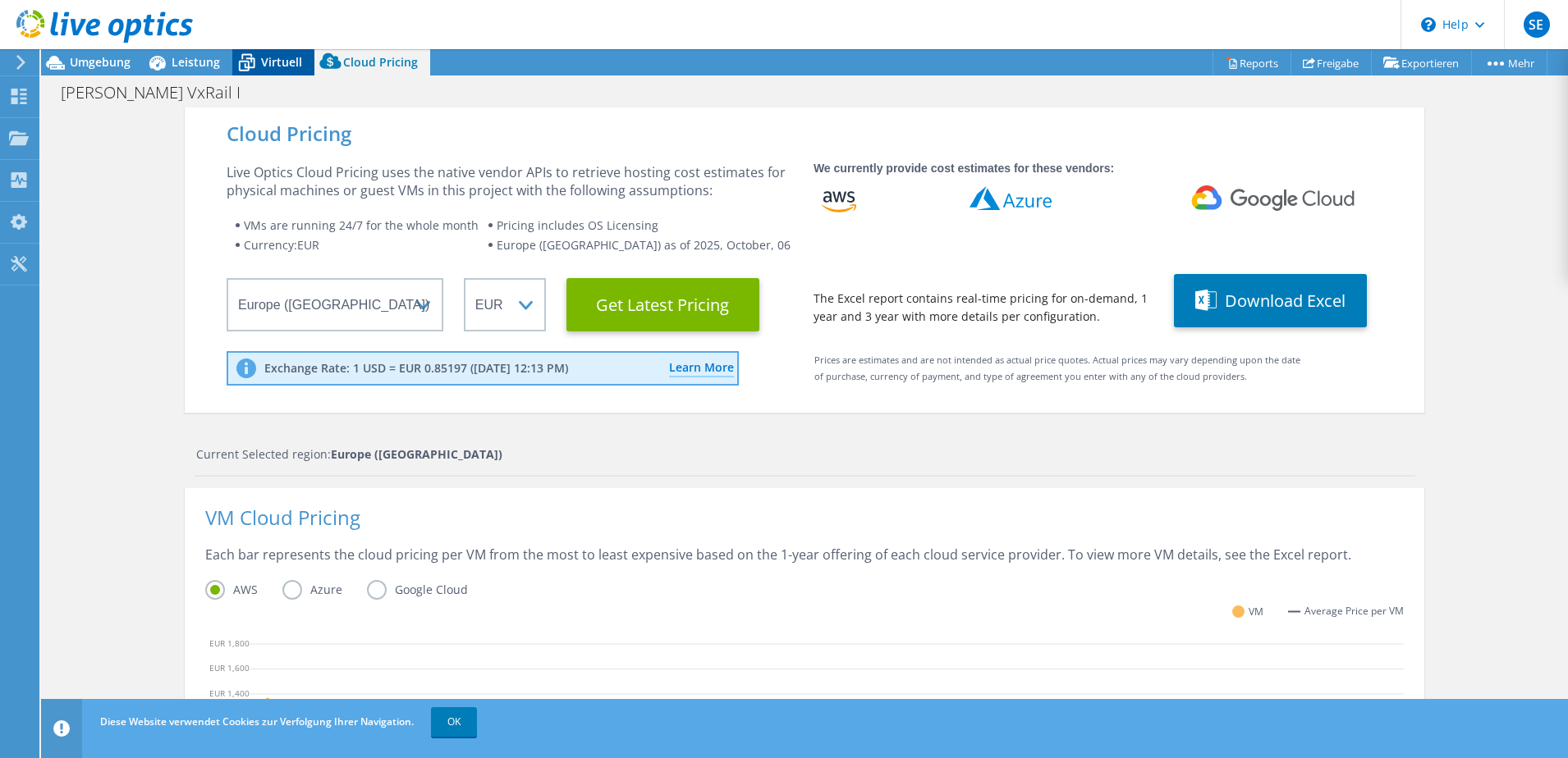
click at [302, 61] on div "Virtuell" at bounding box center [273, 63] width 82 height 27
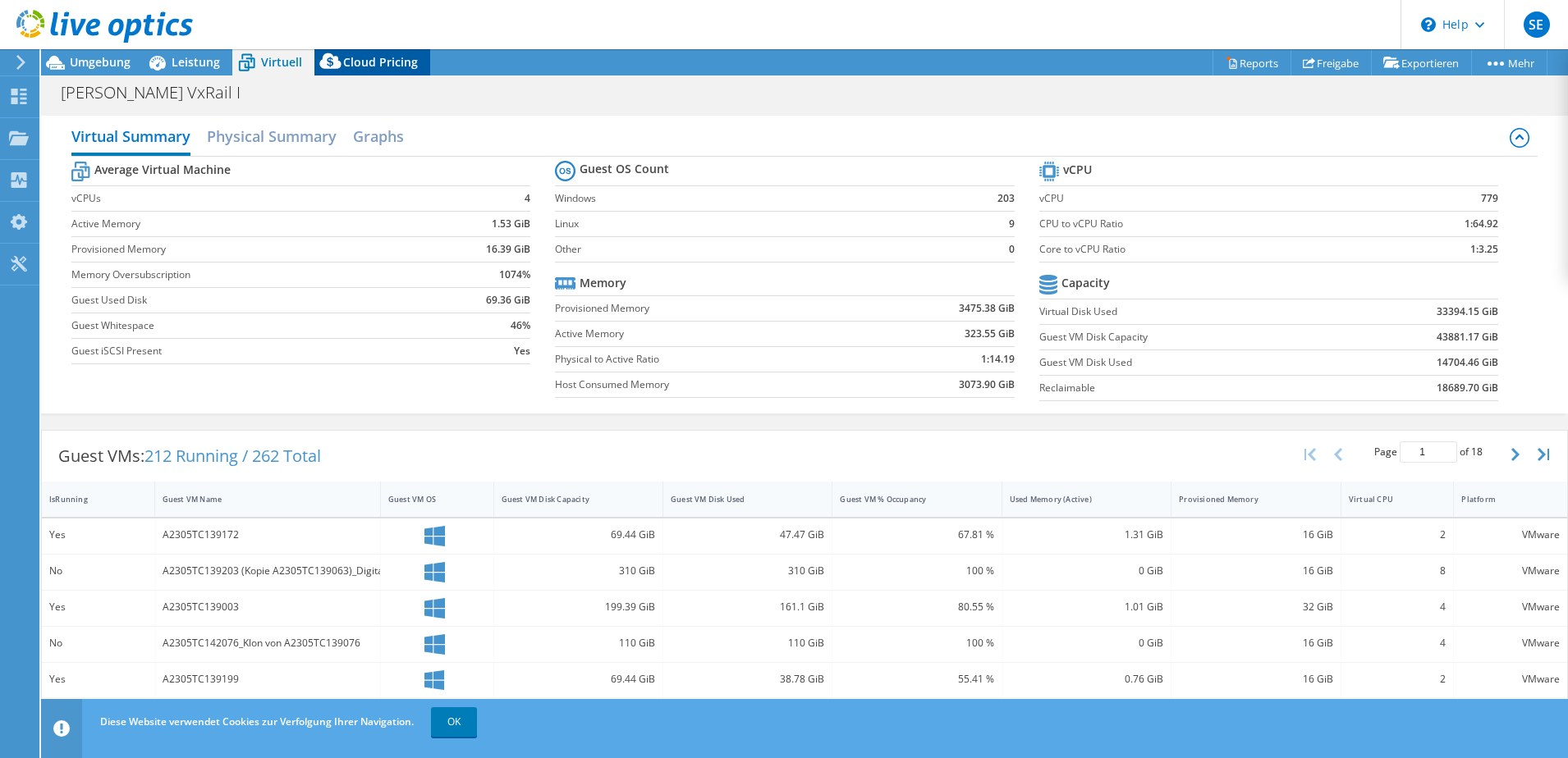
click at [385, 63] on span "Cloud Pricing" at bounding box center [380, 62] width 75 height 15
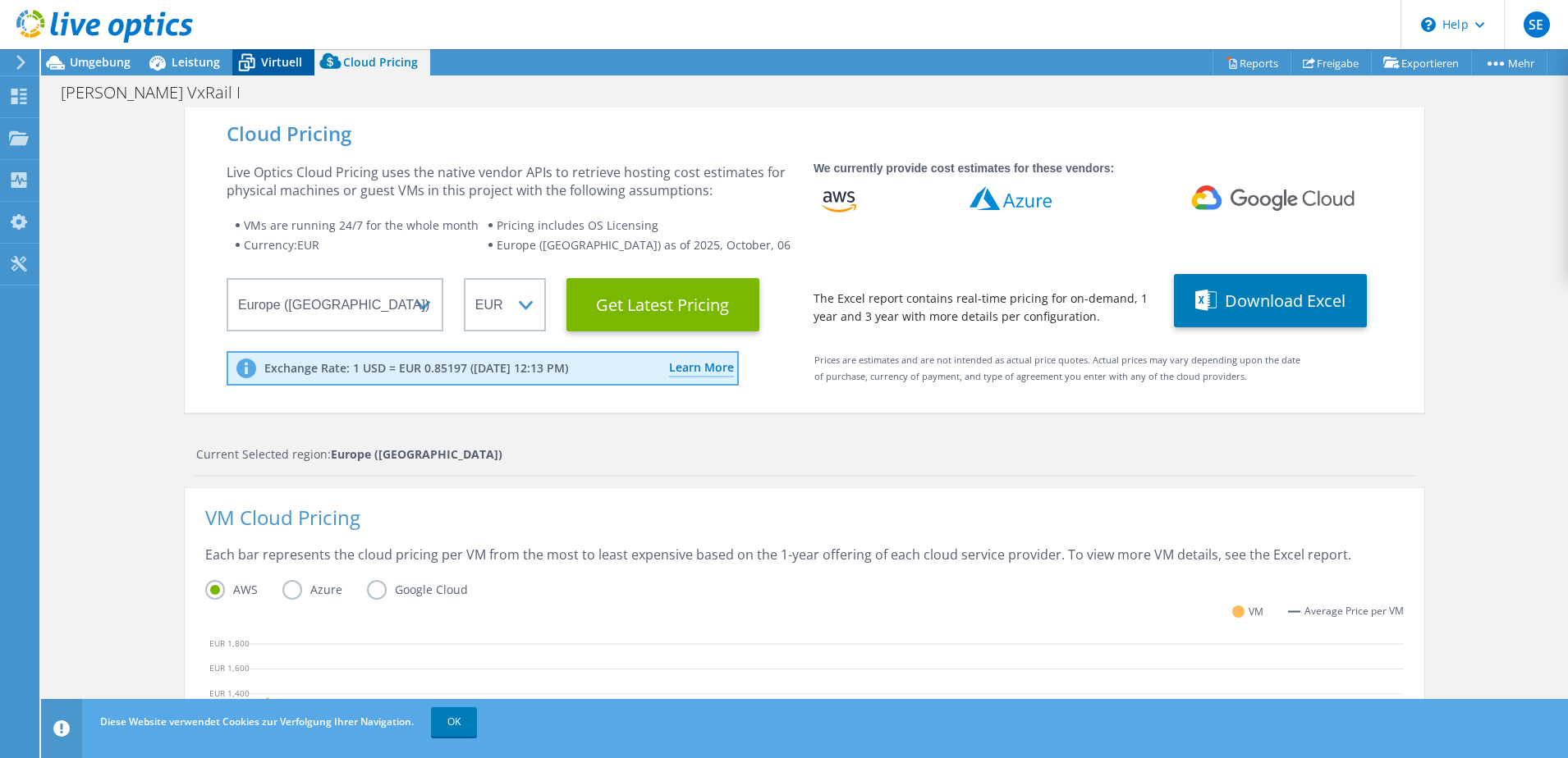
click at [277, 63] on span "Virtuell" at bounding box center [281, 62] width 41 height 15
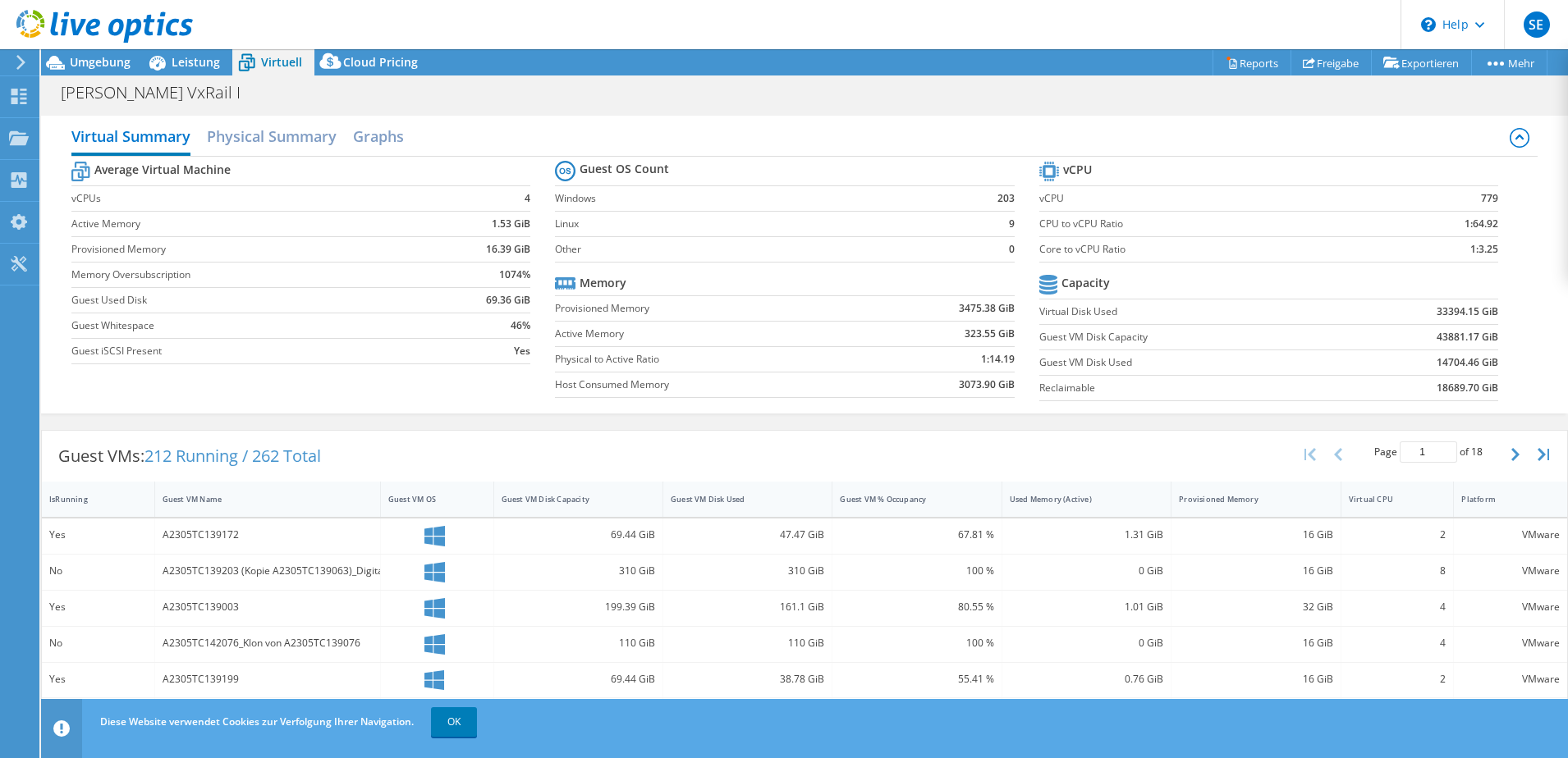
click at [277, 470] on div "Guest VMs: 212 Running / 262 Total" at bounding box center [190, 457] width 296 height 51
click at [408, 494] on div "Guest VM OS" at bounding box center [428, 498] width 78 height 10
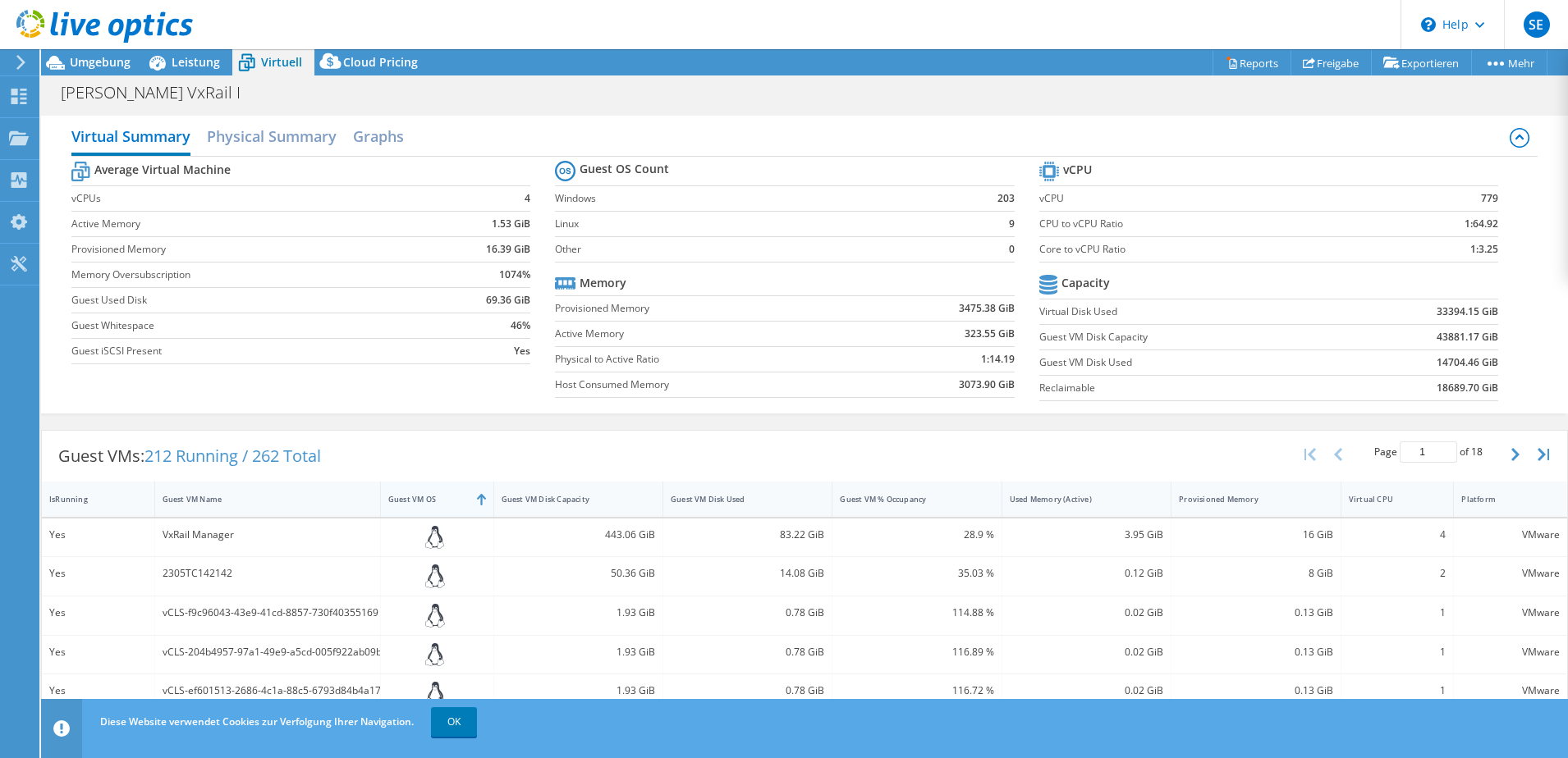
click at [408, 494] on div "Guest VM OS" at bounding box center [428, 498] width 78 height 10
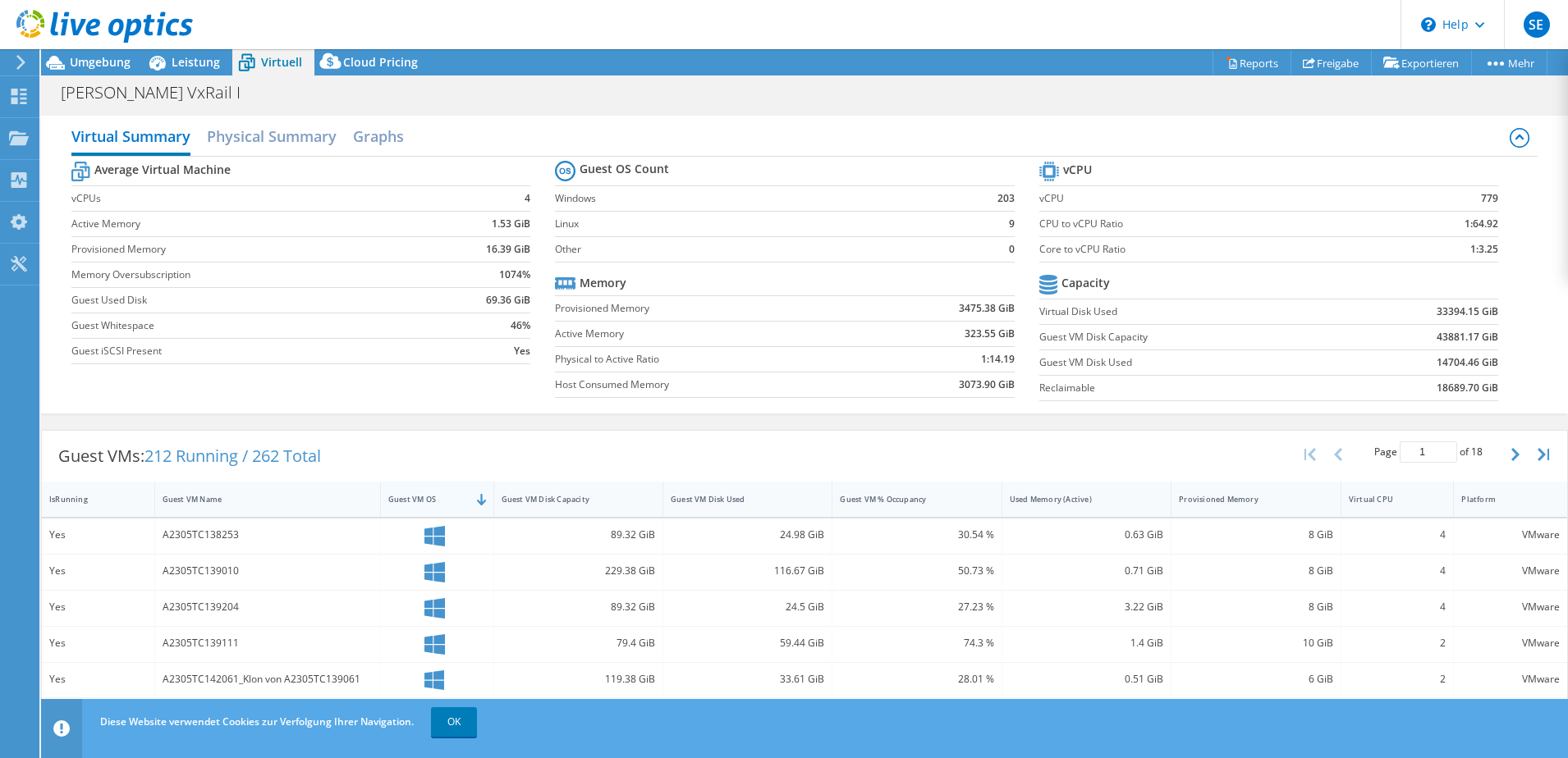
click at [408, 494] on div "Guest VM OS" at bounding box center [428, 498] width 78 height 10
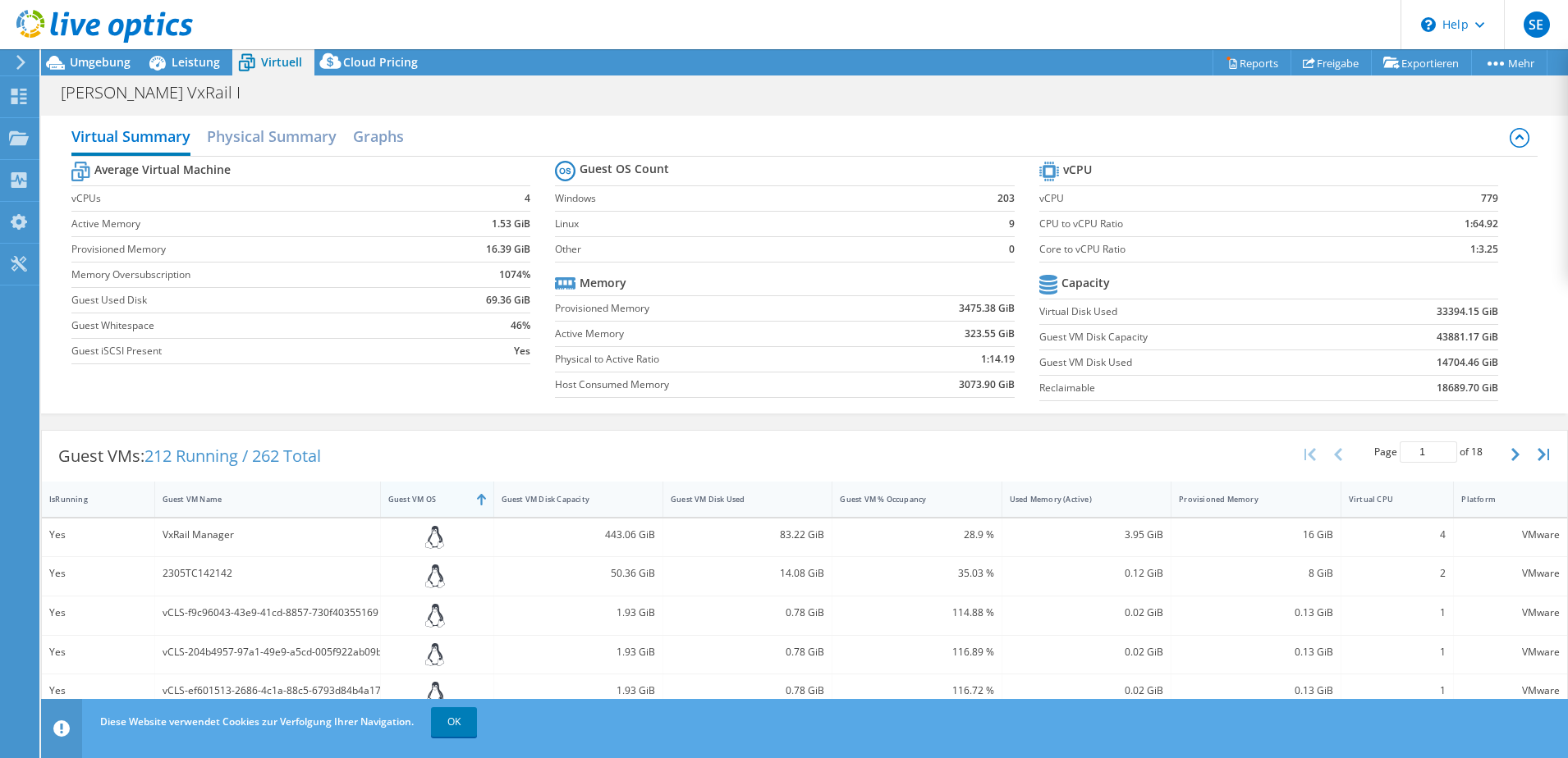
scroll to position [371, 0]
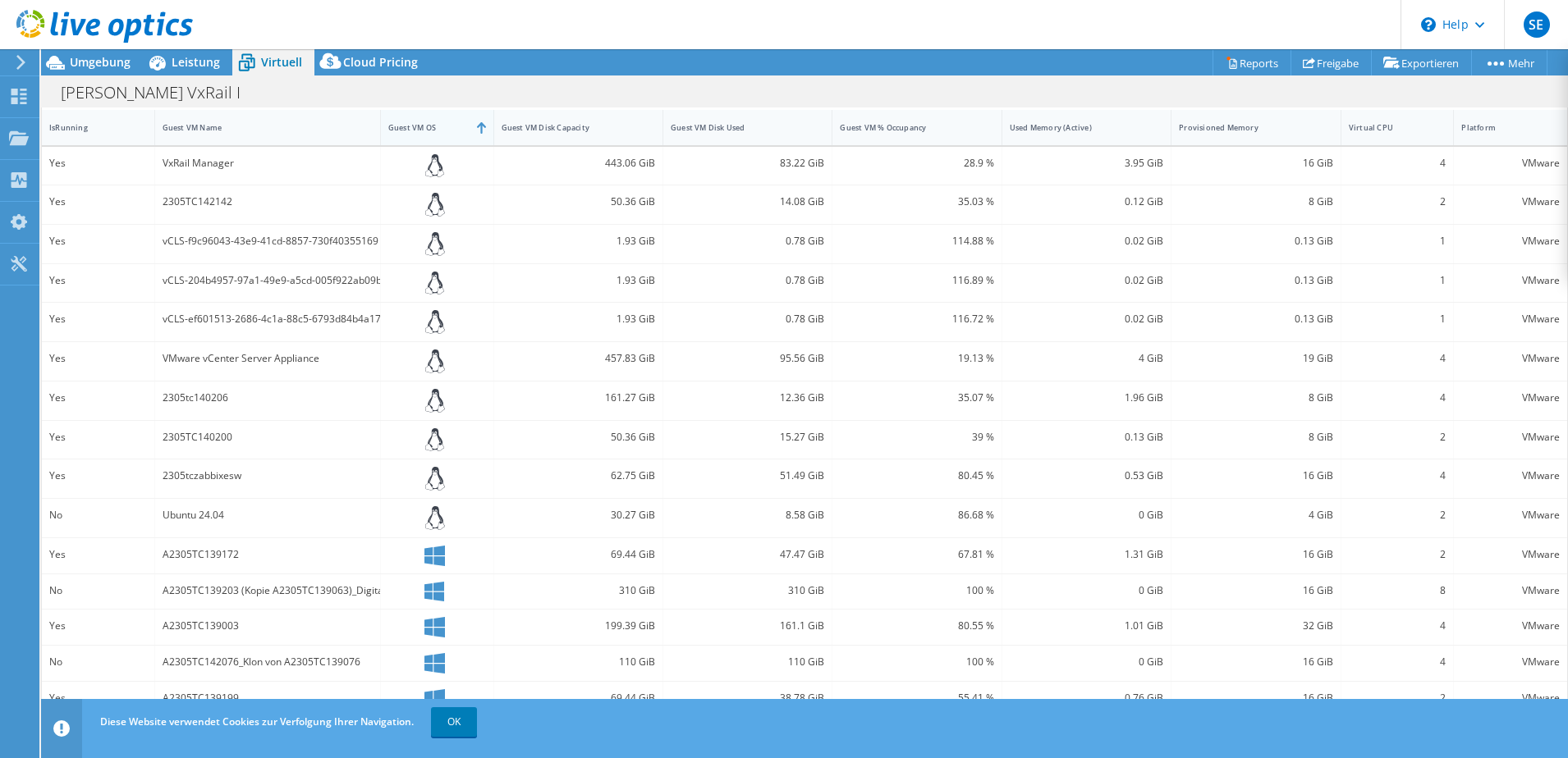
click at [432, 132] on div "Guest VM OS" at bounding box center [428, 127] width 78 height 10
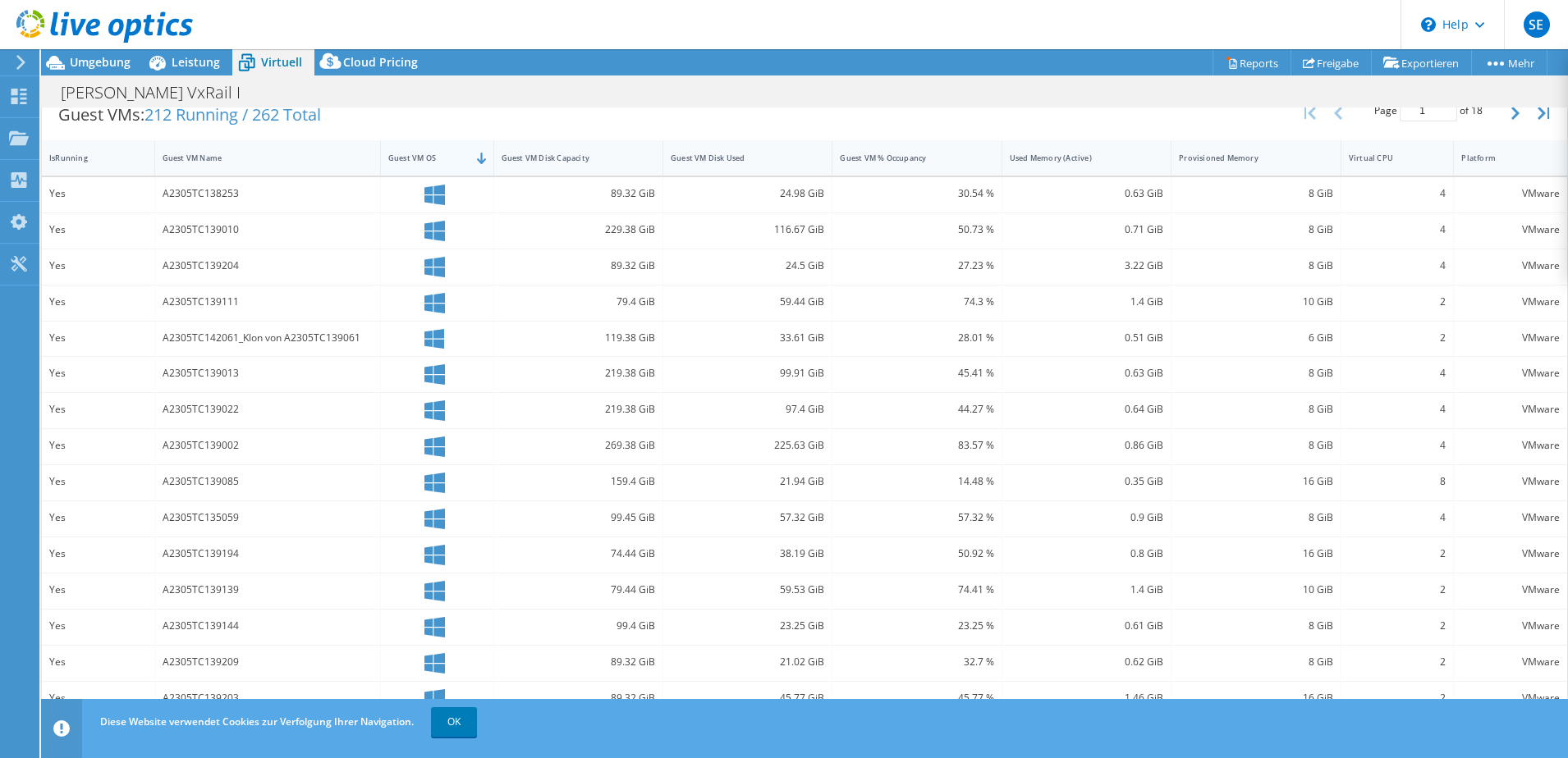
scroll to position [341, 0]
click at [457, 727] on link "OK" at bounding box center [454, 722] width 46 height 29
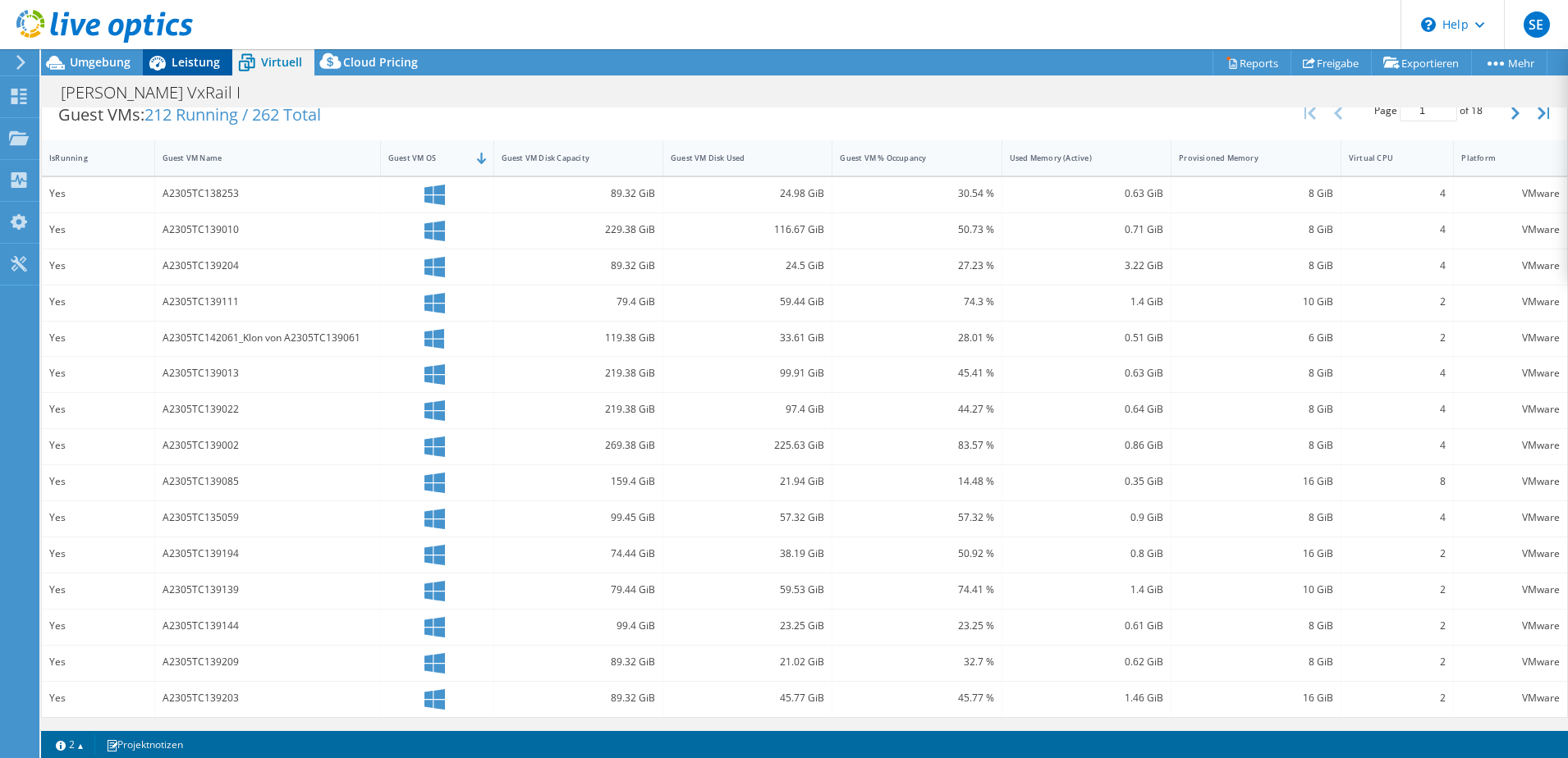
click at [191, 65] on span "Leistung" at bounding box center [195, 62] width 48 height 15
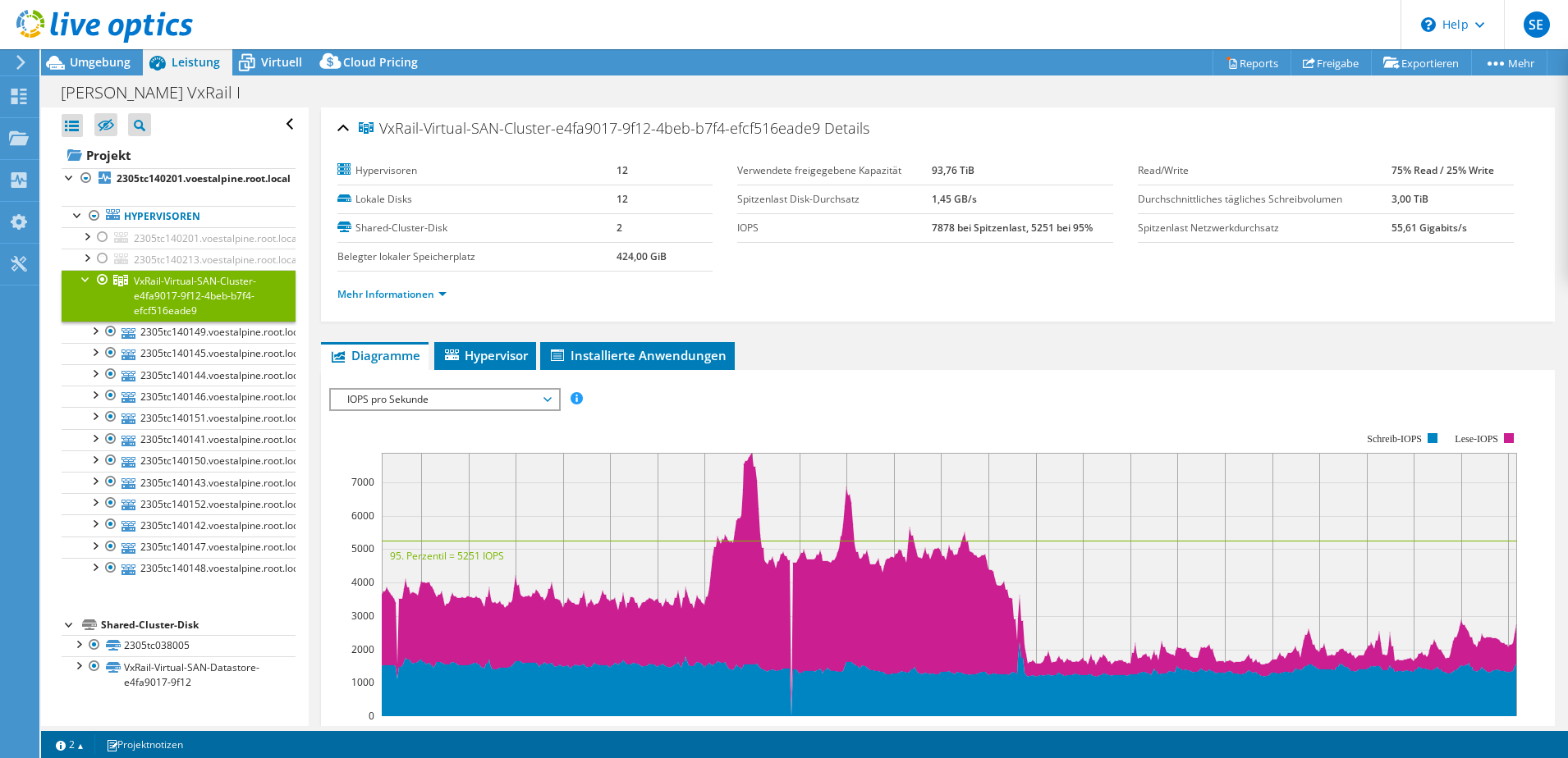
scroll to position [0, 0]
click at [91, 329] on div at bounding box center [94, 330] width 16 height 16
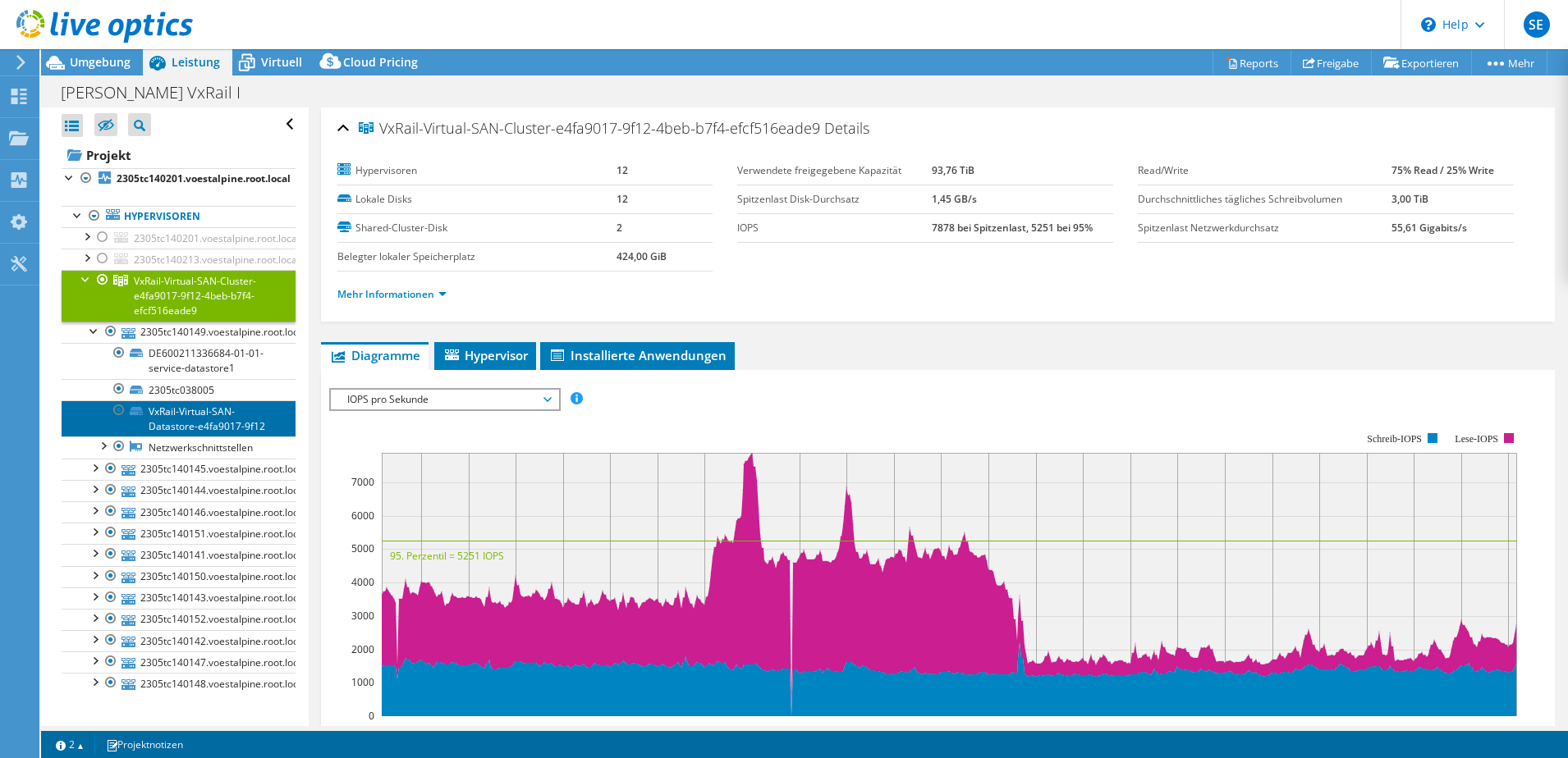
click at [107, 411] on link "VxRail-Virtual-SAN-Datastore-e4fa9017-9f12" at bounding box center [178, 419] width 234 height 36
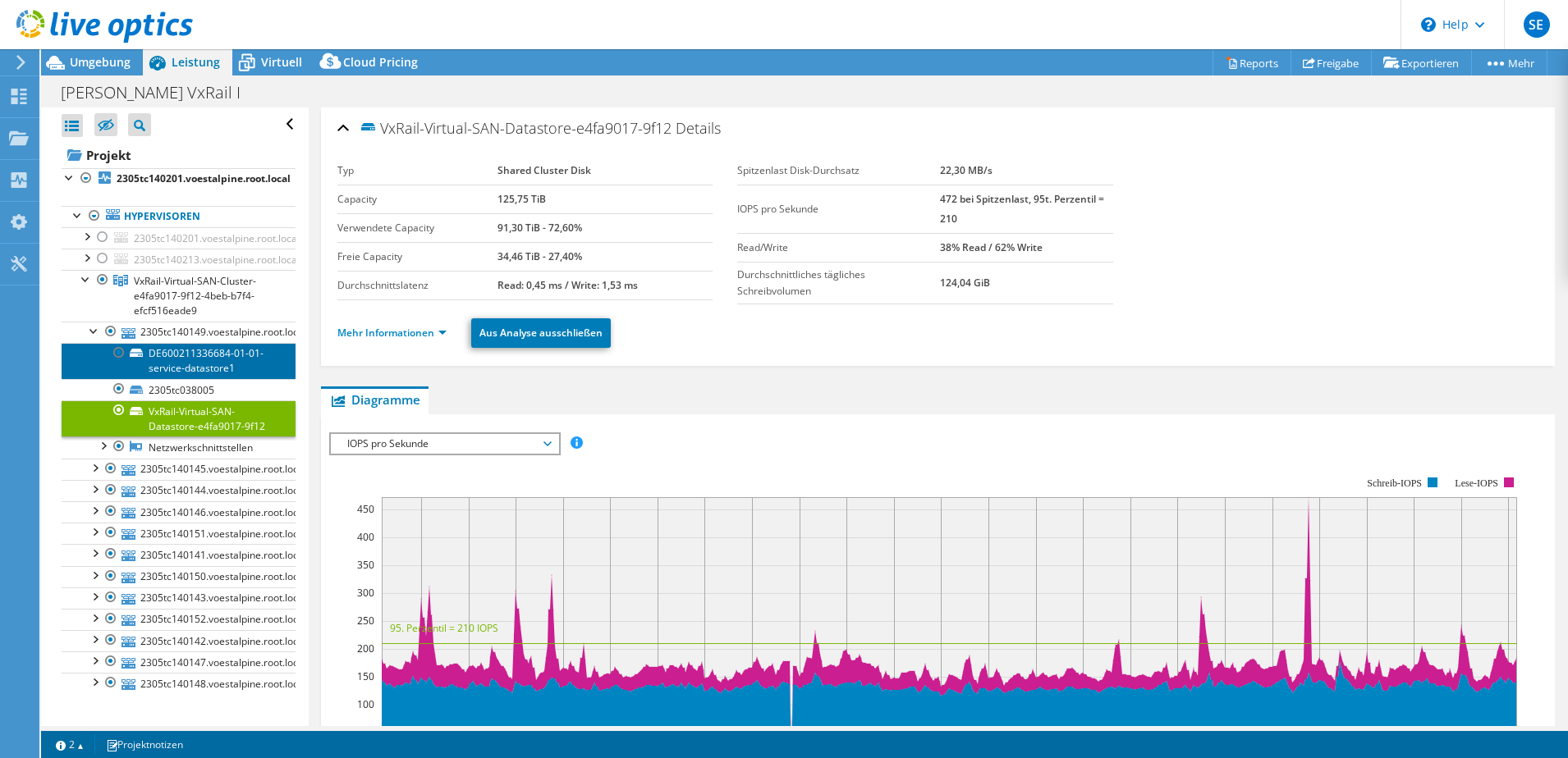
click at [190, 353] on link "DE600211336684-01-01-service-datastore1" at bounding box center [178, 361] width 234 height 36
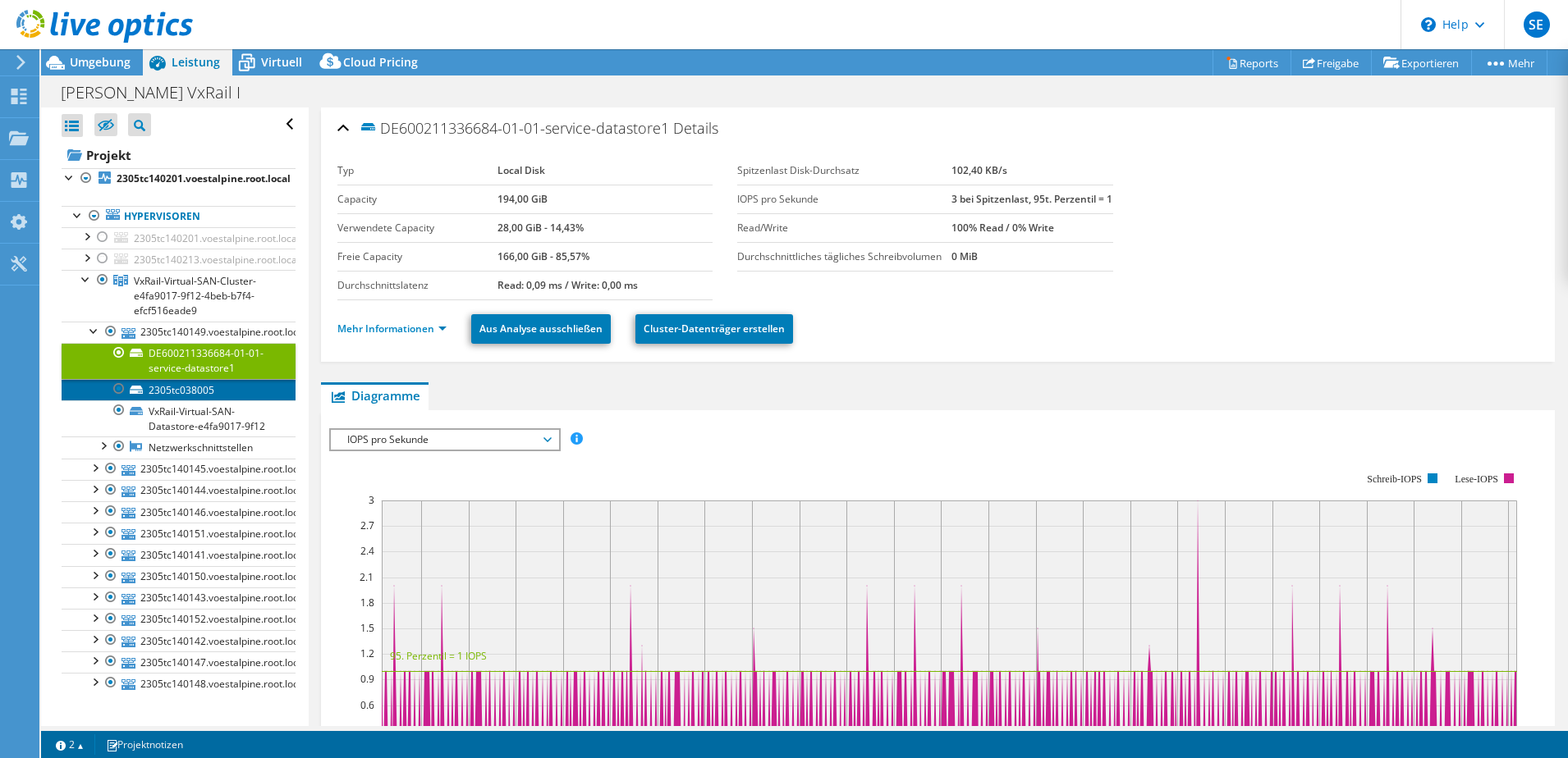
click at [183, 389] on link "2305tc038005" at bounding box center [178, 389] width 234 height 22
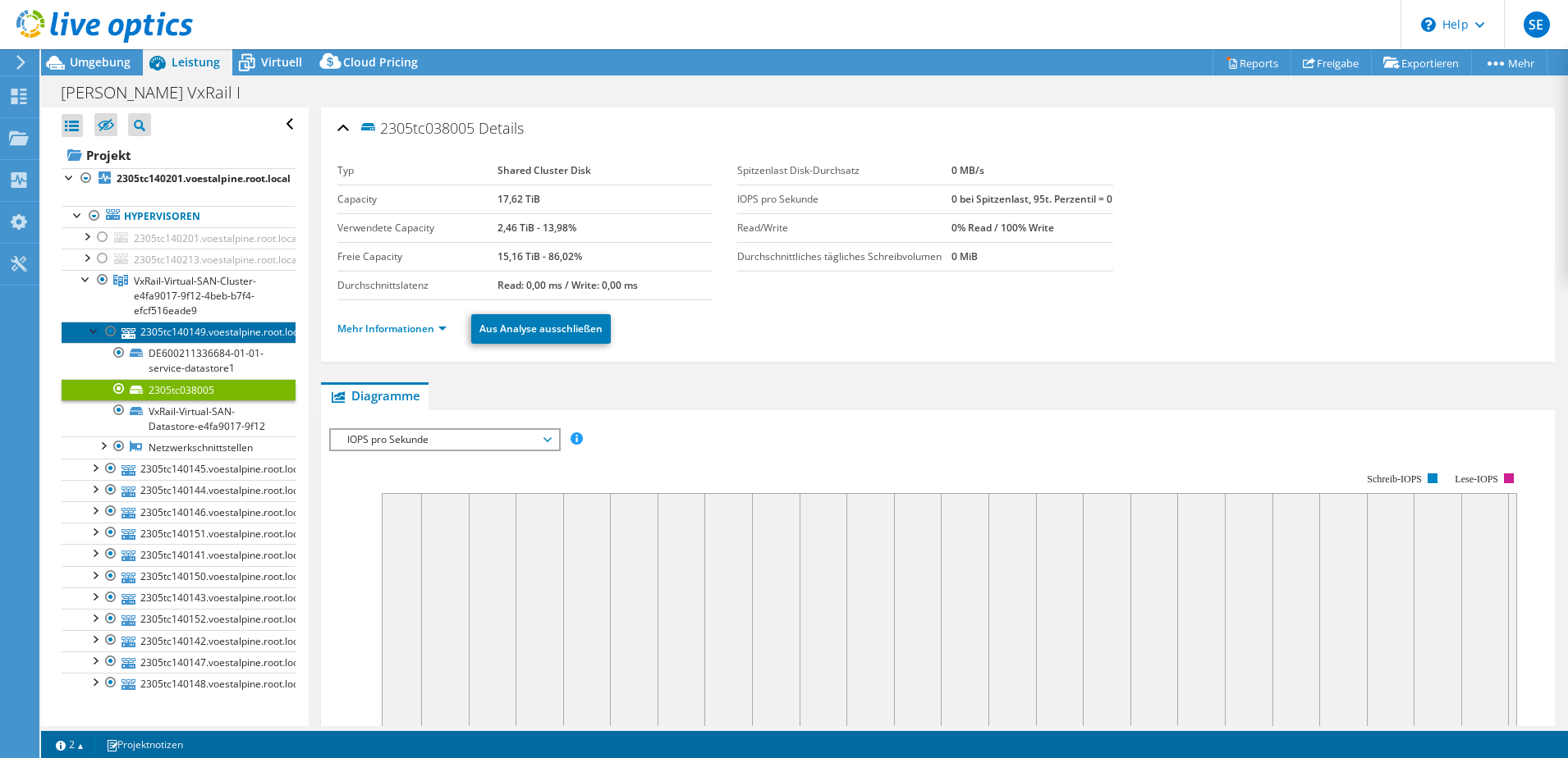
click at [191, 334] on link "2305tc140149.voestalpine.root.local" at bounding box center [178, 333] width 234 height 22
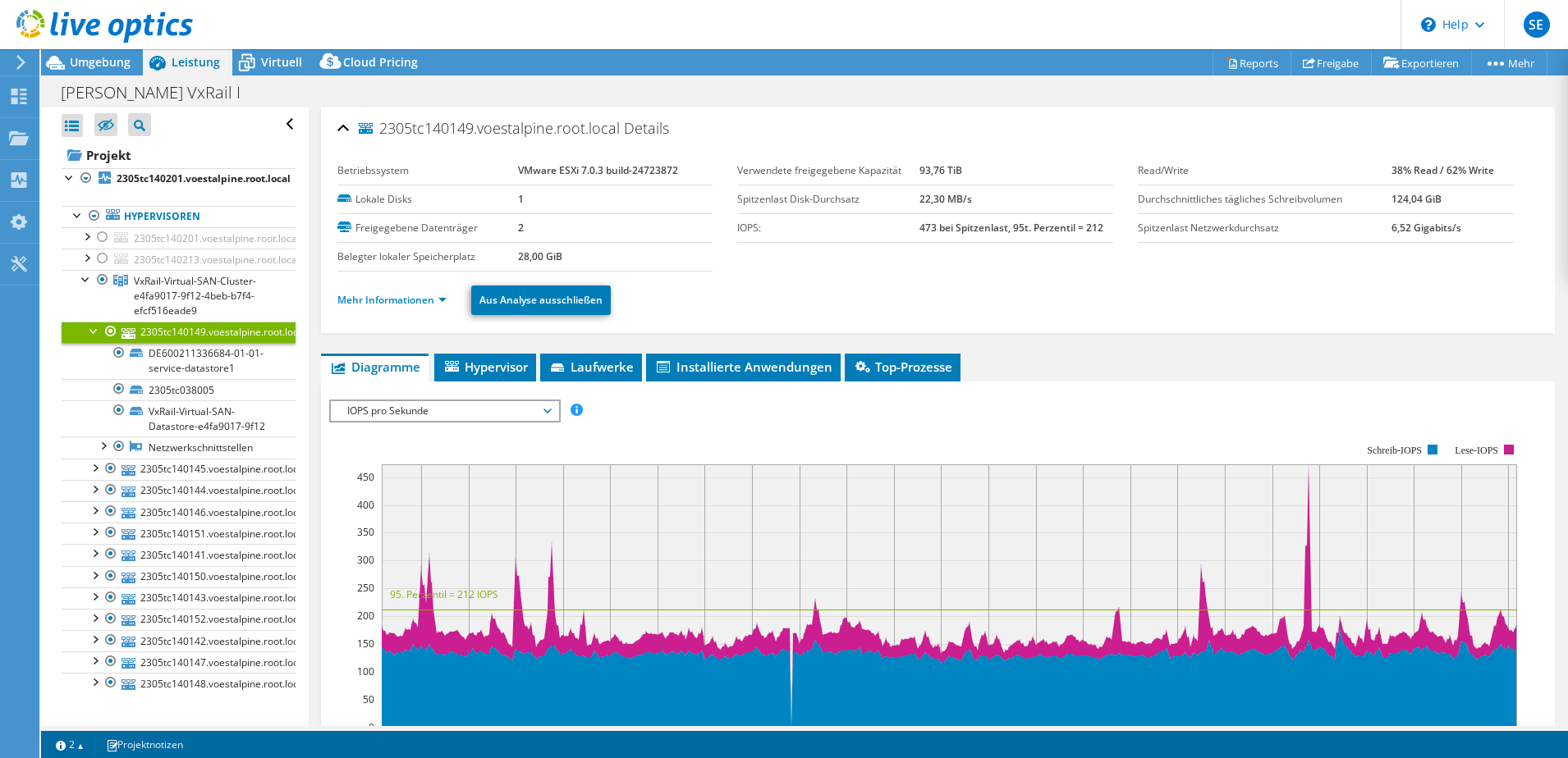
click at [94, 334] on div at bounding box center [94, 330] width 16 height 16
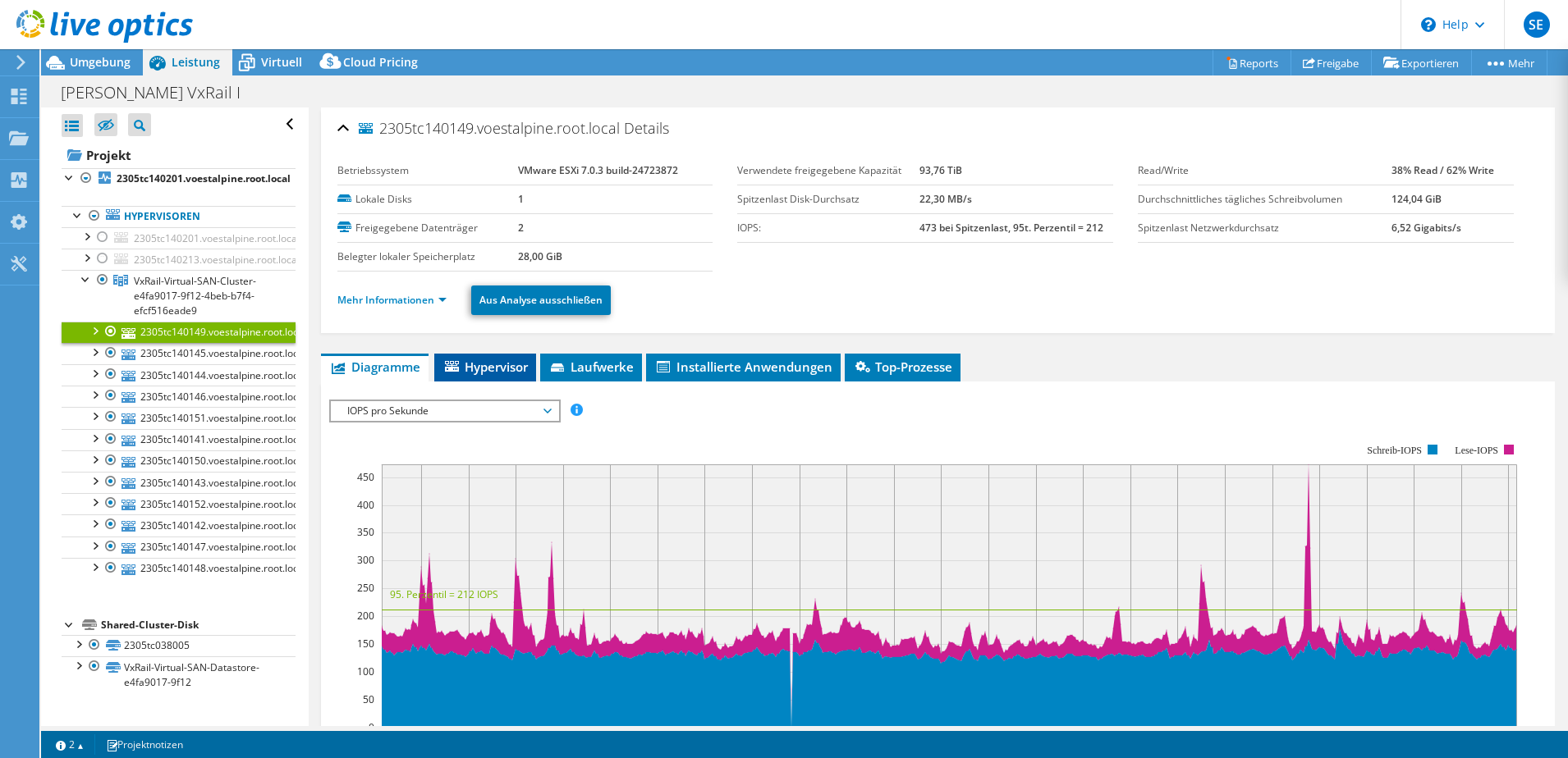
drag, startPoint x: 484, startPoint y: 367, endPoint x: 518, endPoint y: 362, distance: 34.4
click at [484, 367] on span "Hypervisor" at bounding box center [485, 367] width 85 height 16
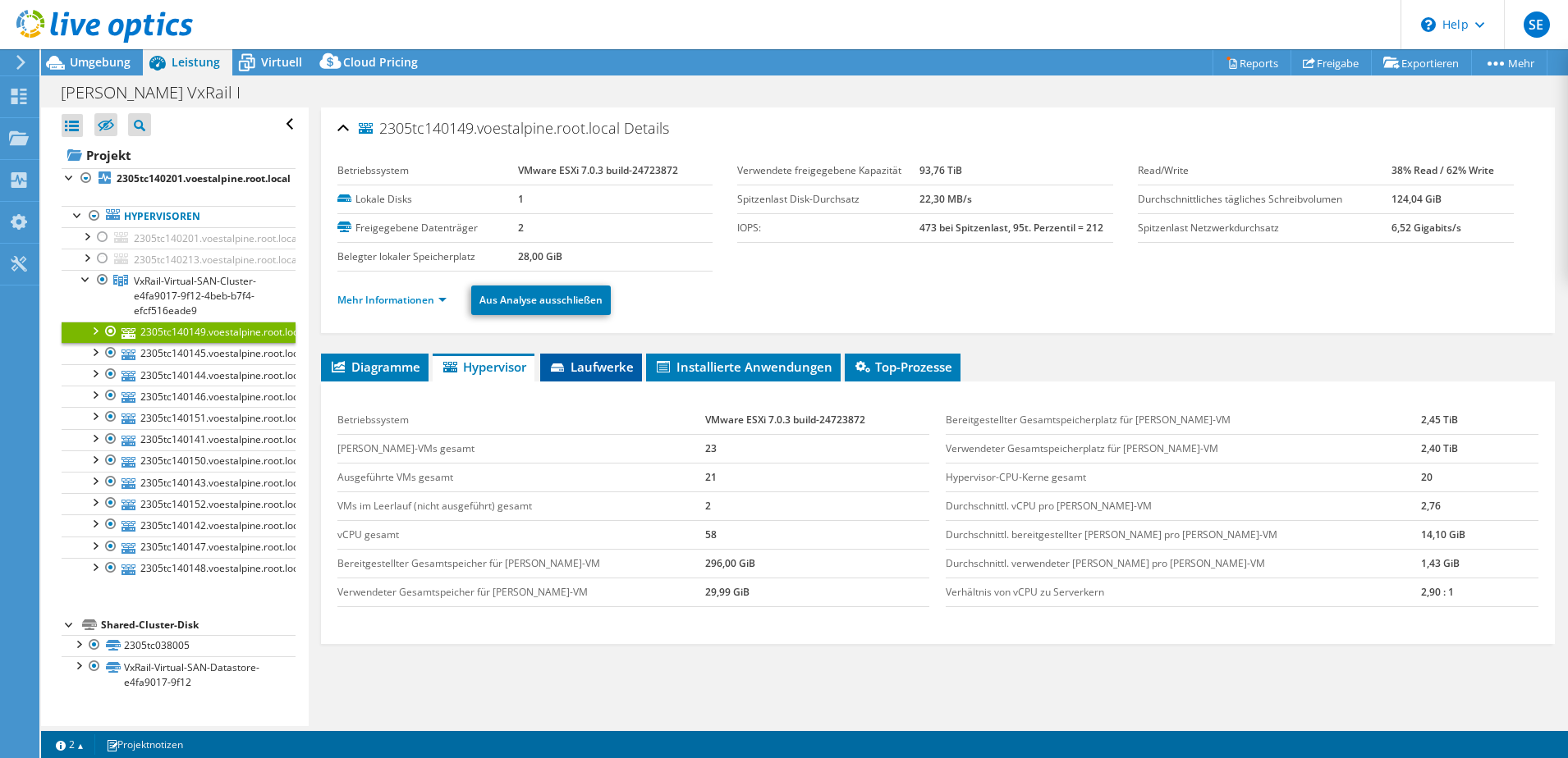
click at [640, 369] on li "Laufwerke" at bounding box center [591, 367] width 101 height 27
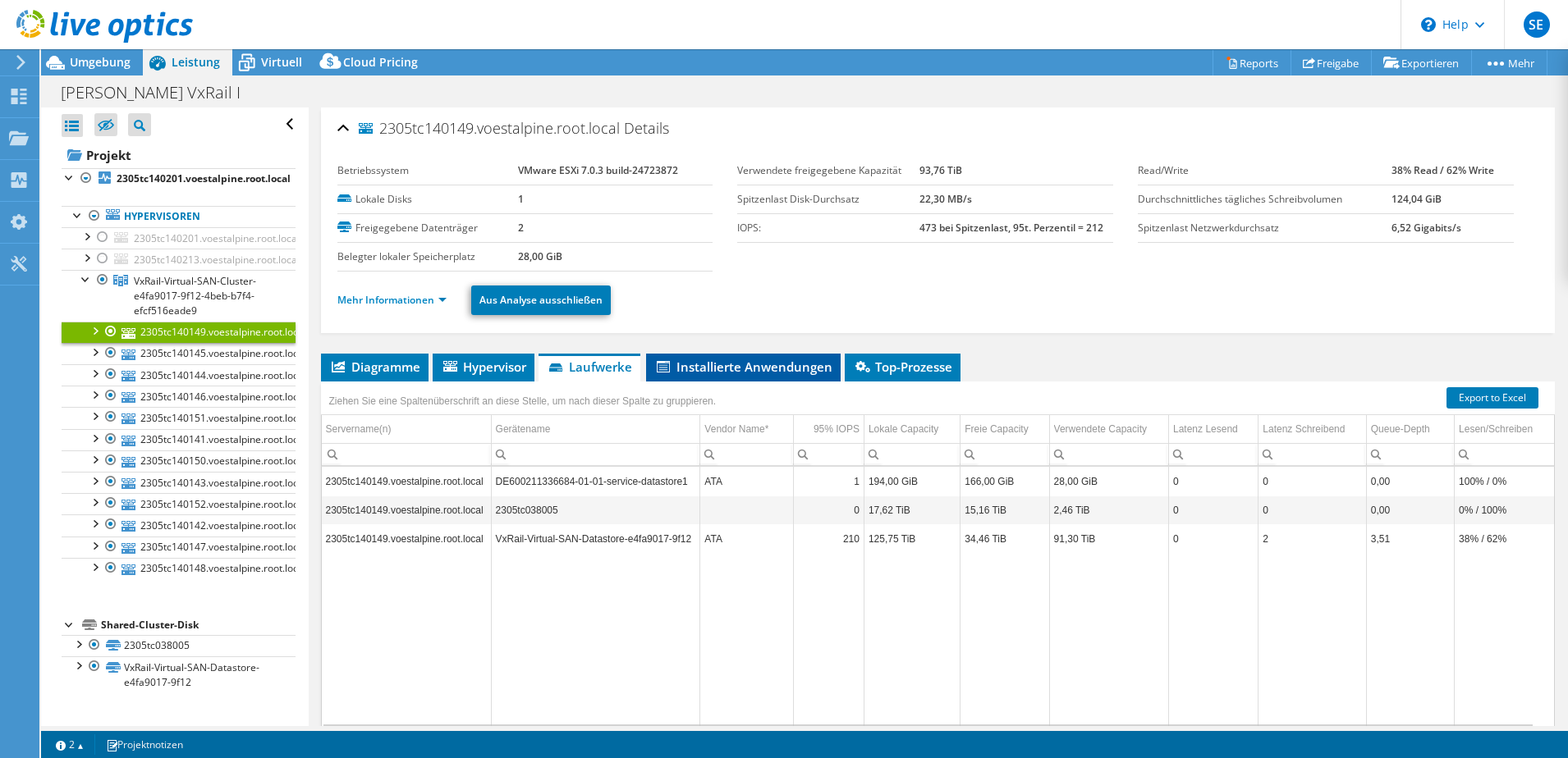
click at [786, 372] on span "Installierte Anwendungen" at bounding box center [743, 367] width 178 height 16
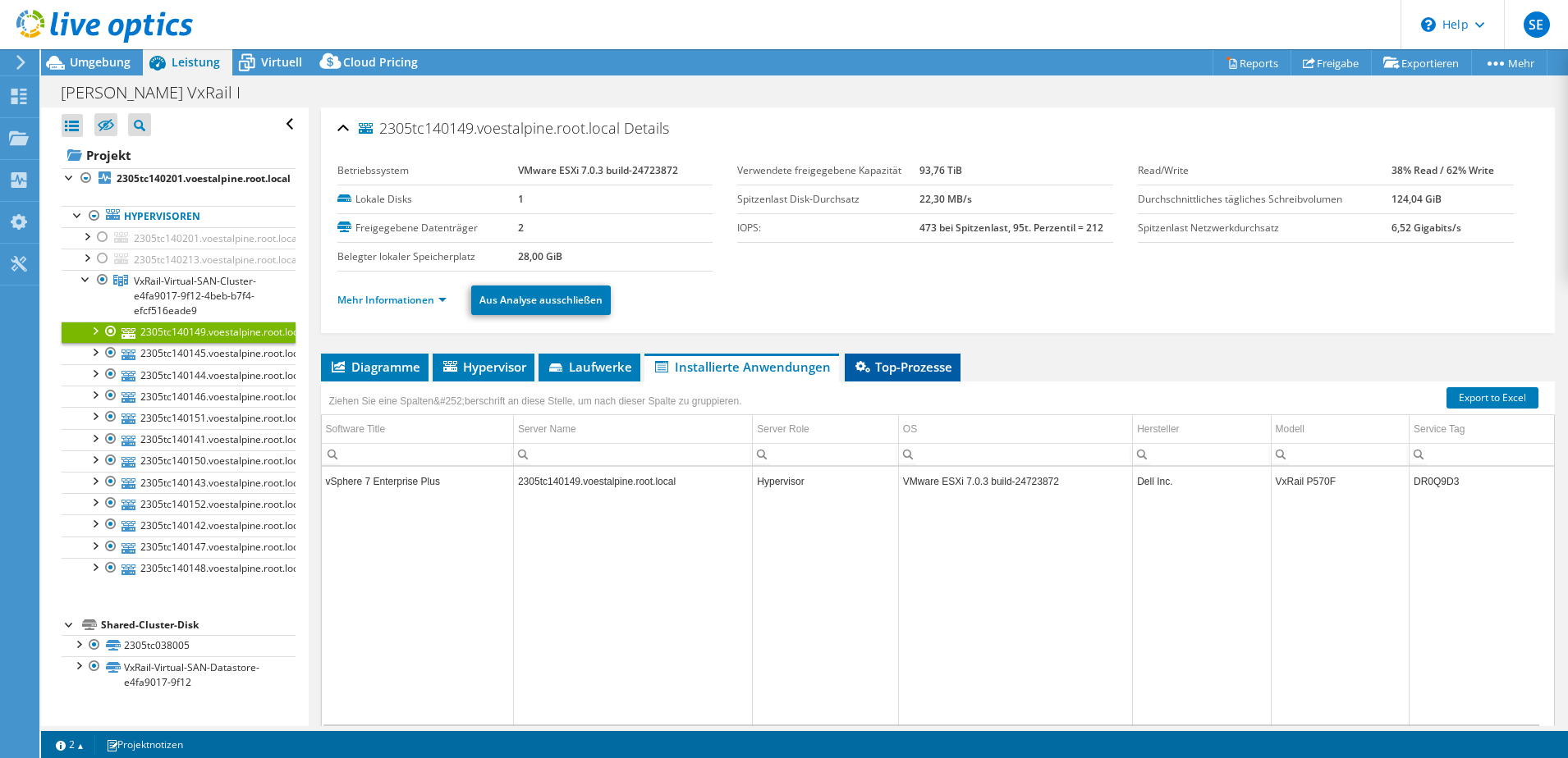
click at [941, 365] on span "Top-Prozesse" at bounding box center [903, 367] width 100 height 16
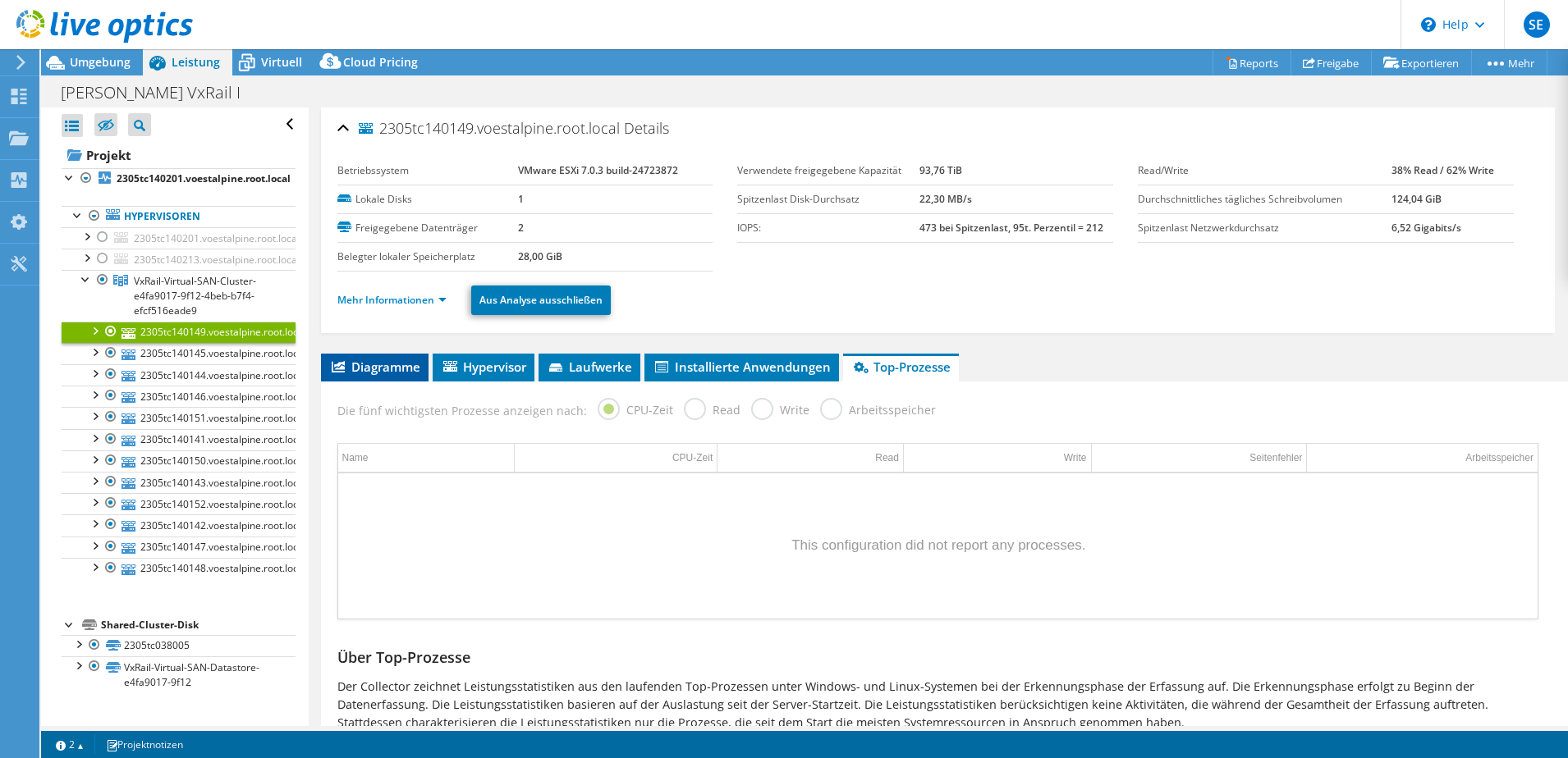
click at [341, 368] on icon at bounding box center [338, 367] width 13 height 11
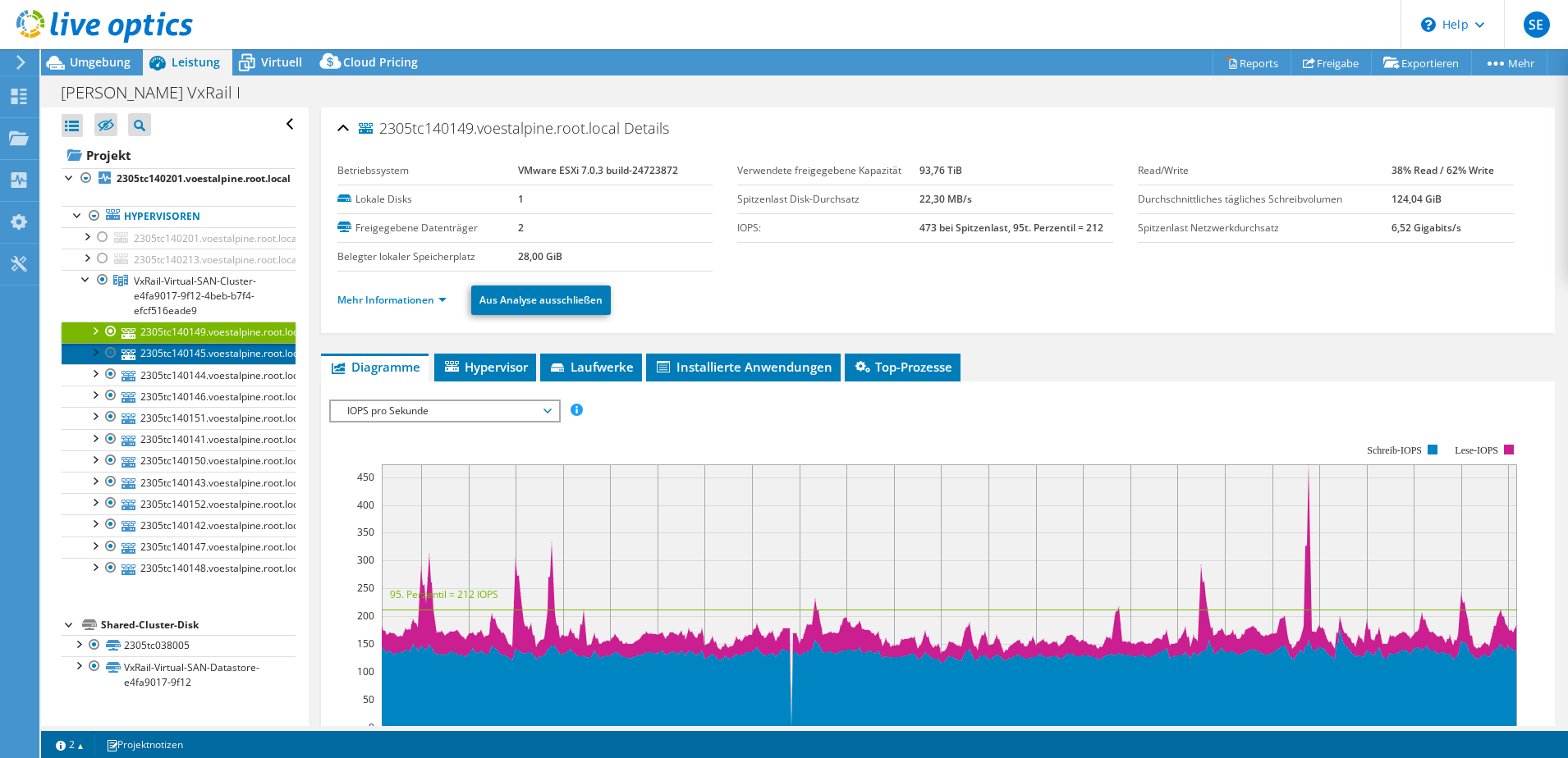
click at [131, 359] on icon at bounding box center [128, 354] width 14 height 10
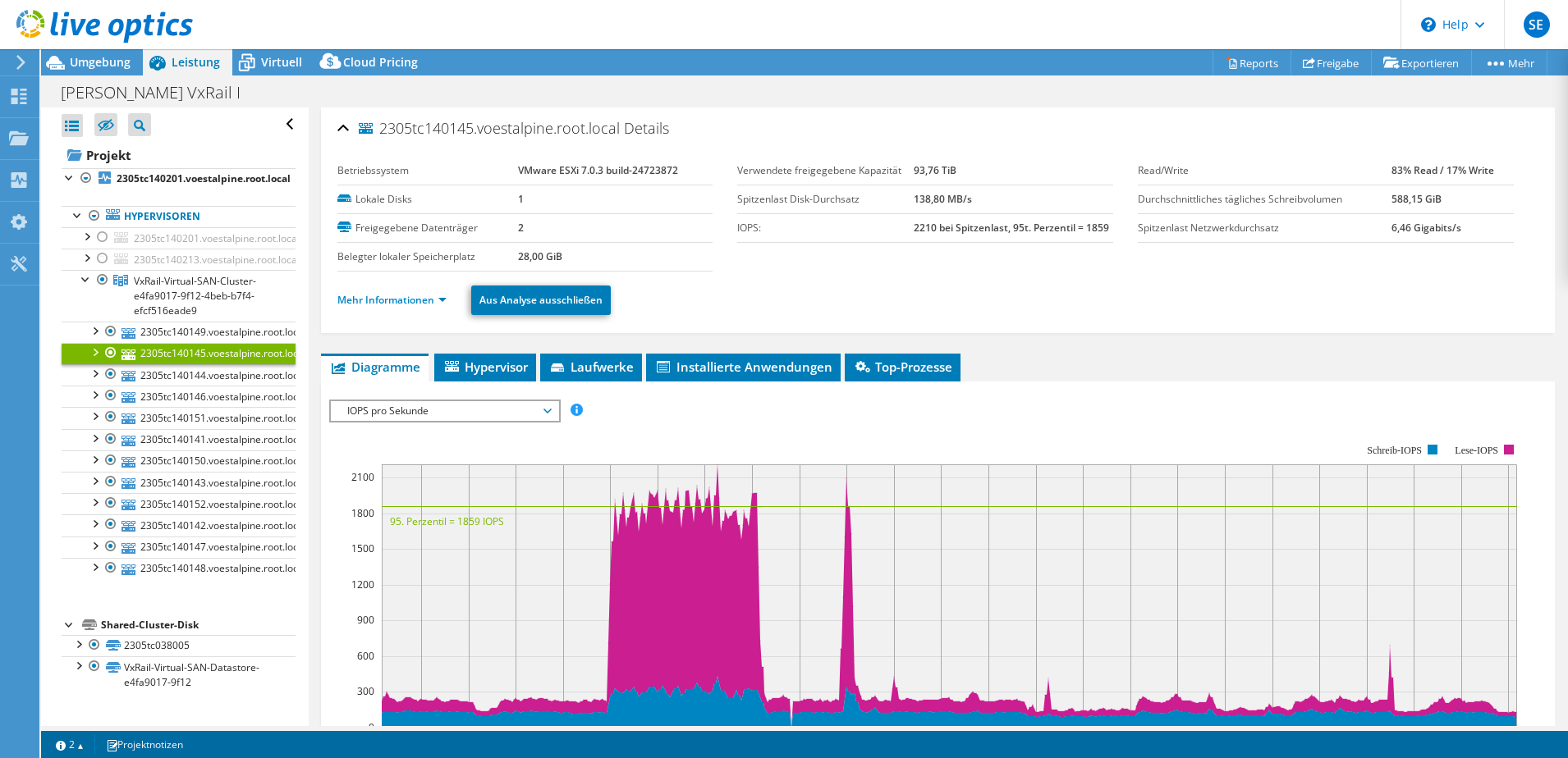
click at [89, 350] on div at bounding box center [94, 351] width 16 height 16
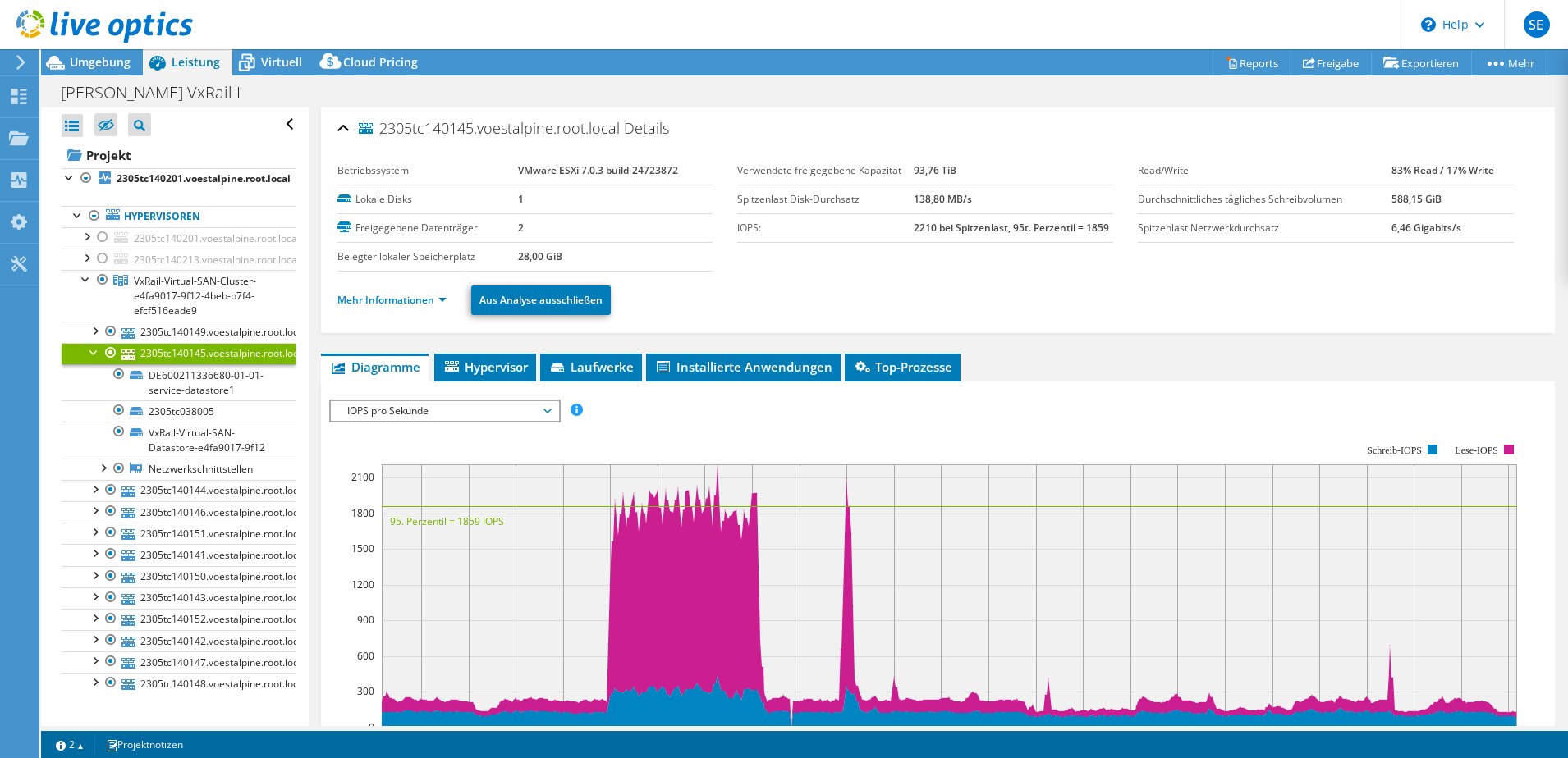
scroll to position [246, 0]
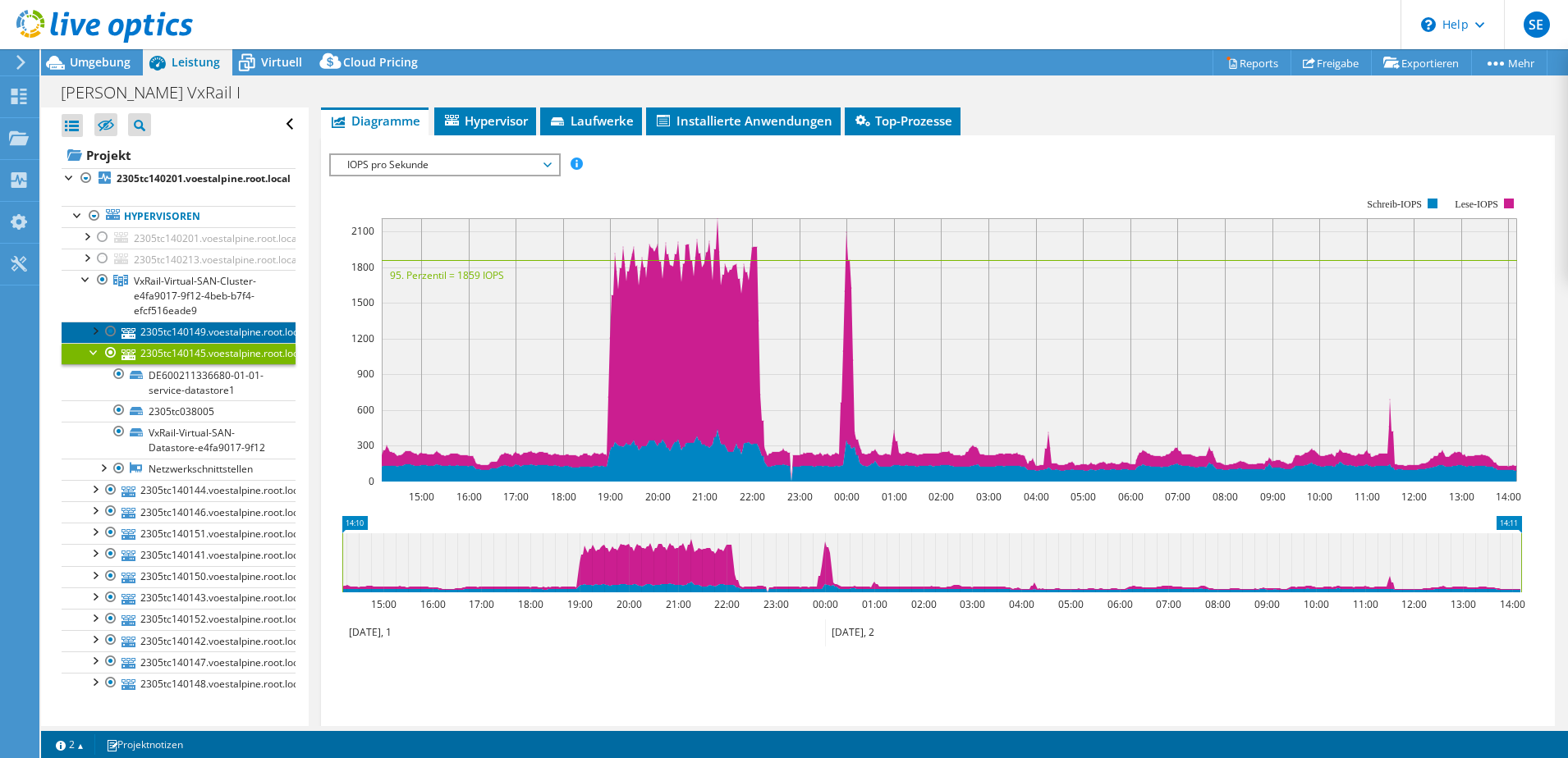
click at [146, 328] on link "2305tc140149.voestalpine.root.local" at bounding box center [178, 333] width 234 height 22
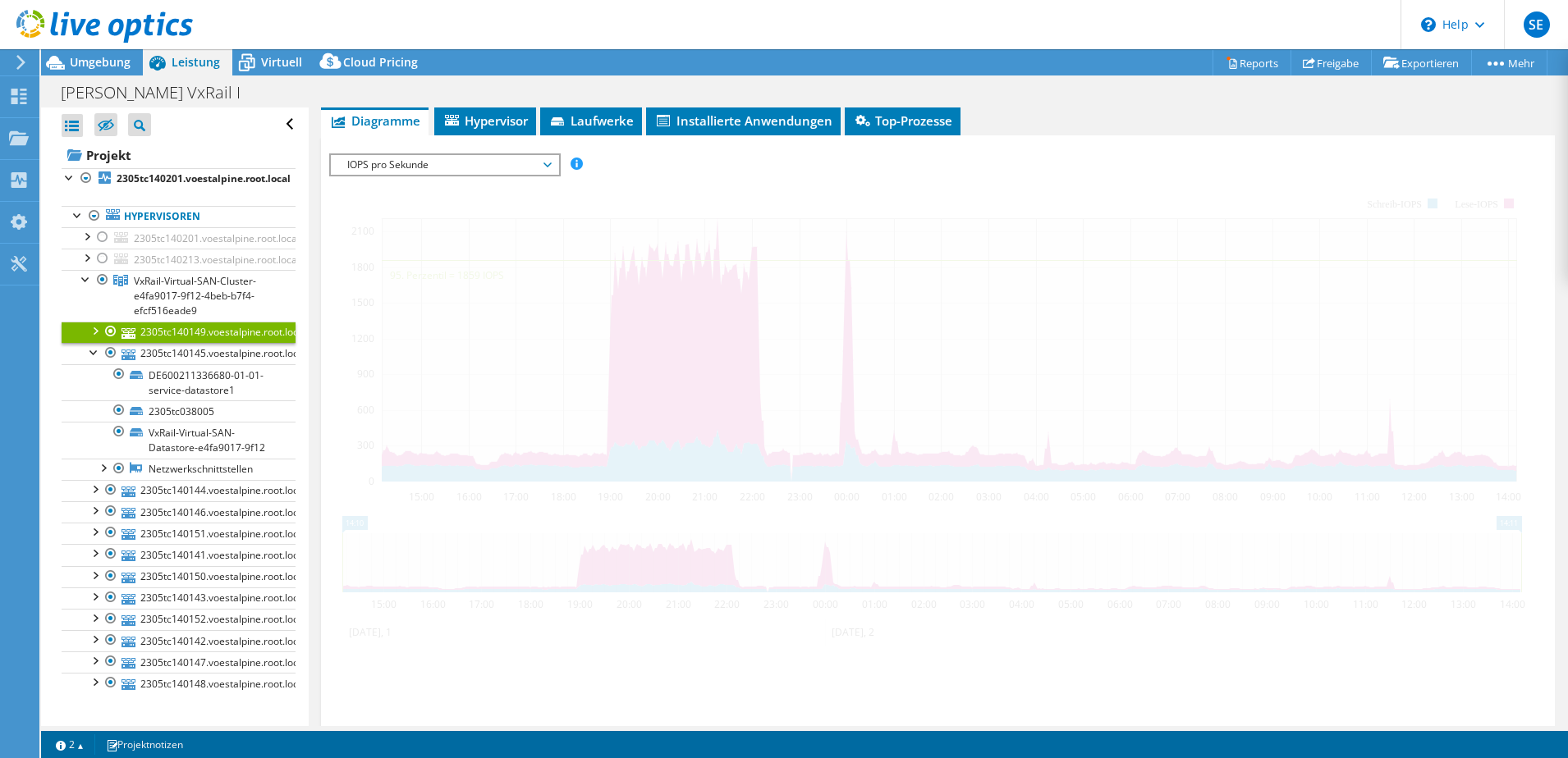
click at [92, 333] on div at bounding box center [94, 330] width 16 height 16
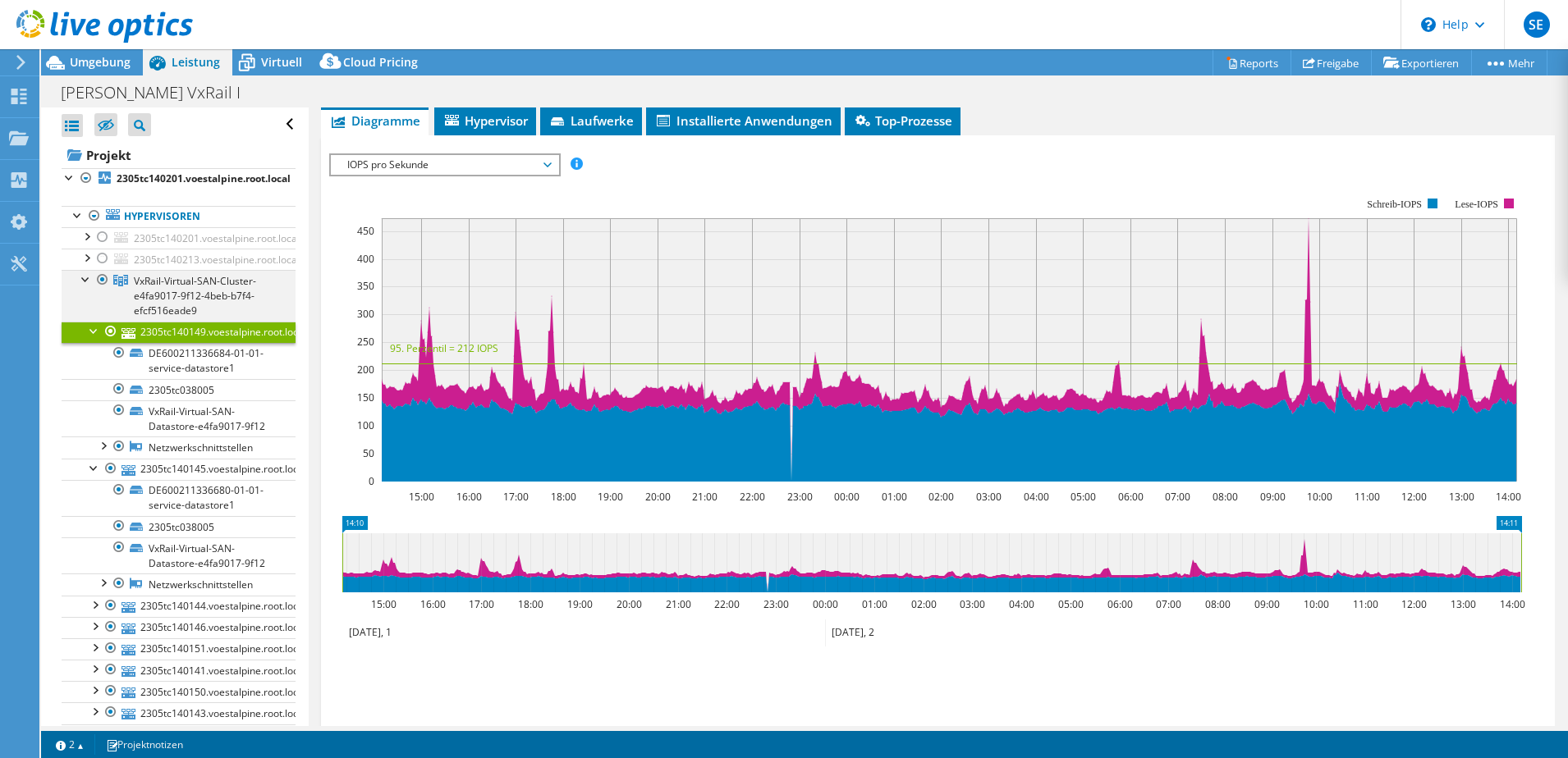
click at [82, 285] on div at bounding box center [85, 278] width 16 height 16
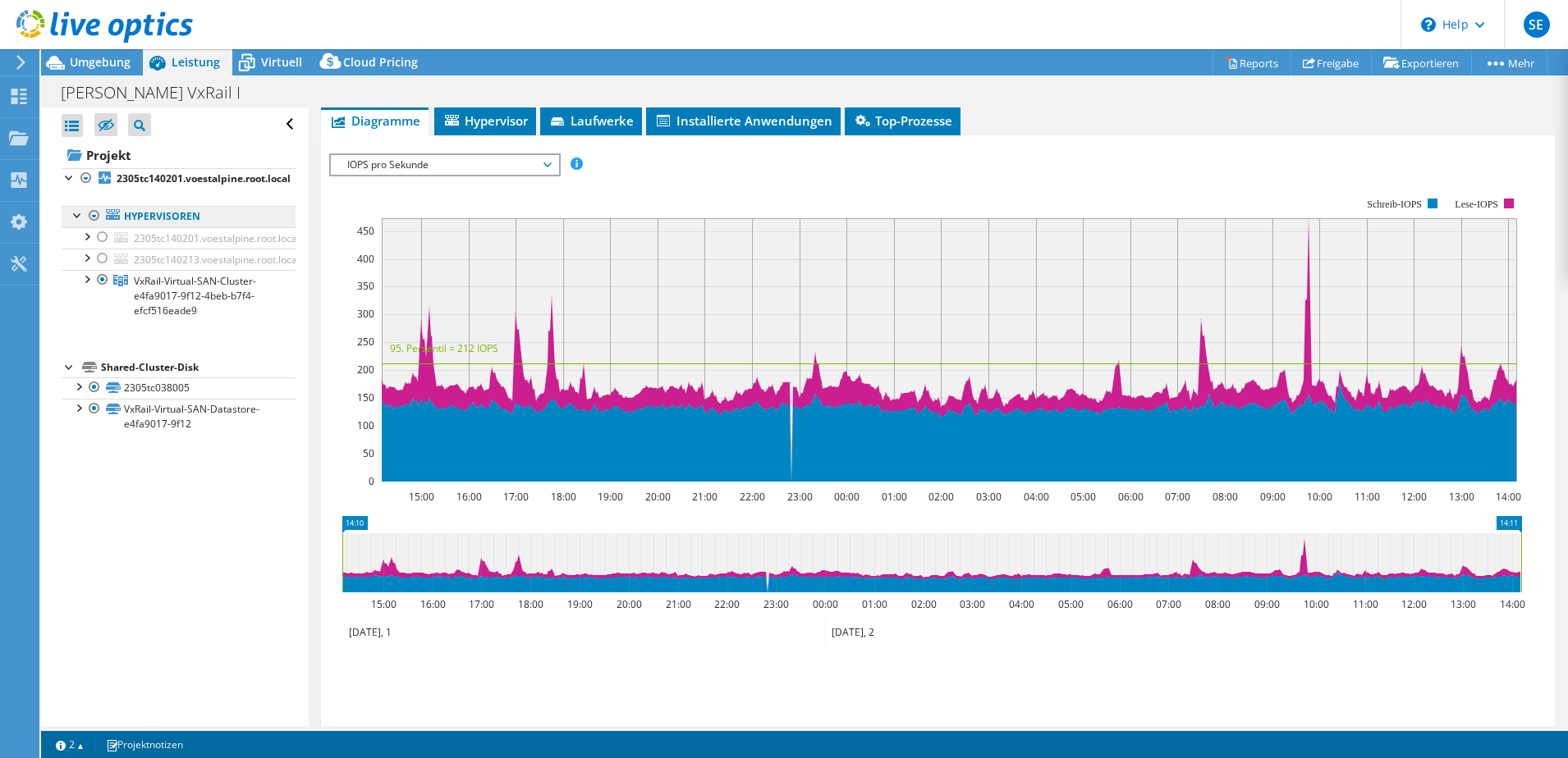
click at [163, 221] on link "Hypervisoren" at bounding box center [178, 216] width 234 height 22
click at [82, 218] on div at bounding box center [78, 213] width 16 height 16
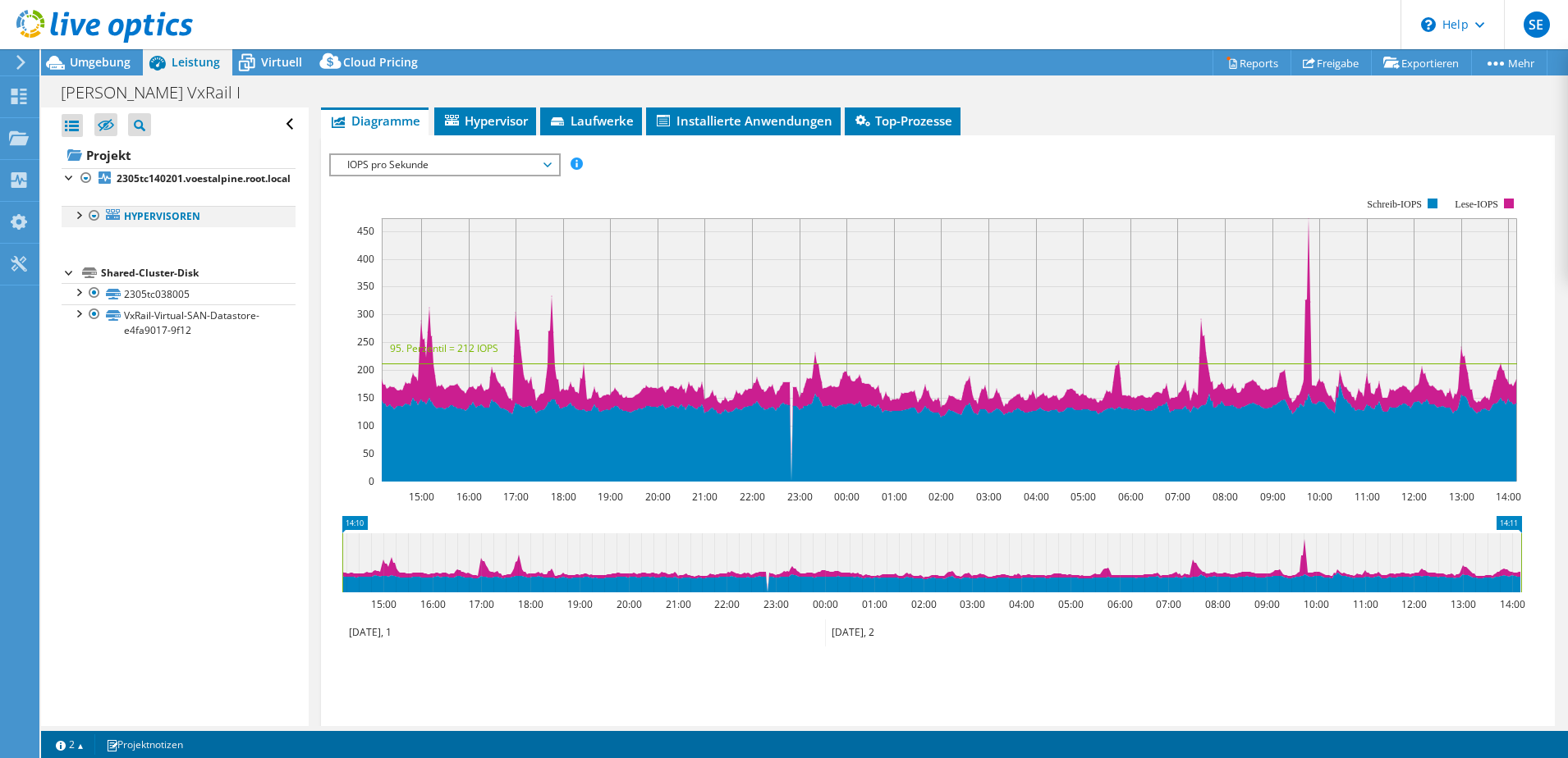
click at [82, 217] on div at bounding box center [78, 213] width 16 height 16
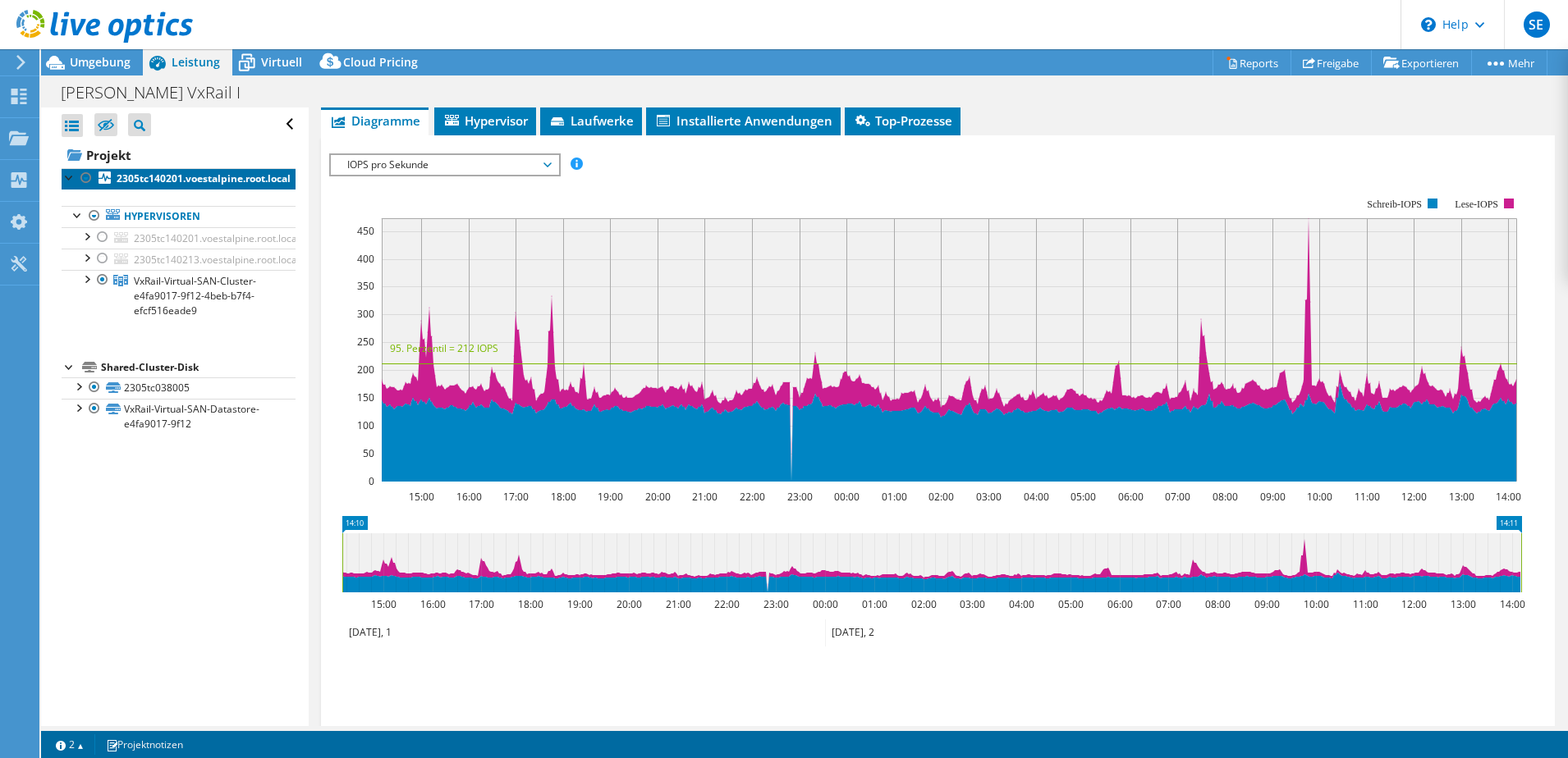
click at [181, 176] on b "2305tc140201.voestalpine.root.local" at bounding box center [204, 178] width 174 height 14
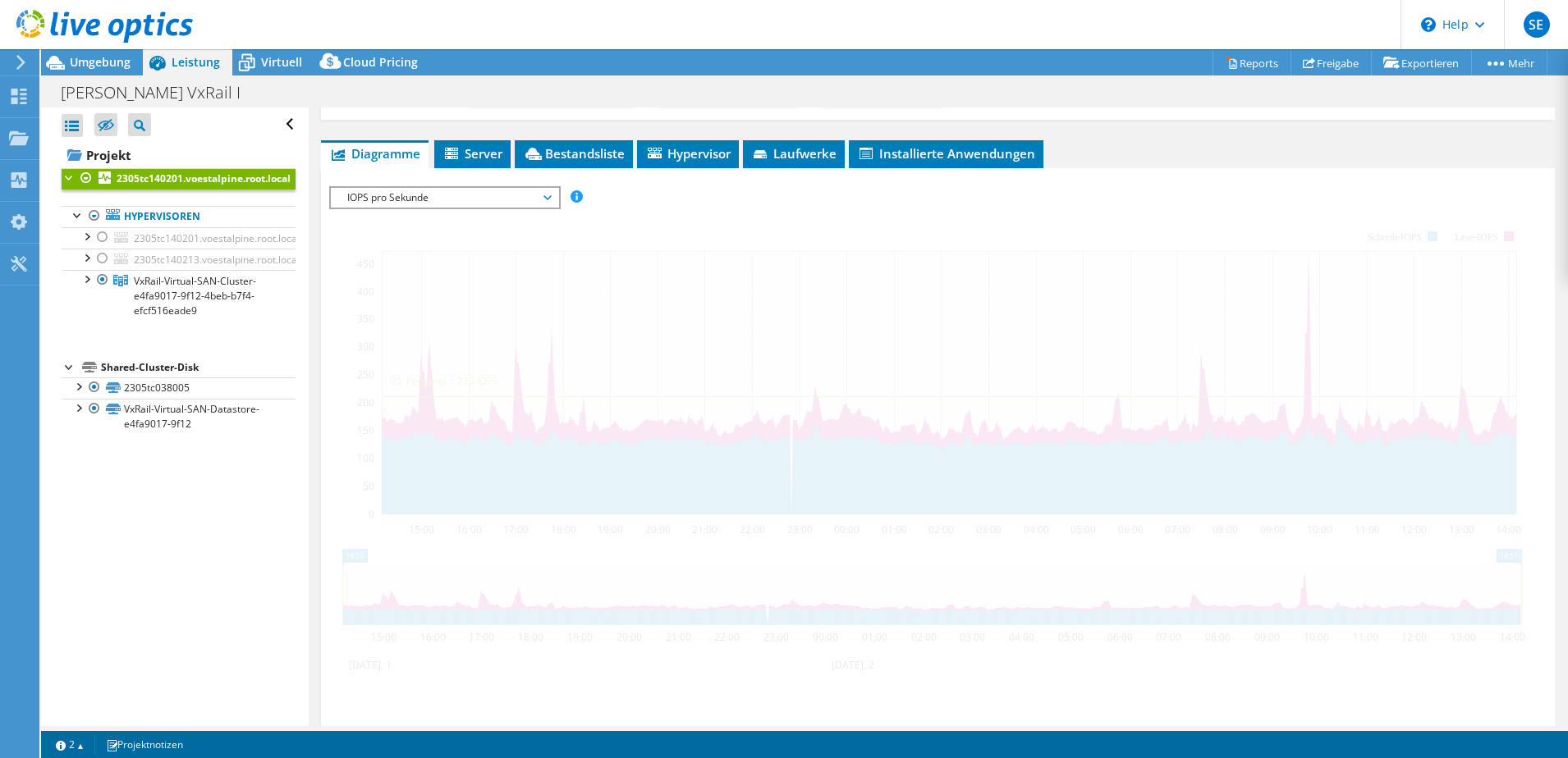
scroll to position [279, 0]
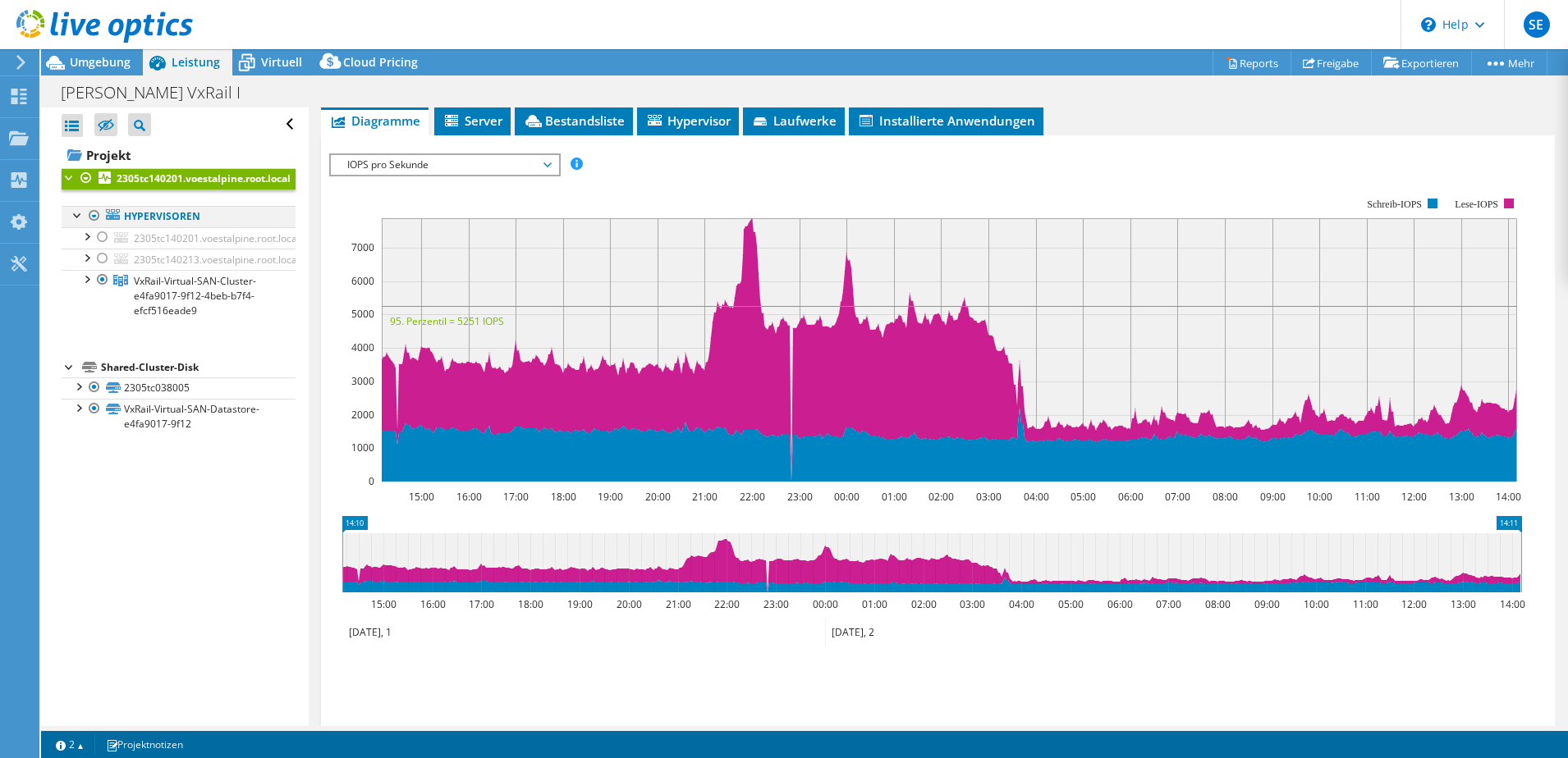
click at [77, 217] on div at bounding box center [78, 213] width 16 height 16
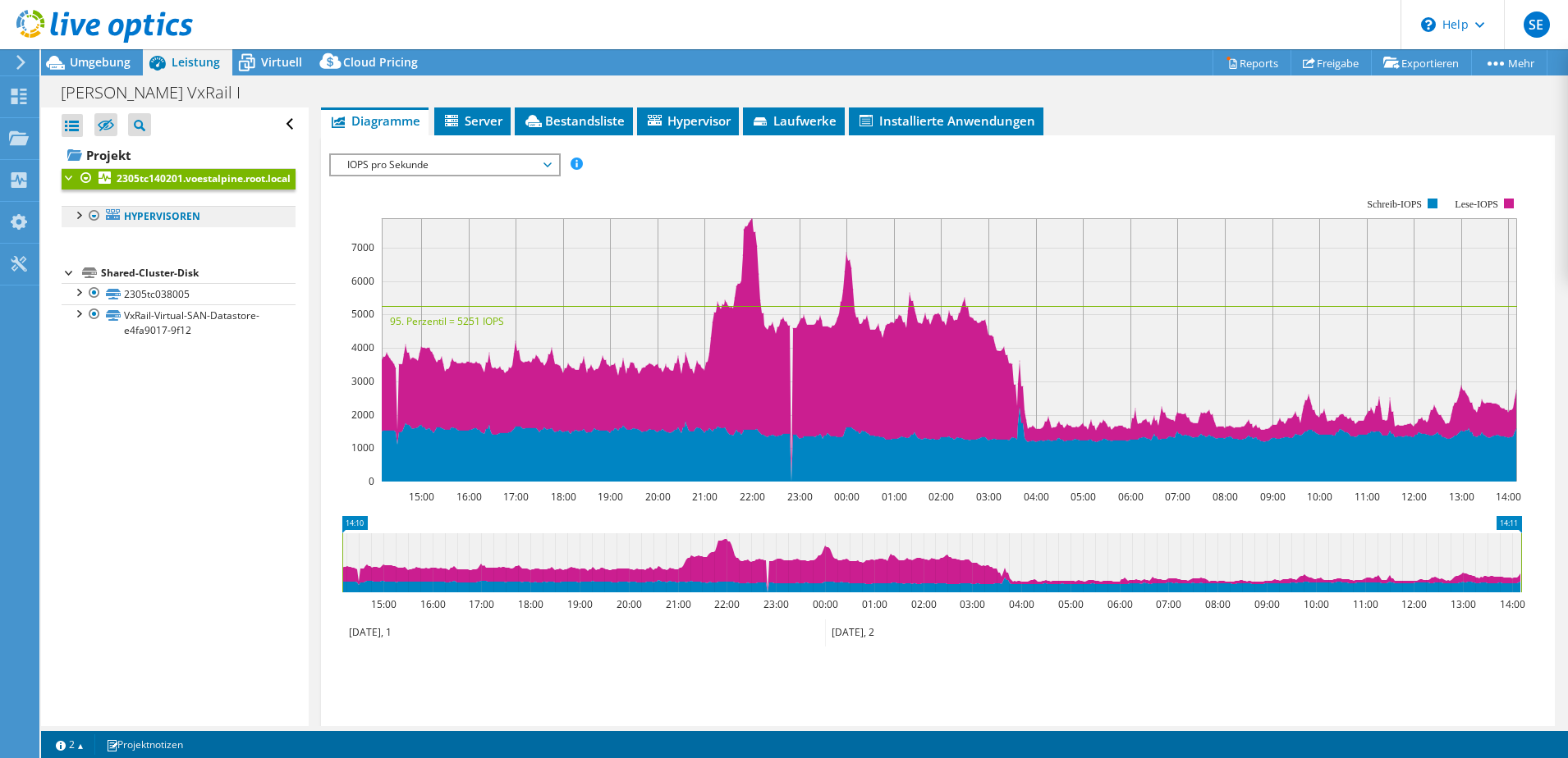
click at [174, 220] on link "Hypervisoren" at bounding box center [178, 216] width 234 height 22
click at [85, 214] on div at bounding box center [78, 213] width 16 height 16
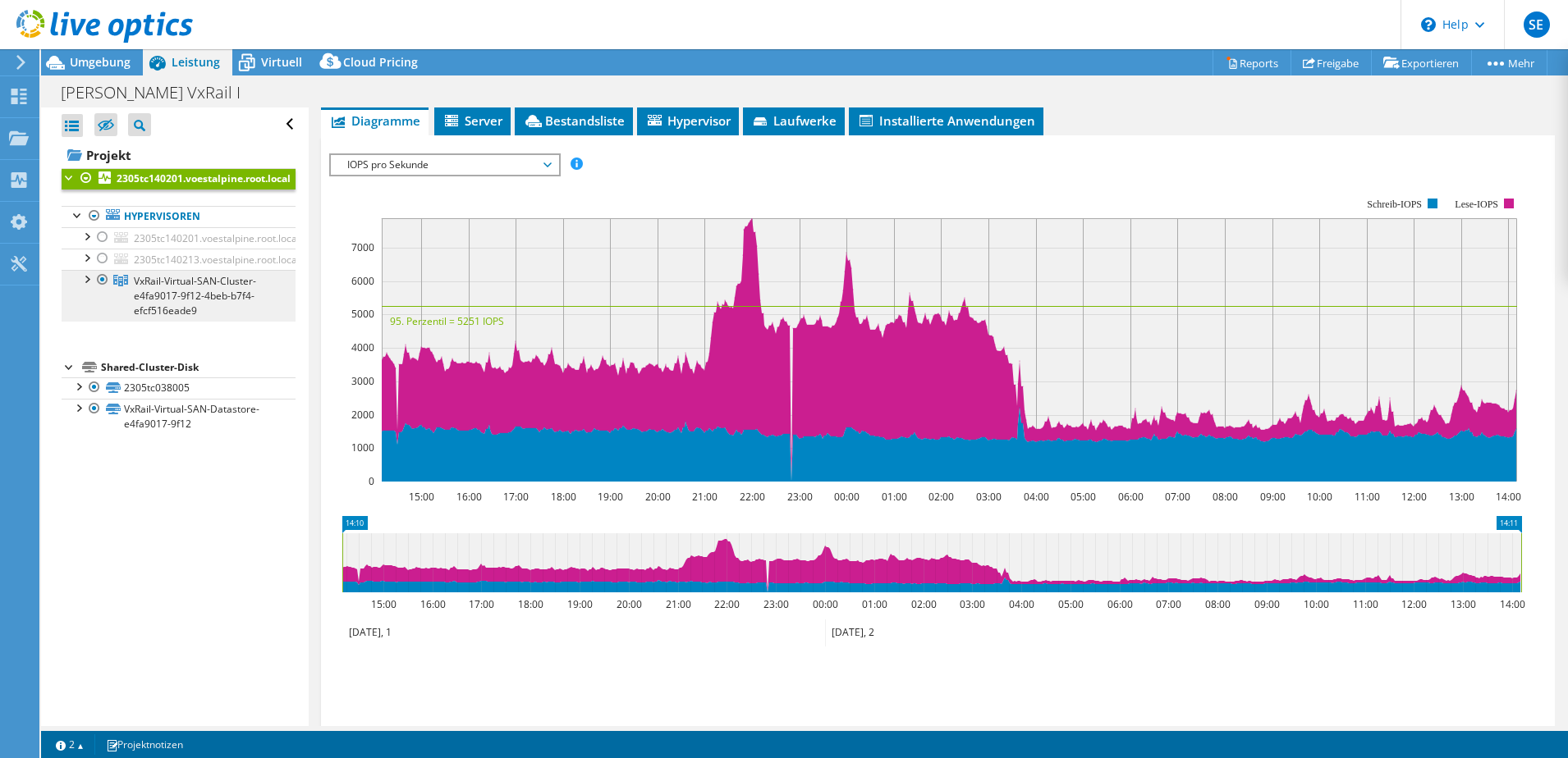
click at [226, 303] on span "VxRail-Virtual-SAN-Cluster-e4fa9017-9f12-4beb-b7f4-efcf516eade9" at bounding box center [194, 296] width 122 height 44
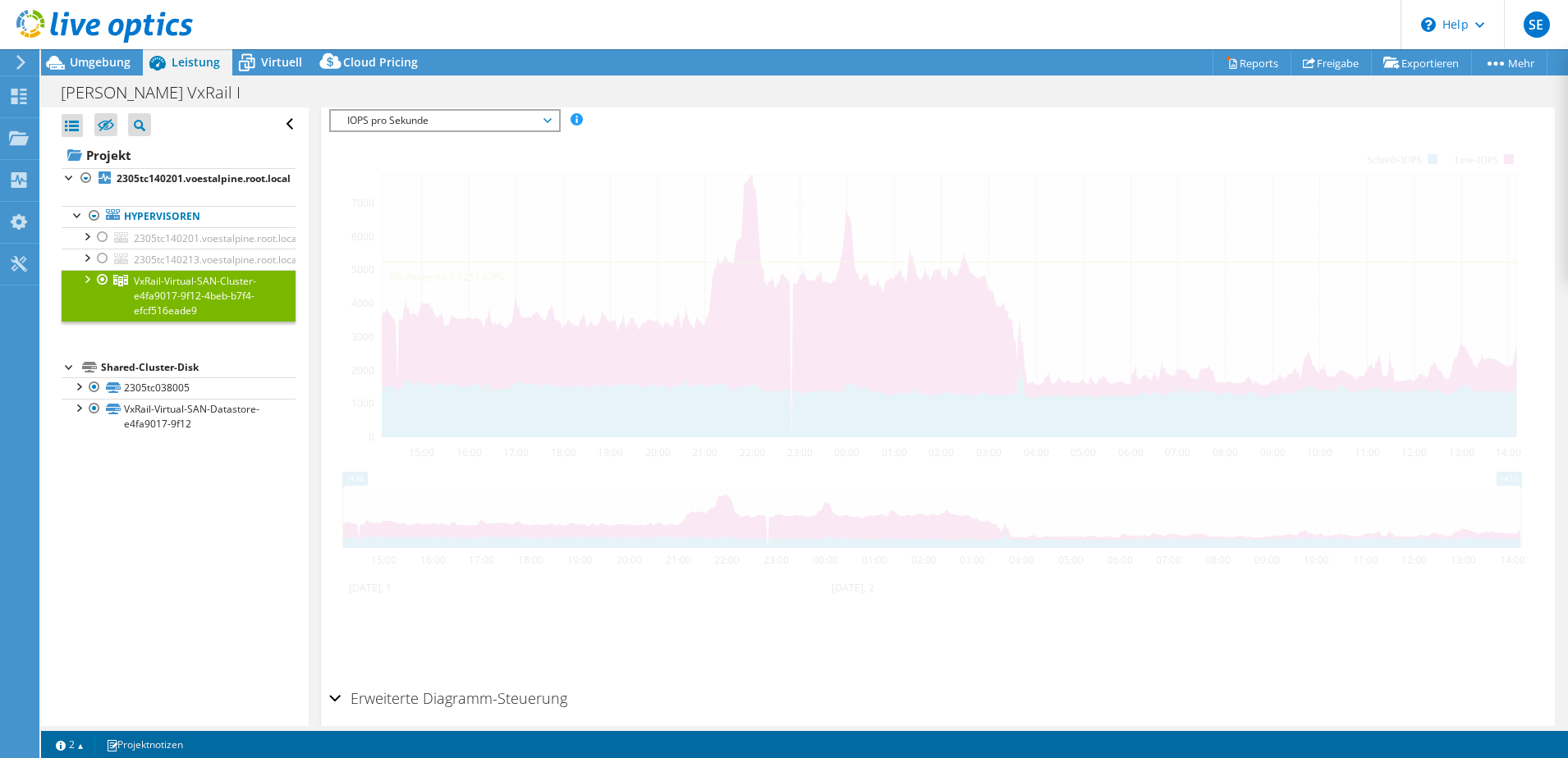
scroll to position [235, 0]
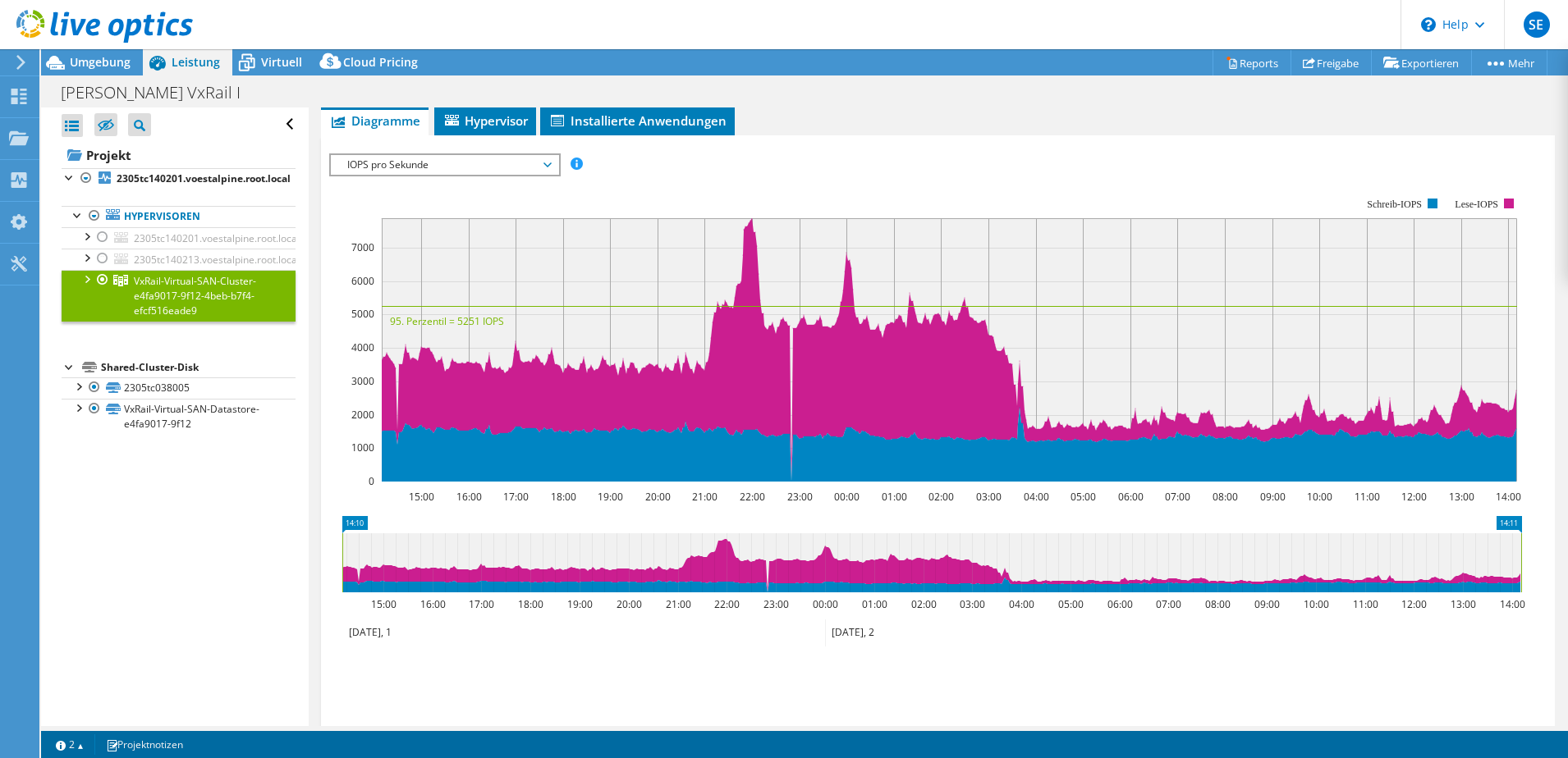
click at [79, 281] on div at bounding box center [85, 278] width 16 height 16
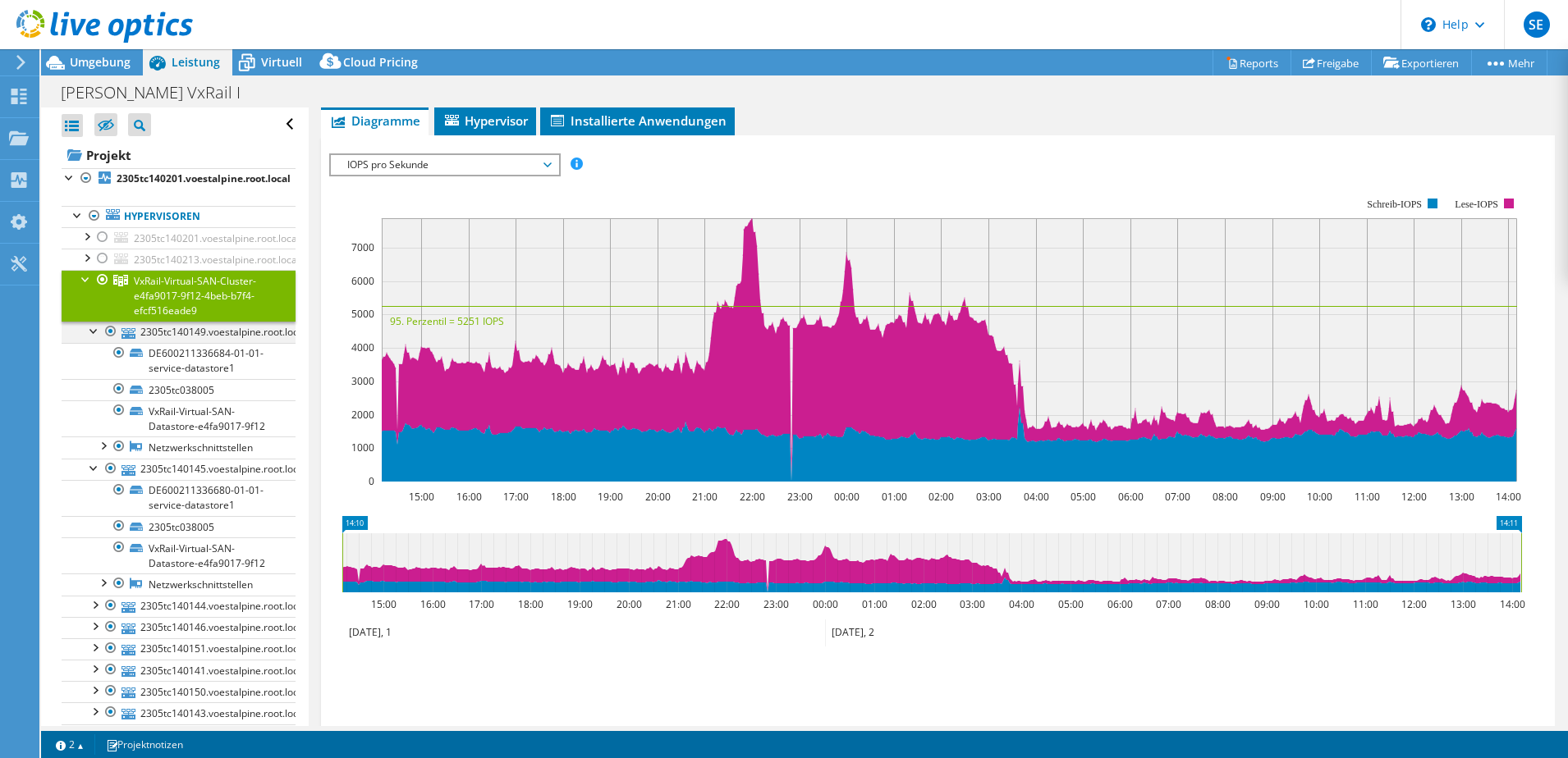
click at [96, 331] on div at bounding box center [94, 330] width 16 height 16
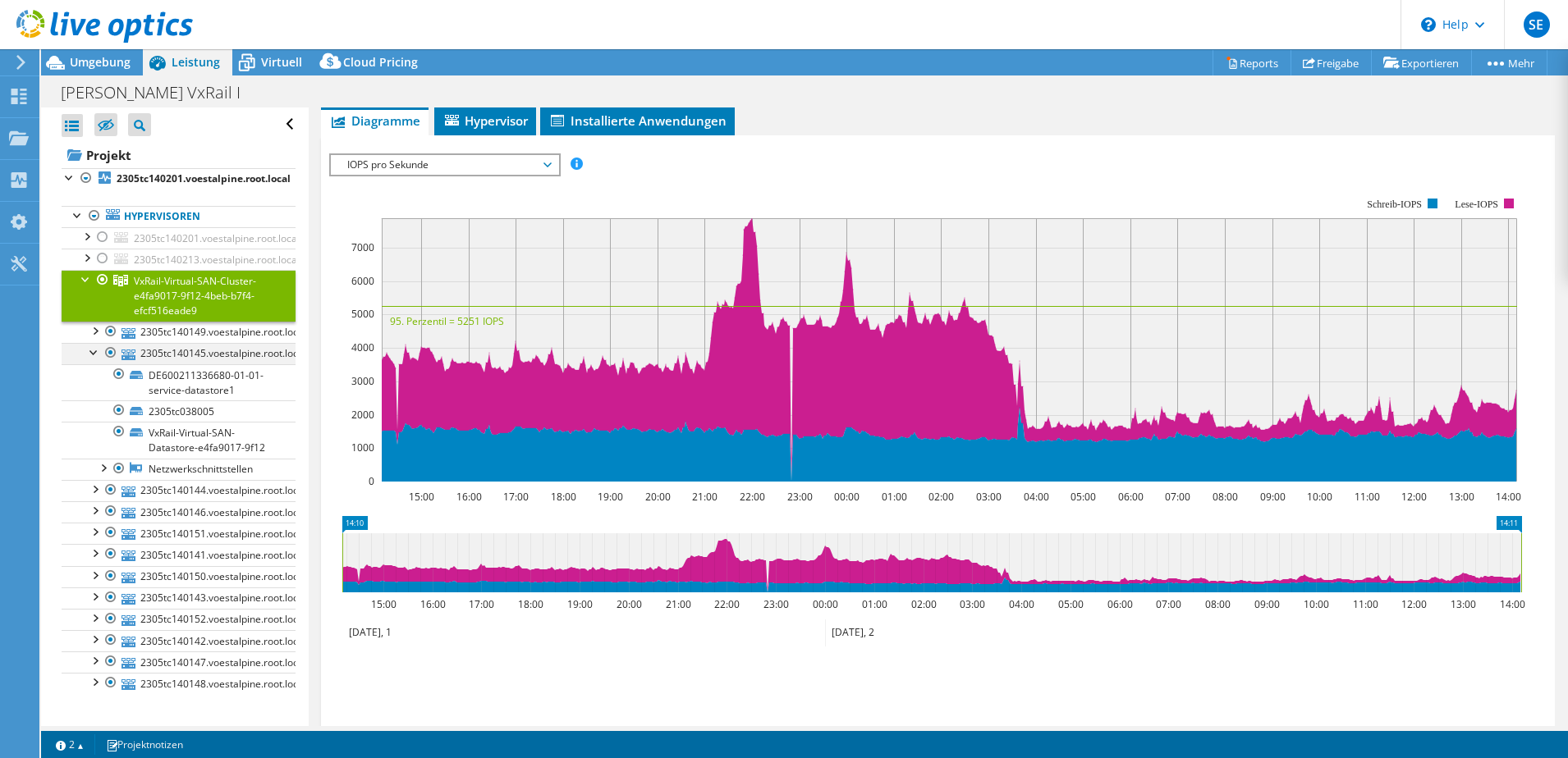
click at [96, 352] on div at bounding box center [94, 351] width 16 height 16
